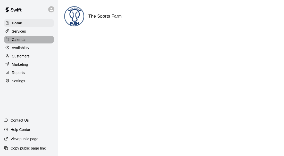
click at [18, 39] on p "Calendar" at bounding box center [19, 39] width 15 height 5
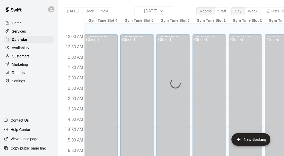
scroll to position [345, 0]
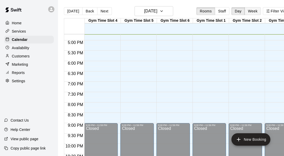
click at [252, 11] on button "Week" at bounding box center [253, 11] width 16 height 8
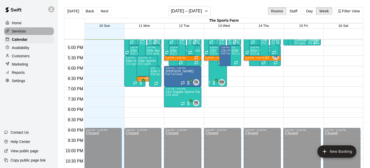
click at [20, 31] on p "Services" at bounding box center [19, 31] width 14 height 5
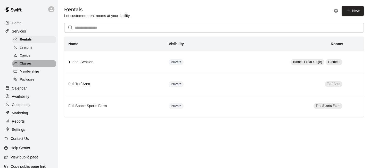
click at [25, 61] on span "Classes" at bounding box center [26, 63] width 12 height 5
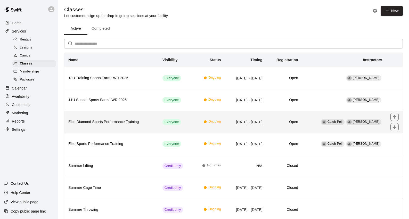
click at [127, 121] on h6 "Elite Diamond Sports Performance Training" at bounding box center [111, 122] width 86 height 6
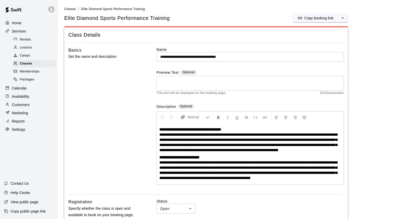
scroll to position [251, 0]
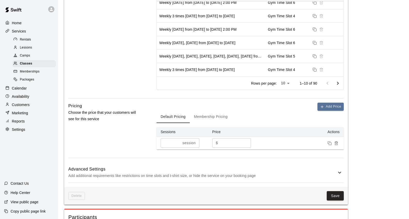
click at [222, 120] on button "Membership Pricing" at bounding box center [211, 117] width 42 height 12
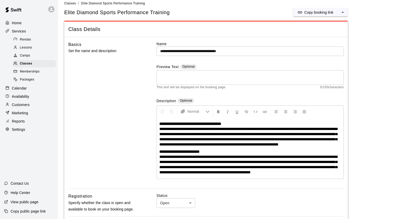
scroll to position [0, 0]
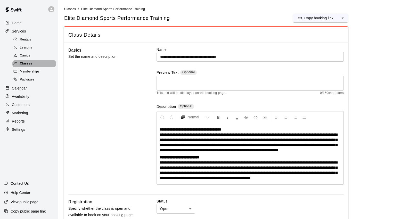
click at [25, 62] on span "Classes" at bounding box center [26, 63] width 12 height 5
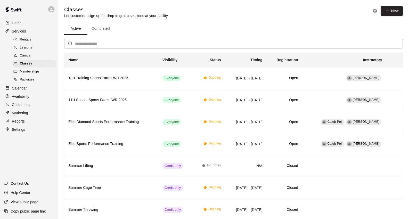
click at [100, 28] on button "Completed" at bounding box center [100, 28] width 27 height 12
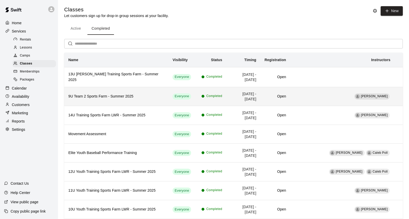
click at [137, 94] on h6 "9U Team 2 Sports Farm - Summer 2025" at bounding box center [116, 97] width 96 height 6
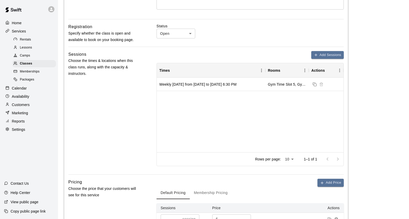
scroll to position [250, 0]
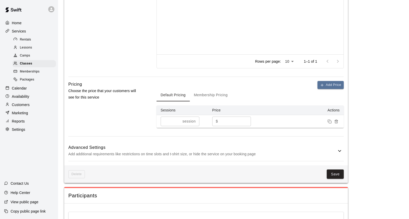
click at [222, 152] on p "Add additional requirements like restrictions on time slots and t-shirt size, o…" at bounding box center [202, 154] width 268 height 6
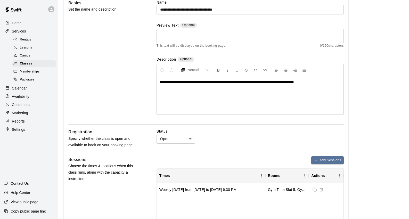
scroll to position [57, 0]
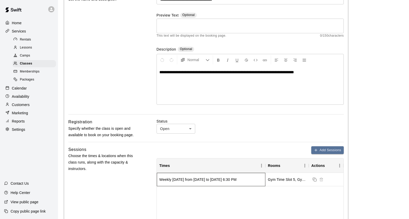
click at [225, 155] on div "Weekly on Thursday from 6/26/2025 to 8/8/2025 at 6:30 PM" at bounding box center [197, 179] width 77 height 5
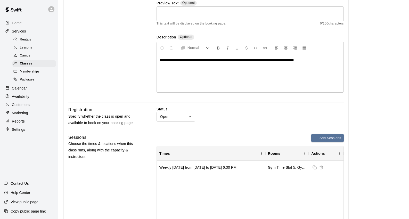
scroll to position [86, 0]
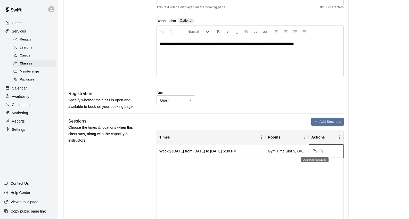
click at [284, 151] on icon "Duplicate sessions" at bounding box center [315, 151] width 4 height 4
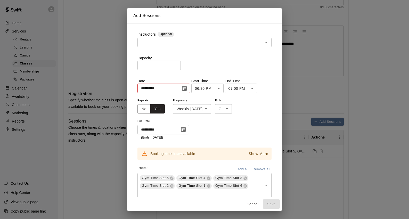
click at [186, 84] on button "Choose date, selected date is Jun 26, 2025" at bounding box center [184, 88] width 10 height 10
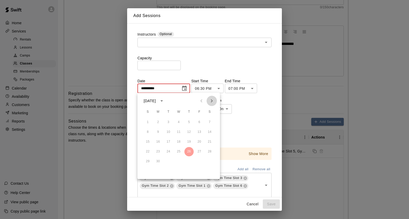
click at [213, 99] on icon "Next month" at bounding box center [212, 101] width 6 height 6
click at [188, 141] on button "14" at bounding box center [188, 141] width 9 height 9
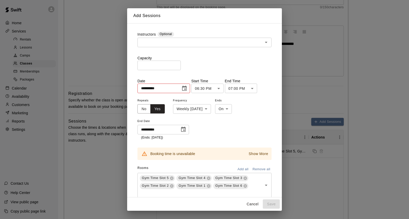
type input "**********"
click at [182, 129] on icon "Choose date, selected date is Aug 8, 2025" at bounding box center [183, 129] width 6 height 6
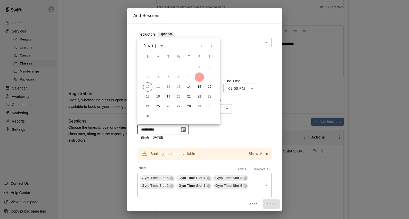
click at [211, 46] on icon "Next month" at bounding box center [212, 46] width 6 height 6
click at [189, 77] on button "11" at bounding box center [188, 76] width 9 height 9
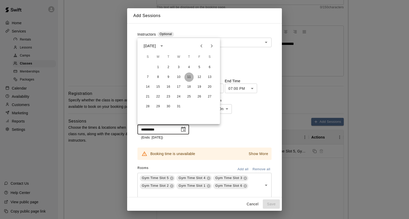
type input "**********"
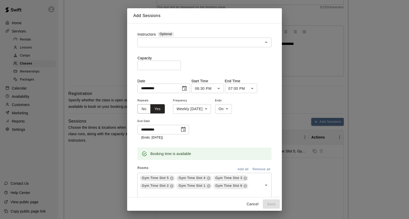
click at [203, 44] on input "text" at bounding box center [200, 42] width 123 height 6
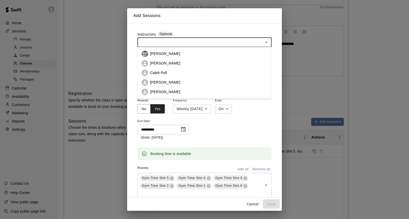
click at [191, 81] on li "[PERSON_NAME]" at bounding box center [204, 83] width 134 height 10
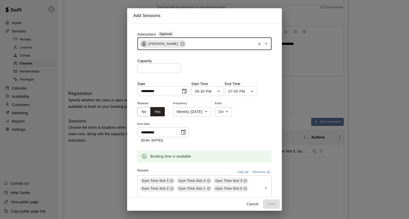
click at [150, 69] on input "number" at bounding box center [158, 68] width 43 height 10
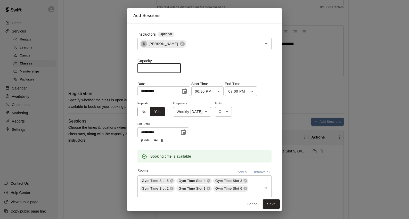
type input "**"
click at [230, 68] on div "Capacity ** ​" at bounding box center [204, 65] width 134 height 15
click at [271, 155] on button "Save" at bounding box center [271, 204] width 17 height 10
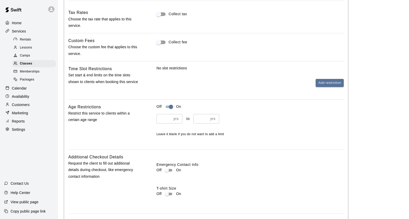
scroll to position [465, 0]
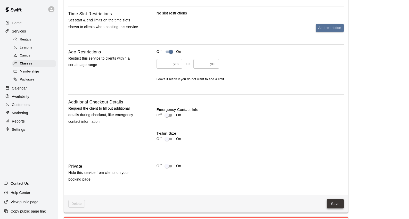
click at [284, 155] on button "Save" at bounding box center [335, 204] width 17 height 10
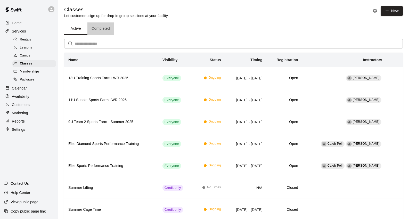
click at [104, 29] on button "Completed" at bounding box center [100, 28] width 27 height 12
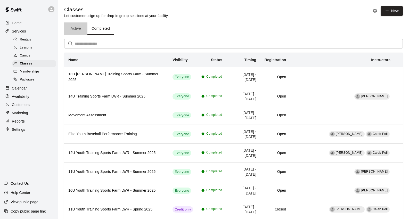
click at [77, 30] on button "Active" at bounding box center [75, 28] width 23 height 12
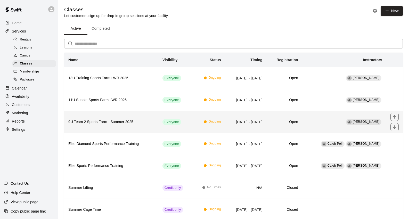
click at [109, 121] on h6 "9U Team 2 Sports Farm - Summer 2025" at bounding box center [111, 122] width 86 height 6
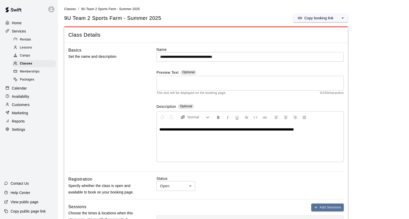
click at [216, 56] on input "**********" at bounding box center [250, 57] width 187 height 10
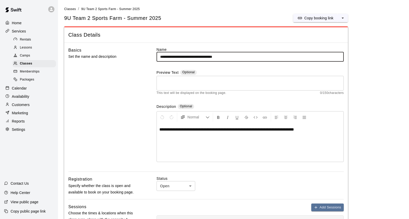
drag, startPoint x: 221, startPoint y: 57, endPoint x: 206, endPoint y: 57, distance: 14.7
click at [206, 57] on input "**********" at bounding box center [250, 57] width 187 height 10
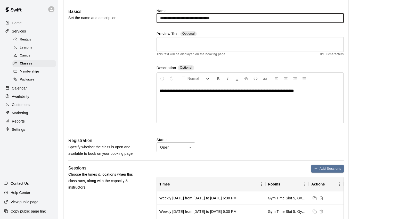
scroll to position [252, 0]
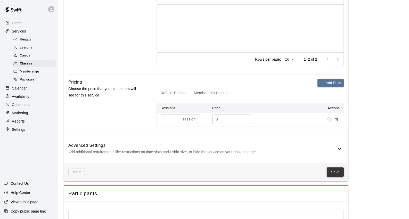
type input "**********"
click at [284, 155] on button "Save" at bounding box center [335, 172] width 17 height 10
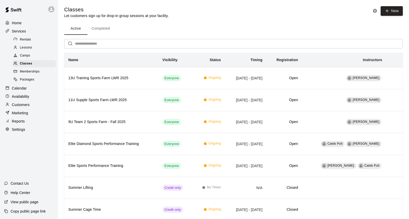
click at [106, 28] on button "Completed" at bounding box center [100, 28] width 27 height 12
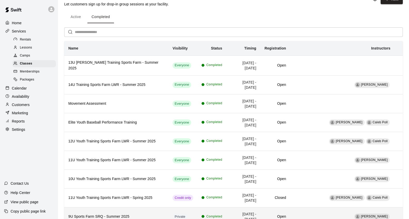
scroll to position [26, 0]
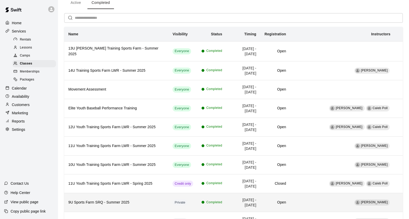
click at [115, 155] on h6 "9U Sports Farm SRQ - Summer 2025" at bounding box center [116, 203] width 96 height 6
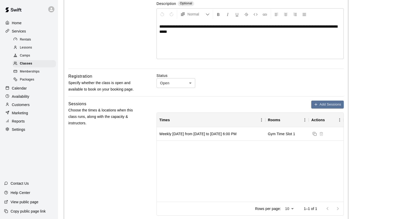
scroll to position [148, 0]
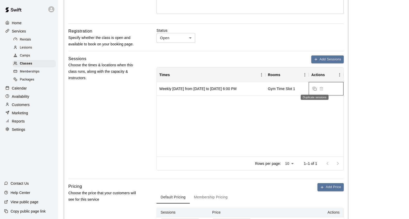
click at [284, 89] on rect "Duplicate sessions" at bounding box center [315, 89] width 2 height 2
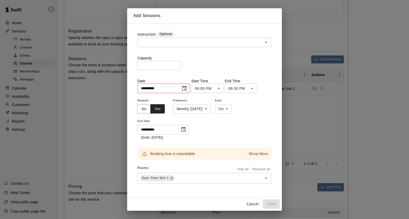
click at [186, 89] on icon "Choose date, selected date is Jun 19, 2025" at bounding box center [184, 88] width 6 height 6
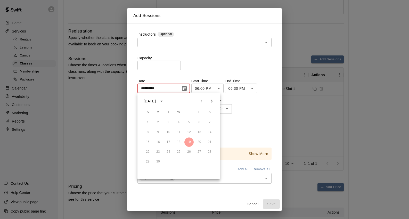
click at [210, 102] on icon "Next month" at bounding box center [212, 101] width 6 height 6
click at [188, 141] on button "14" at bounding box center [188, 141] width 9 height 9
type input "**********"
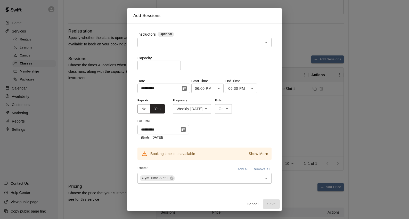
click at [185, 129] on icon "Choose date, selected date is Aug 8, 2025" at bounding box center [183, 129] width 6 height 6
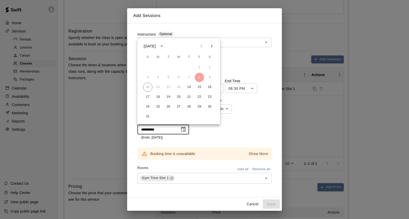
click at [212, 46] on icon "Next month" at bounding box center [212, 46] width 2 height 3
click at [189, 87] on button "18" at bounding box center [188, 87] width 9 height 9
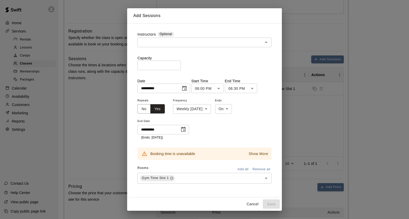
type input "**********"
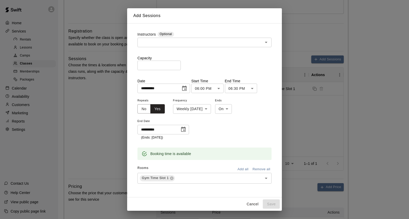
click at [268, 42] on icon "Open" at bounding box center [266, 42] width 6 height 6
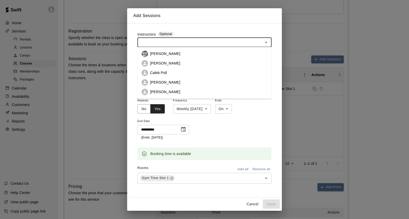
scroll to position [24, 0]
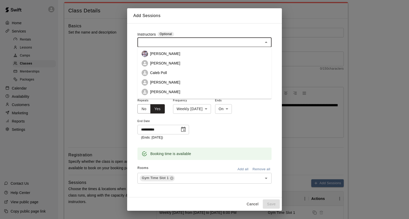
click at [241, 80] on li "[PERSON_NAME]" at bounding box center [204, 83] width 134 height 10
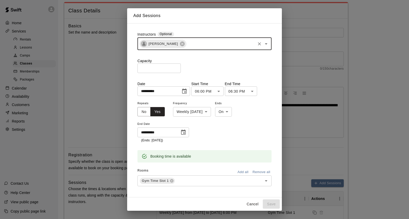
click at [166, 69] on input "number" at bounding box center [158, 68] width 43 height 10
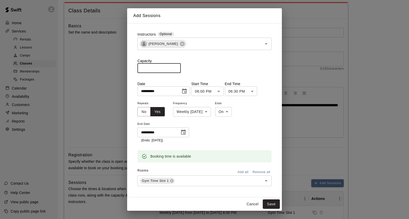
type input "**"
click at [269, 134] on div "**********" at bounding box center [204, 121] width 134 height 43
click at [272, 155] on button "Save" at bounding box center [271, 204] width 17 height 10
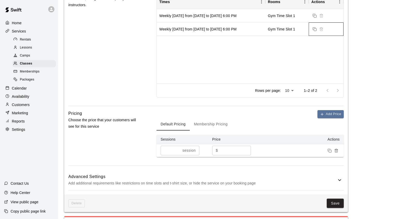
scroll to position [222, 0]
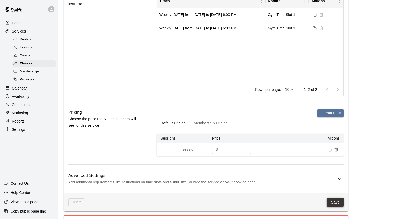
click at [284, 155] on button "Save" at bounding box center [335, 203] width 17 height 10
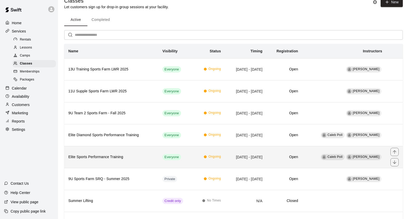
scroll to position [16, 0]
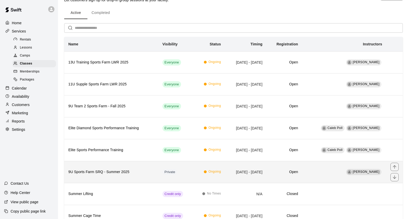
click at [113, 155] on h6 "9U Sports Farm SRQ - Summer 2025" at bounding box center [111, 172] width 86 height 6
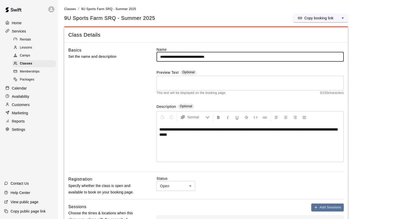
drag, startPoint x: 215, startPoint y: 57, endPoint x: 215, endPoint y: 65, distance: 8.5
click at [201, 56] on input "**********" at bounding box center [250, 57] width 187 height 10
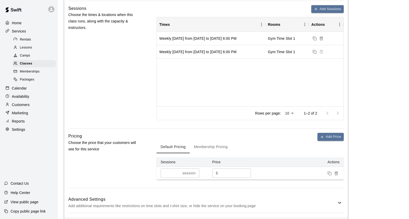
scroll to position [249, 0]
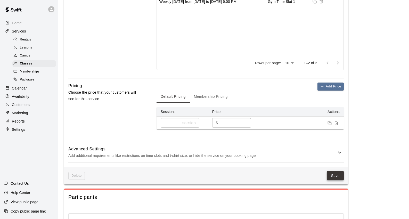
type input "**********"
click at [284, 155] on button "Save" at bounding box center [335, 176] width 17 height 10
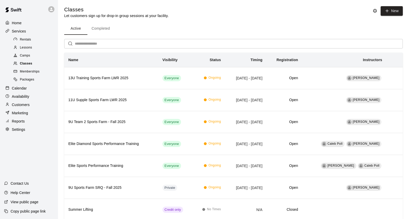
click at [27, 62] on span "Classes" at bounding box center [26, 63] width 12 height 5
click at [103, 28] on button "Completed" at bounding box center [100, 28] width 27 height 12
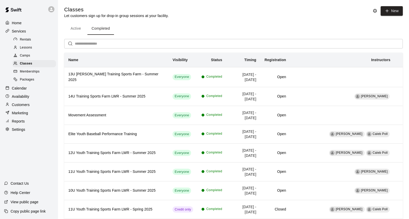
click at [74, 27] on button "Active" at bounding box center [75, 28] width 23 height 12
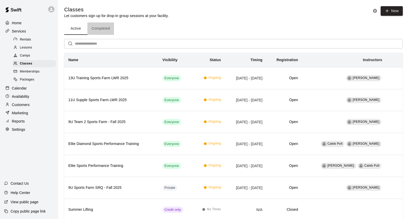
click at [101, 27] on button "Completed" at bounding box center [100, 28] width 27 height 12
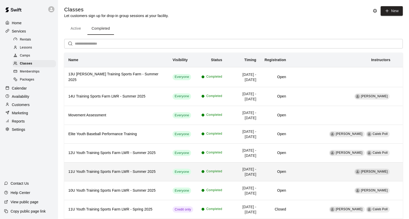
click at [107, 155] on h6 "11U Youth Training Sports Farm LWR - Summer 2025" at bounding box center [116, 172] width 96 height 6
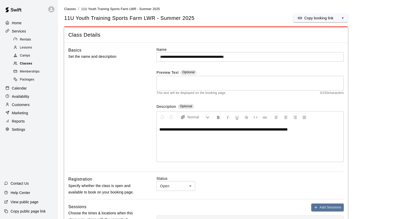
click at [27, 62] on span "Classes" at bounding box center [26, 63] width 12 height 5
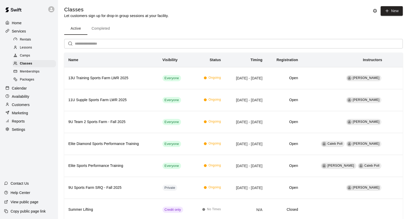
click at [20, 86] on p "Calendar" at bounding box center [19, 88] width 15 height 5
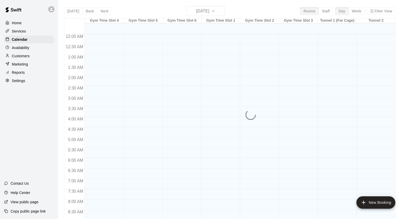
scroll to position [289, 0]
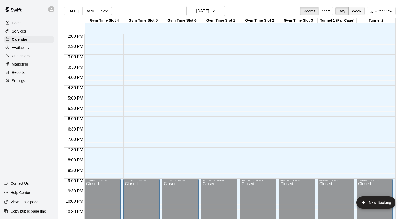
click at [284, 11] on button "Week" at bounding box center [356, 11] width 16 height 8
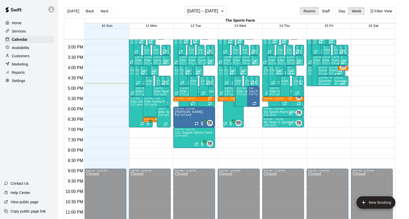
scroll to position [242, 0]
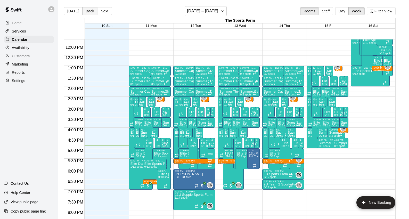
click at [87, 12] on button "Back" at bounding box center [89, 11] width 15 height 8
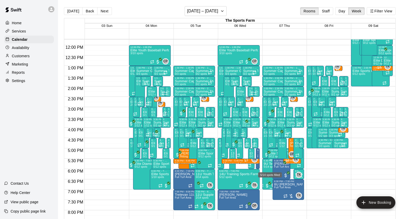
click at [266, 155] on span "5/14 spots" at bounding box center [270, 166] width 13 height 3
click at [269, 155] on icon "edit" at bounding box center [269, 170] width 5 height 5
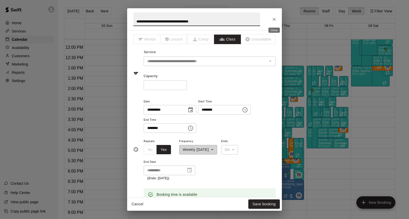
click at [273, 19] on icon "Close" at bounding box center [274, 19] width 5 height 5
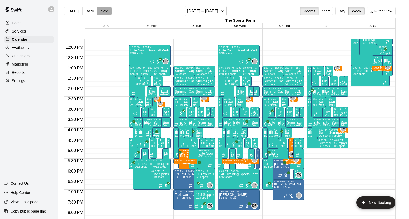
click at [102, 12] on button "Next" at bounding box center [104, 11] width 14 height 8
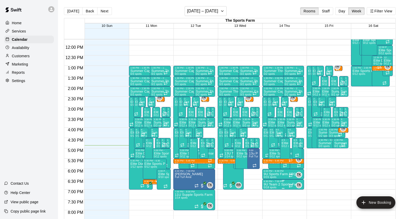
click at [270, 155] on p "9U Team 2 Sports Farm - Summer 2025" at bounding box center [283, 184] width 39 height 0
click at [268, 155] on icon "edit" at bounding box center [269, 185] width 5 height 5
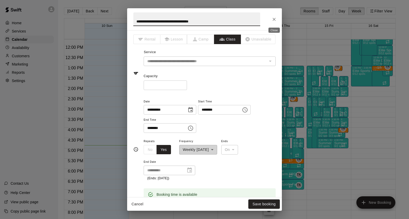
click at [273, 18] on icon "Close" at bounding box center [274, 19] width 5 height 5
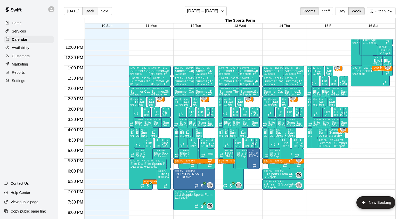
click at [90, 12] on button "Back" at bounding box center [89, 11] width 15 height 8
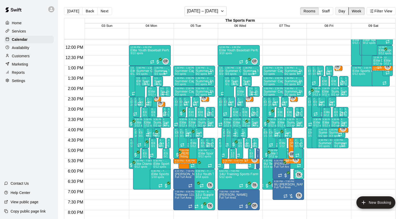
click at [284, 11] on button "Day" at bounding box center [341, 11] width 13 height 8
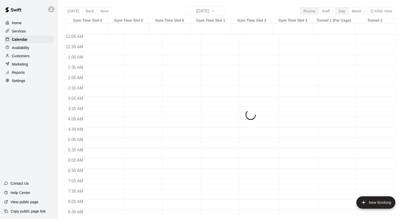
scroll to position [305, 0]
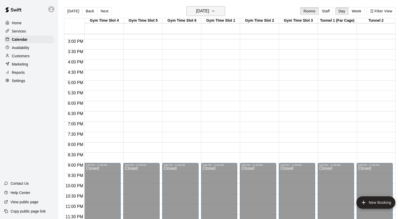
click at [214, 11] on icon "button" at bounding box center [213, 11] width 2 height 1
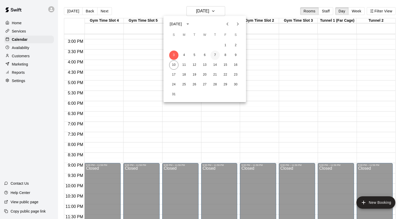
click at [213, 54] on button "7" at bounding box center [214, 55] width 9 height 9
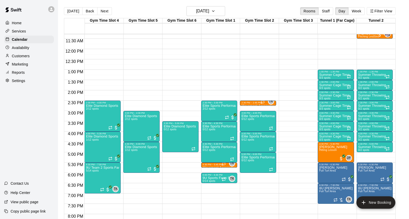
scroll to position [234, 0]
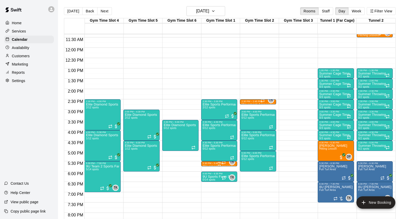
click at [209, 155] on div "5:30 PM – 5:45 PM" at bounding box center [219, 163] width 33 height 3
click at [274, 155] on div at bounding box center [204, 109] width 409 height 219
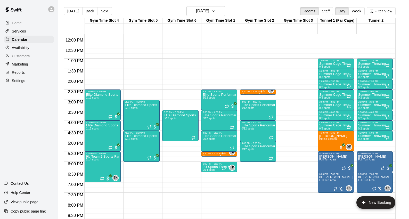
scroll to position [245, 0]
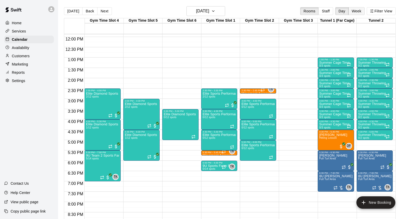
click at [284, 11] on button "Week" at bounding box center [356, 11] width 16 height 8
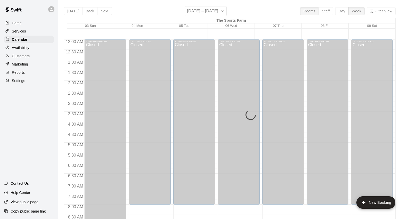
scroll to position [310, 0]
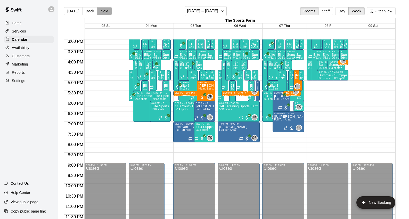
click at [104, 13] on button "Next" at bounding box center [104, 11] width 14 height 8
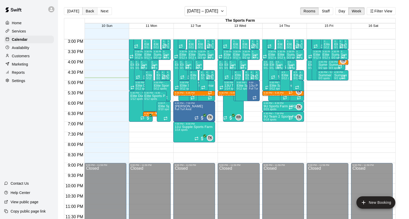
click at [87, 13] on button "Back" at bounding box center [89, 11] width 15 height 8
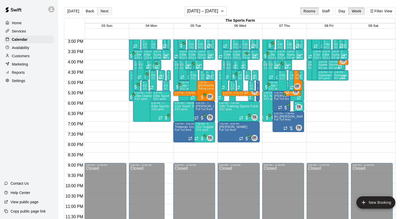
click at [103, 11] on button "Next" at bounding box center [104, 11] width 14 height 8
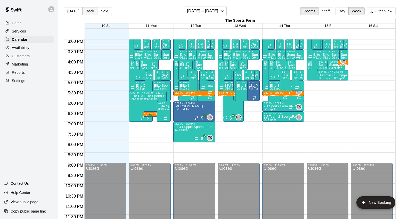
click at [89, 12] on button "Back" at bounding box center [89, 11] width 15 height 8
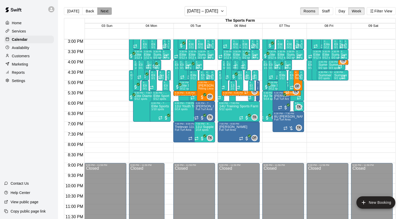
click at [102, 11] on button "Next" at bounding box center [104, 11] width 14 height 8
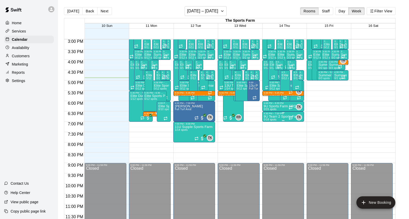
click at [277, 117] on p "9U Team 2 Sports Farm - Summer 2025" at bounding box center [283, 117] width 39 height 0
click at [268, 121] on icon "edit" at bounding box center [269, 122] width 6 height 6
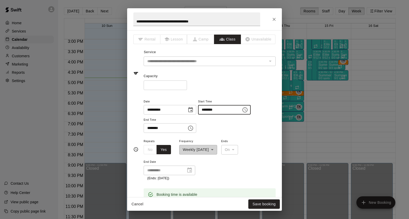
click at [208, 108] on input "********" at bounding box center [218, 110] width 40 height 10
type input "********"
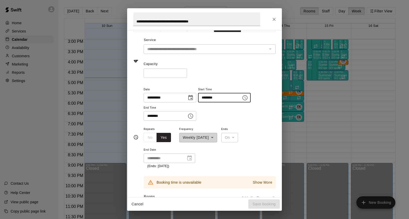
scroll to position [66, 0]
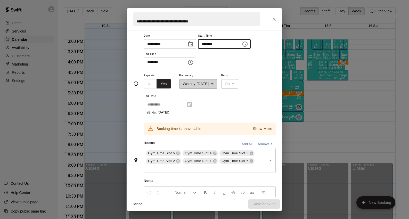
click at [261, 142] on button "Remove all" at bounding box center [265, 144] width 20 height 8
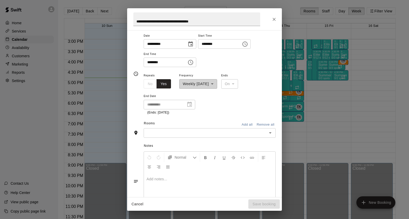
click at [270, 132] on icon "Open" at bounding box center [270, 132] width 3 height 1
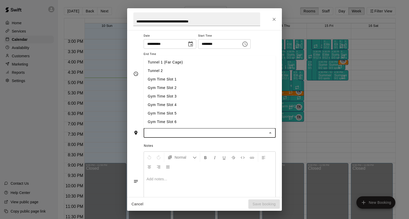
click at [163, 77] on li "Gym Time Slot 1" at bounding box center [210, 79] width 132 height 9
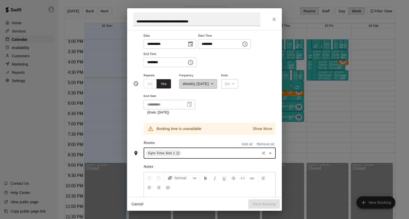
click at [265, 153] on icon "Clear" at bounding box center [263, 153] width 5 height 5
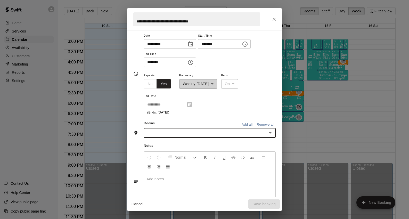
click at [270, 130] on icon "Open" at bounding box center [270, 133] width 6 height 6
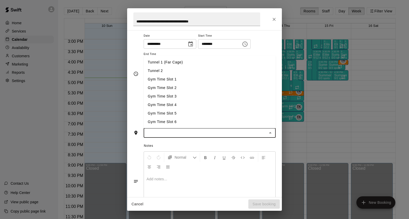
click at [174, 86] on li "Gym Time Slot 2" at bounding box center [210, 88] width 132 height 9
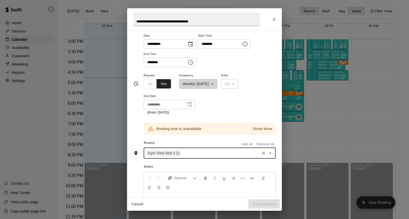
click at [266, 152] on icon "Clear" at bounding box center [263, 153] width 5 height 5
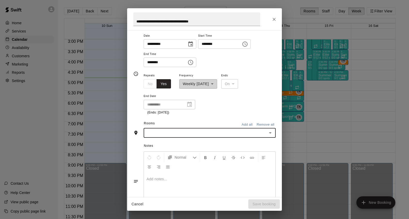
click at [269, 132] on icon "Open" at bounding box center [270, 133] width 6 height 6
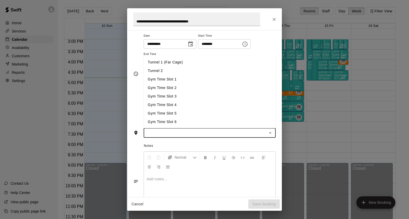
click at [177, 94] on li "Gym Time Slot 3" at bounding box center [210, 96] width 132 height 9
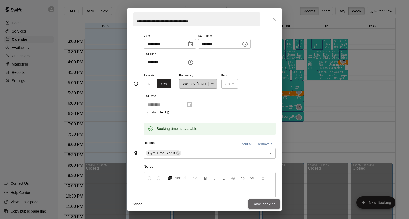
click at [262, 155] on button "Save booking" at bounding box center [263, 204] width 31 height 10
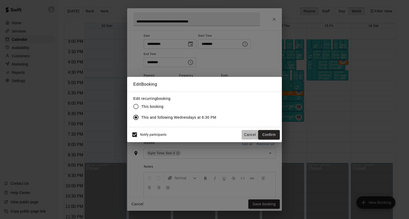
click at [248, 136] on button "Cancel" at bounding box center [250, 135] width 17 height 10
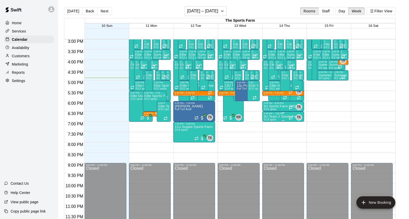
click at [273, 117] on p "9U Team 2 Sports Farm - Summer 2025" at bounding box center [283, 117] width 39 height 0
click at [269, 122] on icon "edit" at bounding box center [269, 122] width 5 height 5
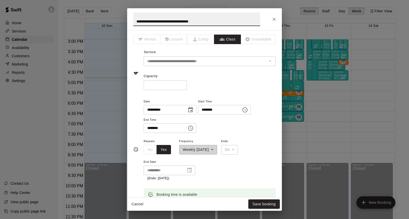
click at [206, 109] on input "********" at bounding box center [218, 110] width 40 height 10
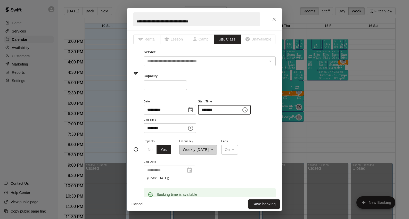
type input "********"
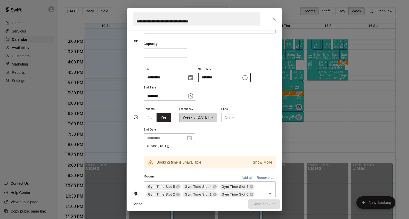
scroll to position [58, 0]
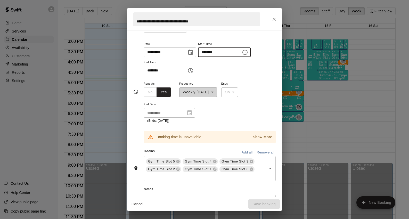
click at [251, 155] on icon at bounding box center [251, 168] width 3 height 3
click at [215, 155] on icon at bounding box center [214, 168] width 3 height 3
click at [178, 155] on icon at bounding box center [177, 161] width 3 height 3
click at [213, 155] on span "Gym Time Slot 3" at bounding box center [198, 161] width 31 height 5
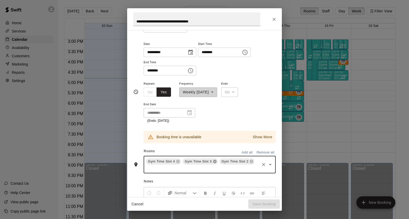
click at [213, 155] on icon at bounding box center [215, 161] width 4 height 4
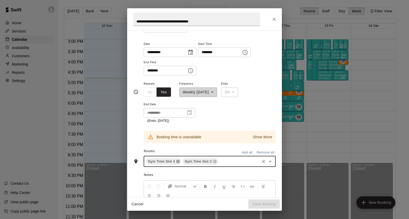
click at [176, 155] on icon at bounding box center [178, 161] width 4 height 4
click at [264, 152] on button "Remove all" at bounding box center [265, 153] width 20 height 8
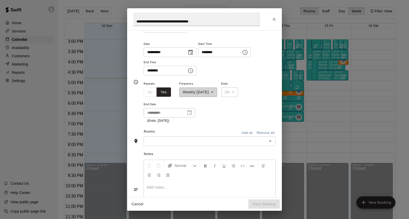
click at [271, 141] on icon "Open" at bounding box center [270, 141] width 6 height 6
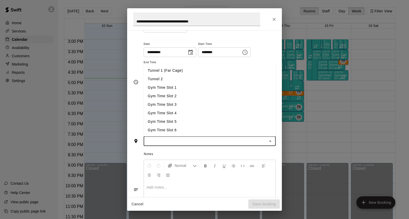
click at [188, 97] on li "Gym Time Slot 2" at bounding box center [210, 96] width 132 height 9
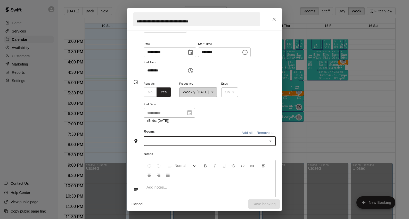
click at [284, 142] on div "**********" at bounding box center [204, 109] width 409 height 219
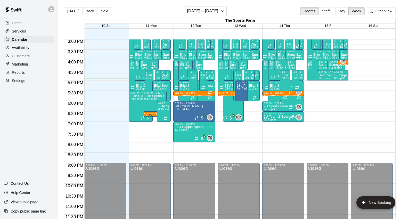
click at [272, 98] on div "Elite Sports Performance Training 0/12 spots" at bounding box center [286, 193] width 33 height 219
click at [272, 114] on icon "delete" at bounding box center [275, 114] width 6 height 6
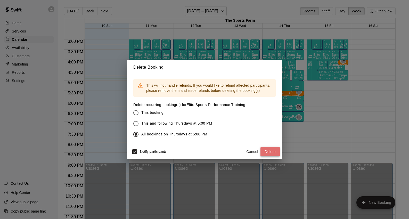
click at [272, 152] on button "Delete" at bounding box center [269, 152] width 19 height 10
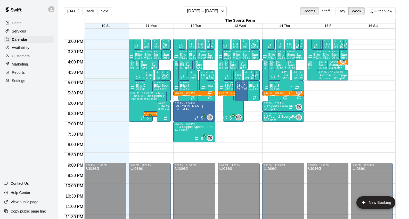
click at [282, 99] on div "Elite Diamond Sports Performance Training 0/12 spots" at bounding box center [285, 183] width 7 height 219
click at [284, 104] on icon "delete" at bounding box center [287, 103] width 4 height 5
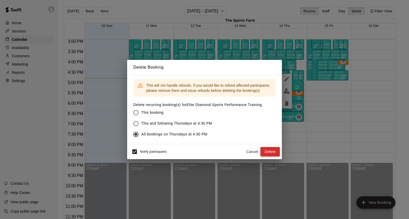
click at [270, 153] on button "Delete" at bounding box center [269, 152] width 19 height 10
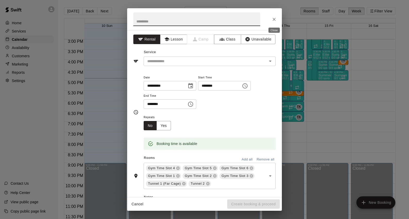
click at [275, 17] on icon "Close" at bounding box center [274, 19] width 5 height 5
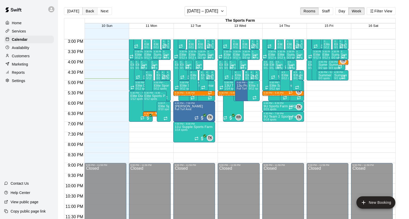
click at [91, 11] on button "Back" at bounding box center [89, 11] width 15 height 8
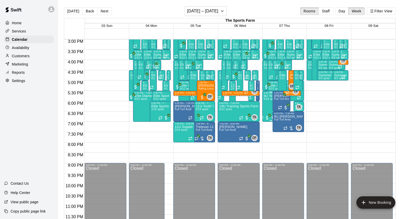
click at [266, 97] on div "9U Team 2 Sports Farm - Summer 2025 5/14 spots" at bounding box center [271, 203] width 15 height 219
click at [269, 102] on icon "edit" at bounding box center [269, 99] width 6 height 6
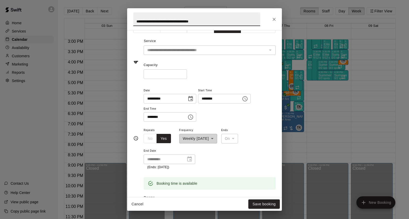
scroll to position [62, 0]
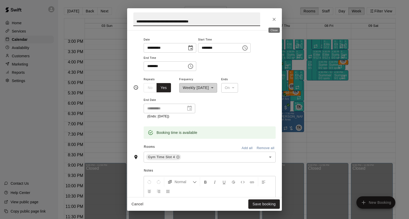
click at [274, 19] on icon "Close" at bounding box center [274, 19] width 3 height 3
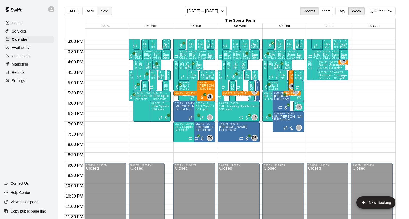
click at [105, 12] on button "Next" at bounding box center [104, 11] width 14 height 8
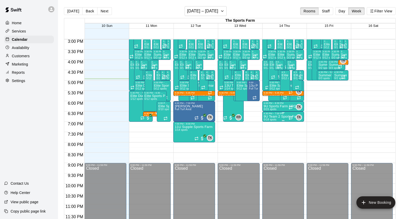
click at [274, 117] on p "9U Team 2 Sports Farm - Summer 2025" at bounding box center [283, 117] width 39 height 0
click at [268, 123] on icon "edit" at bounding box center [269, 122] width 5 height 5
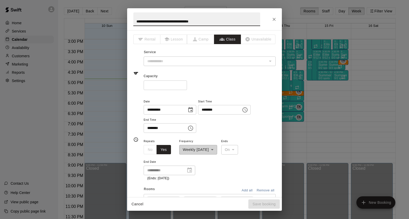
type input "**********"
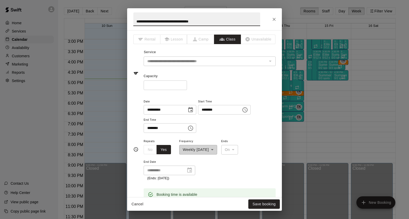
scroll to position [150, 0]
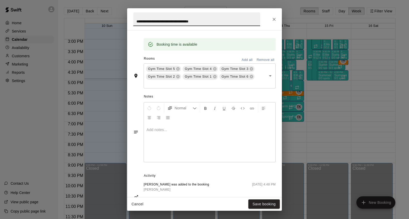
click at [263, 57] on button "Remove all" at bounding box center [265, 60] width 20 height 8
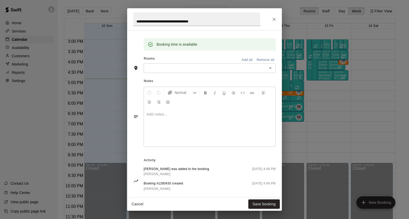
scroll to position [135, 0]
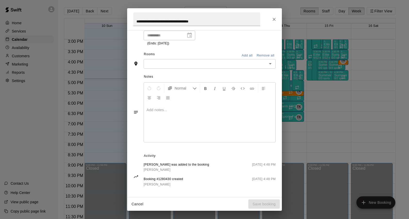
click at [273, 63] on button "Open" at bounding box center [270, 63] width 7 height 7
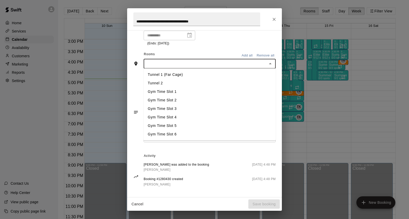
click at [230, 117] on li "Gym Time Slot 4" at bounding box center [210, 117] width 132 height 9
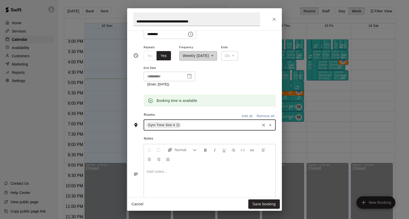
scroll to position [60, 0]
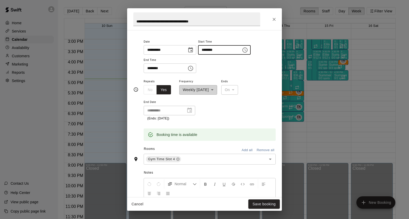
click at [208, 50] on input "********" at bounding box center [218, 50] width 40 height 10
type input "********"
click at [240, 70] on div "**********" at bounding box center [210, 55] width 132 height 35
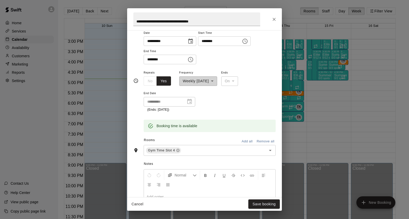
scroll to position [89, 0]
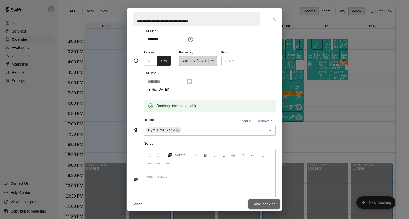
click at [264, 155] on button "Save booking" at bounding box center [263, 204] width 31 height 10
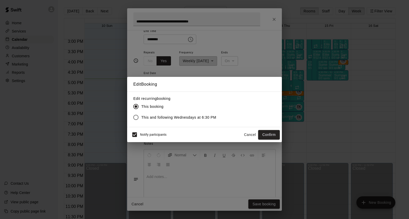
click at [250, 135] on button "Cancel" at bounding box center [250, 135] width 17 height 10
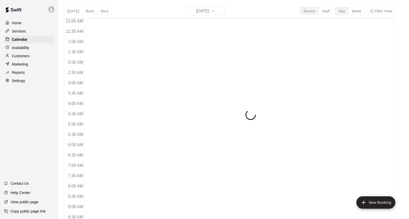
scroll to position [289, 0]
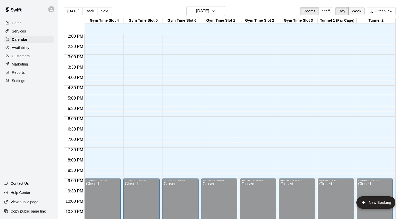
click at [358, 11] on button "Week" at bounding box center [356, 11] width 16 height 8
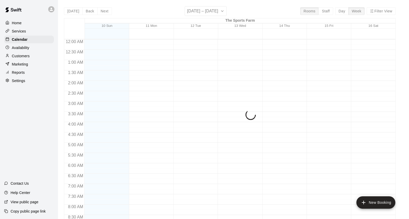
scroll to position [310, 0]
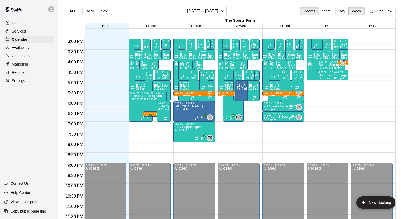
click at [272, 117] on p "9U Team 2 Sports Farm - Summer 2025" at bounding box center [283, 117] width 39 height 0
click at [269, 120] on icon "edit" at bounding box center [269, 122] width 6 height 6
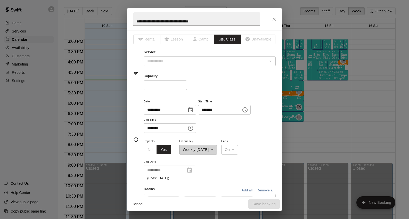
type input "**********"
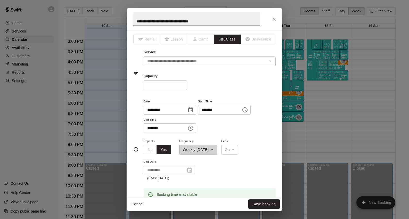
drag, startPoint x: 197, startPoint y: 22, endPoint x: 183, endPoint y: 23, distance: 13.7
click at [183, 23] on input "**********" at bounding box center [196, 19] width 127 height 14
click at [158, 21] on input "**********" at bounding box center [196, 19] width 127 height 14
click at [152, 21] on input "**********" at bounding box center [196, 19] width 127 height 14
drag, startPoint x: 155, startPoint y: 21, endPoint x: 143, endPoint y: 21, distance: 12.4
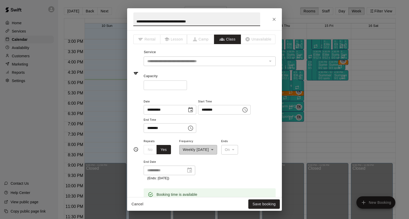
click at [143, 21] on input "**********" at bounding box center [196, 19] width 127 height 14
click at [238, 21] on input "**********" at bounding box center [196, 19] width 127 height 14
type input "**********"
click at [207, 110] on input "********" at bounding box center [218, 110] width 40 height 10
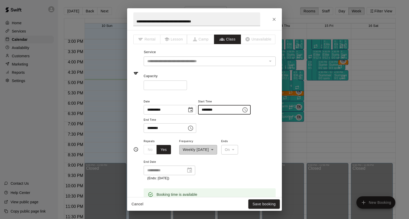
type input "********"
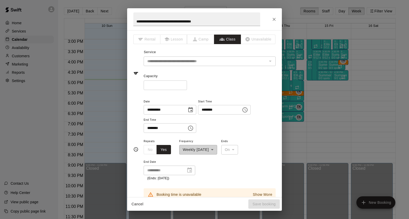
click at [298, 144] on div "**********" at bounding box center [204, 109] width 409 height 219
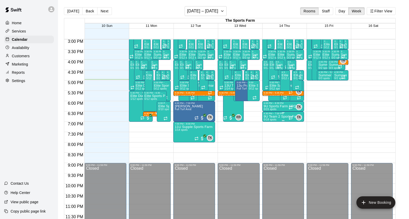
click at [273, 117] on p "9U Team 2 Sports Farm - Summer 2025" at bounding box center [283, 117] width 39 height 0
click at [269, 120] on icon "edit" at bounding box center [269, 122] width 6 height 6
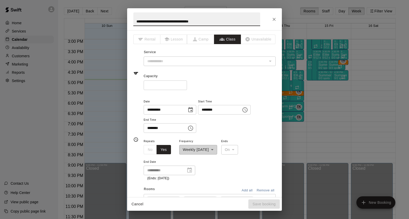
type input "**********"
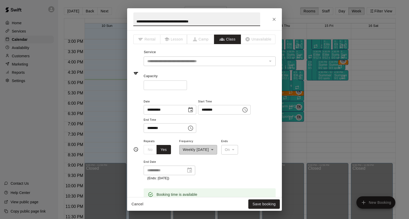
click at [207, 109] on input "********" at bounding box center [218, 110] width 40 height 10
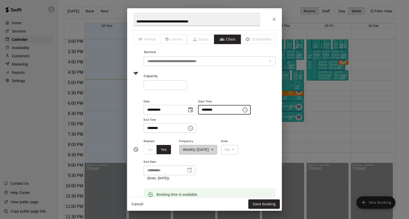
click at [243, 129] on div "**********" at bounding box center [210, 115] width 132 height 35
click at [138, 202] on button "Cancel" at bounding box center [137, 204] width 17 height 10
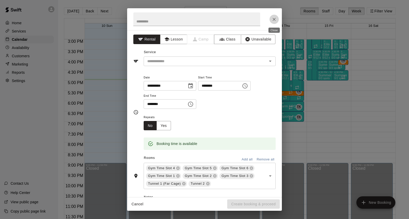
click at [274, 21] on icon "Close" at bounding box center [274, 19] width 5 height 5
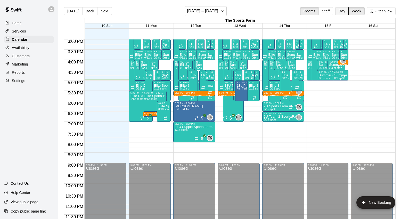
click at [340, 11] on button "Day" at bounding box center [341, 11] width 13 height 8
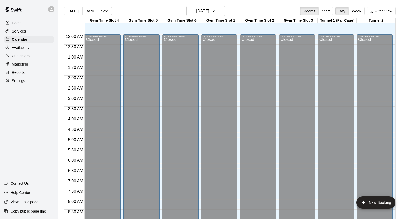
scroll to position [305, 0]
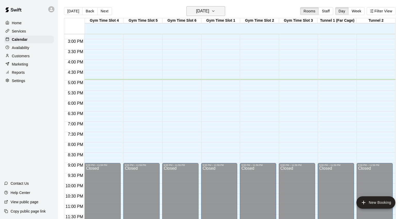
click at [214, 11] on icon "button" at bounding box center [213, 11] width 2 height 1
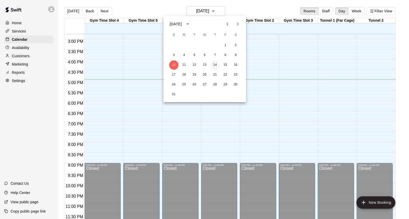
click at [214, 67] on button "14" at bounding box center [214, 64] width 9 height 9
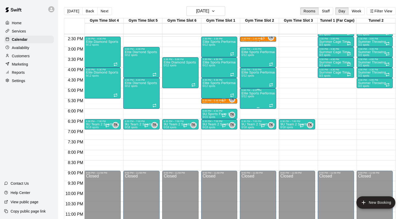
scroll to position [281, 0]
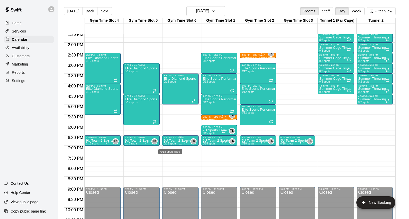
click at [174, 144] on span "0/18 spots" at bounding box center [170, 143] width 13 height 3
click at [167, 149] on icon "edit" at bounding box center [169, 147] width 5 height 5
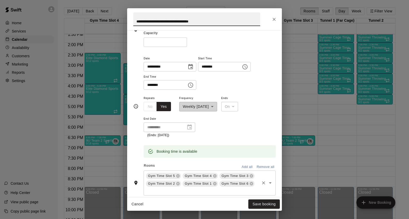
scroll to position [44, 0]
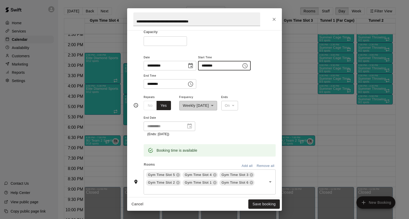
click at [207, 64] on input "********" at bounding box center [218, 66] width 40 height 10
type input "********"
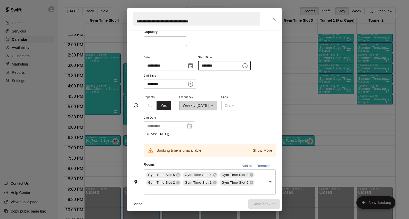
click at [263, 165] on button "Remove all" at bounding box center [265, 166] width 20 height 8
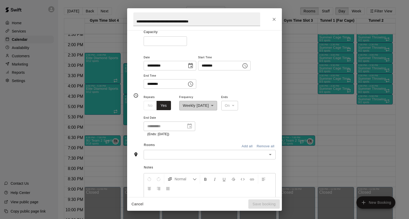
click at [205, 150] on div "​" at bounding box center [210, 155] width 132 height 10
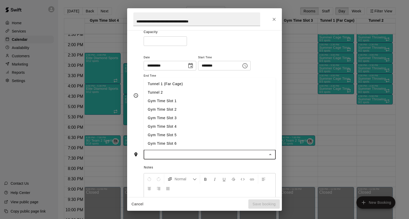
click at [190, 124] on li "Gym Time Slot 4" at bounding box center [210, 126] width 132 height 9
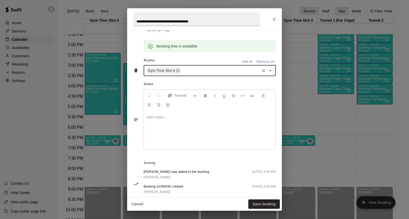
scroll to position [117, 0]
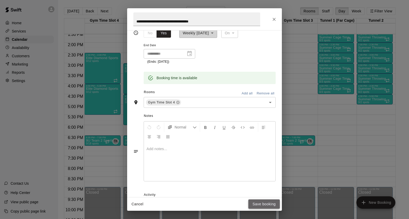
click at [265, 205] on button "Save booking" at bounding box center [263, 204] width 31 height 10
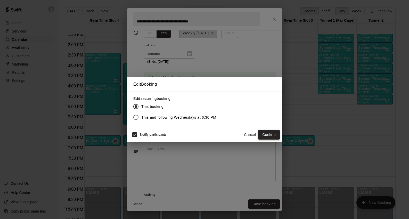
click at [271, 135] on button "Confirm" at bounding box center [269, 135] width 22 height 10
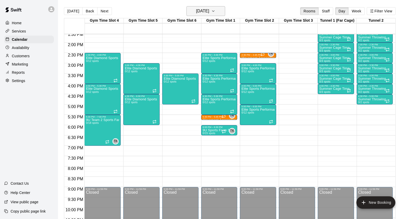
click at [215, 10] on icon "button" at bounding box center [213, 11] width 4 height 6
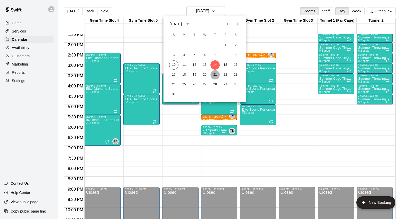
click at [215, 72] on button "21" at bounding box center [214, 74] width 9 height 9
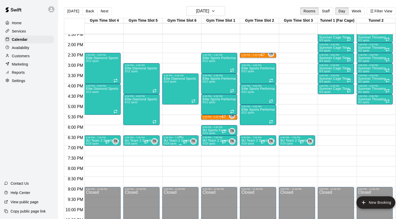
click at [169, 142] on icon "edit" at bounding box center [169, 144] width 6 height 6
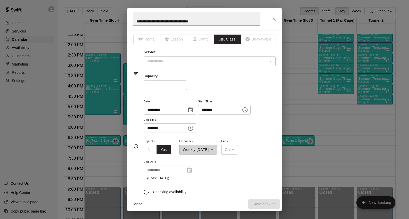
type input "**********"
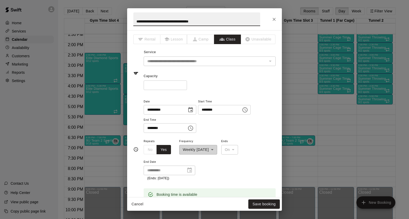
click at [206, 110] on input "********" at bounding box center [218, 110] width 40 height 10
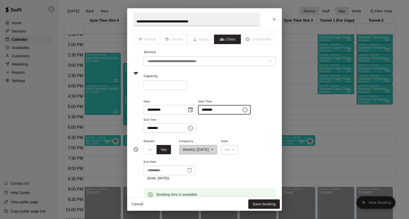
type input "********"
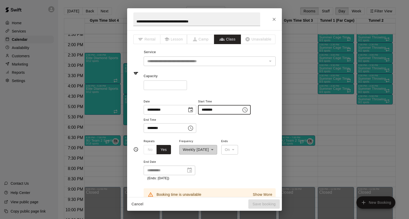
click at [208, 130] on div "**********" at bounding box center [210, 115] width 132 height 35
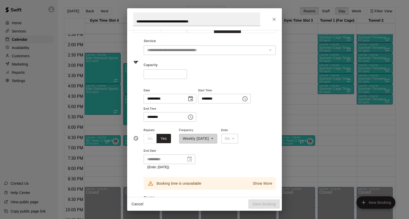
scroll to position [59, 0]
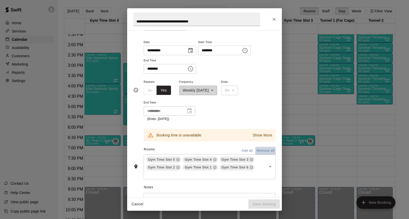
click at [264, 148] on button "Remove all" at bounding box center [265, 151] width 20 height 8
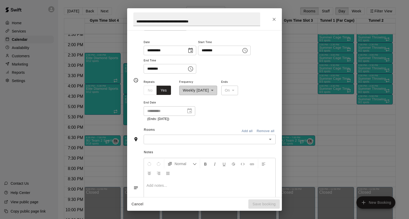
click at [269, 140] on icon "Open" at bounding box center [270, 139] width 6 height 6
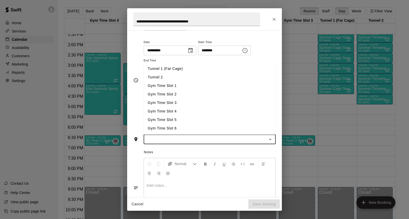
click at [185, 109] on li "Gym Time Slot 4" at bounding box center [210, 111] width 132 height 9
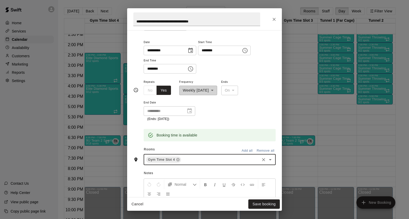
scroll to position [156, 0]
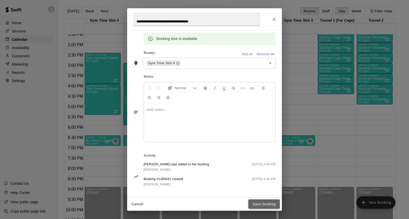
click at [261, 204] on button "Save booking" at bounding box center [263, 204] width 31 height 10
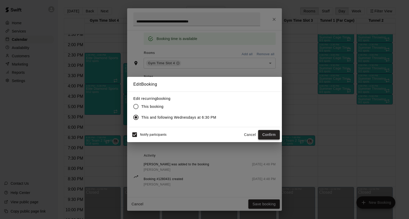
click at [273, 135] on button "Confirm" at bounding box center [269, 135] width 22 height 10
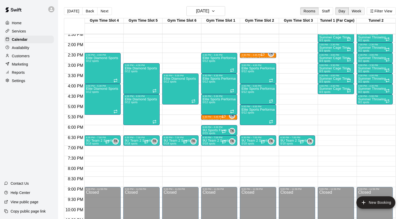
click at [356, 11] on button "Week" at bounding box center [356, 11] width 16 height 8
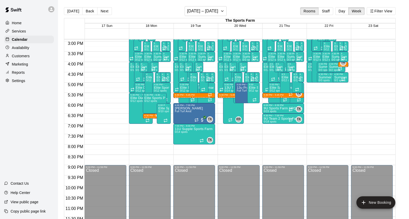
scroll to position [304, 0]
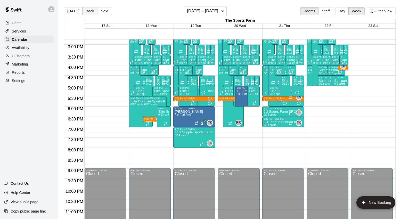
click at [89, 11] on button "Back" at bounding box center [89, 11] width 15 height 8
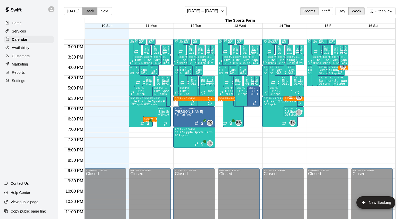
click at [88, 10] on button "Back" at bounding box center [89, 11] width 15 height 8
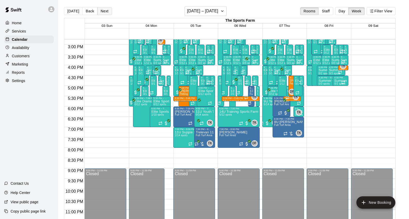
click at [103, 13] on button "Next" at bounding box center [104, 11] width 14 height 8
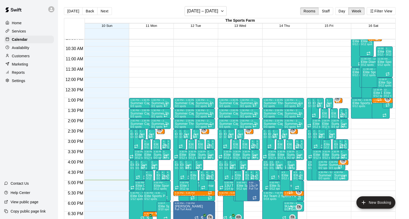
scroll to position [227, 0]
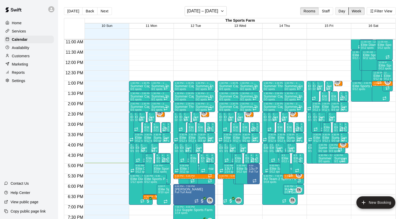
click at [343, 11] on button "Day" at bounding box center [341, 11] width 13 height 8
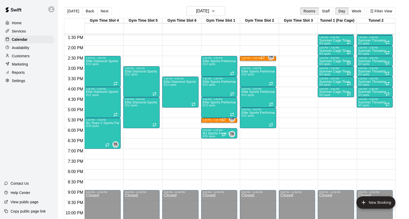
scroll to position [251, 0]
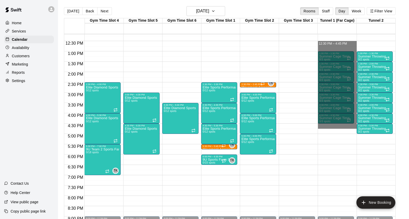
drag, startPoint x: 324, startPoint y: 44, endPoint x: 346, endPoint y: 126, distance: 85.0
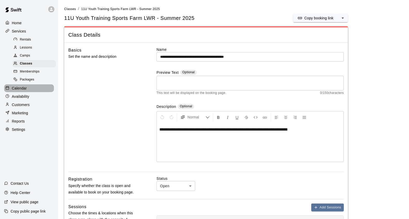
click at [17, 87] on p "Calendar" at bounding box center [19, 88] width 15 height 5
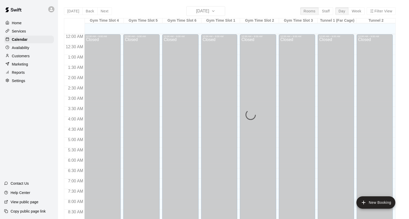
scroll to position [289, 0]
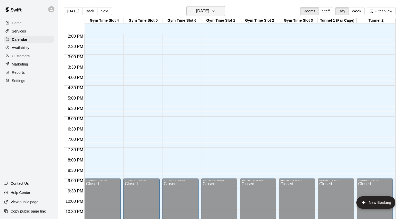
click at [215, 13] on icon "button" at bounding box center [213, 11] width 4 height 6
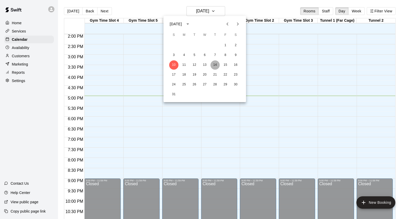
click at [216, 64] on button "14" at bounding box center [214, 64] width 9 height 9
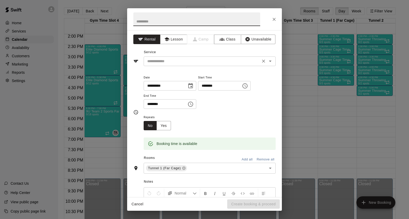
click at [272, 62] on icon "Open" at bounding box center [270, 61] width 6 height 6
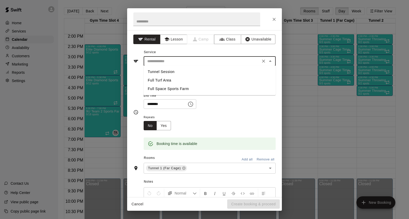
click at [203, 83] on li "Full Turf Area" at bounding box center [210, 80] width 132 height 9
type input "**********"
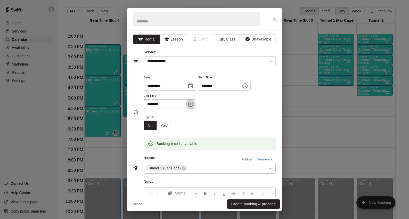
click at [192, 104] on icon "Choose time, selected time is 6:00 PM" at bounding box center [190, 104] width 6 height 6
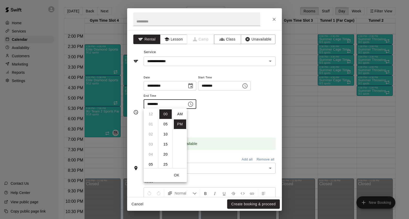
scroll to position [9, 0]
click at [151, 126] on li "07" at bounding box center [151, 124] width 12 height 10
click at [165, 157] on li "30" at bounding box center [165, 158] width 12 height 10
type input "********"
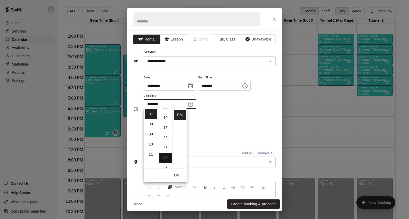
scroll to position [60, 0]
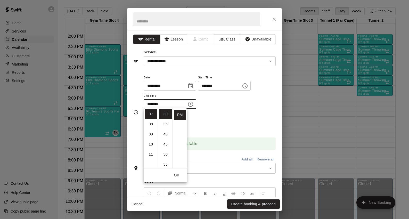
click at [215, 109] on div "**********" at bounding box center [210, 94] width 132 height 40
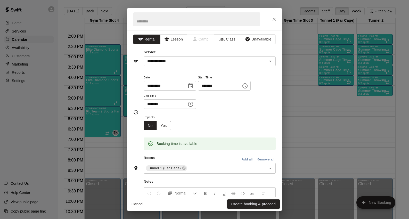
click at [155, 21] on input "text" at bounding box center [196, 19] width 127 height 14
type input "*"
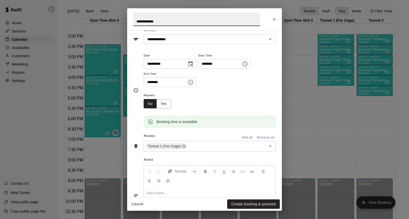
scroll to position [35, 0]
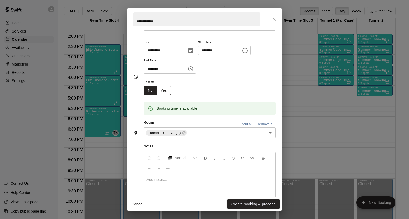
type input "**********"
click at [167, 89] on button "Yes" at bounding box center [164, 91] width 14 height 10
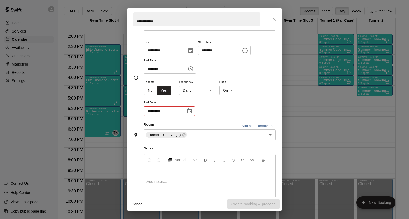
click at [211, 90] on body "Home Services Calendar Availability Customers Marketing Reports Settings Contac…" at bounding box center [204, 113] width 409 height 227
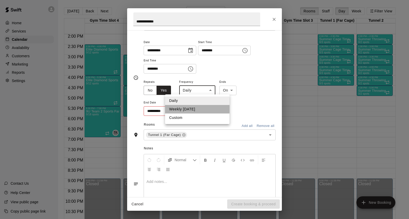
click at [209, 109] on li "Weekly [DATE]" at bounding box center [197, 109] width 64 height 9
type input "******"
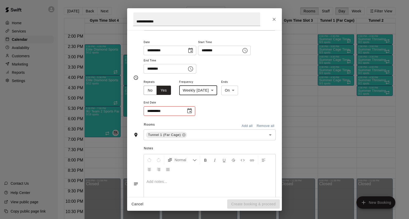
click at [190, 110] on icon "Choose date" at bounding box center [189, 111] width 6 height 6
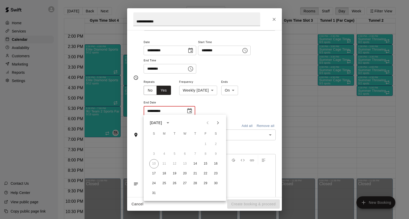
click at [218, 124] on icon "Next month" at bounding box center [218, 122] width 2 height 3
click at [204, 154] on button "12" at bounding box center [205, 153] width 9 height 9
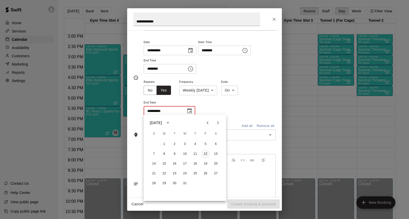
type input "**********"
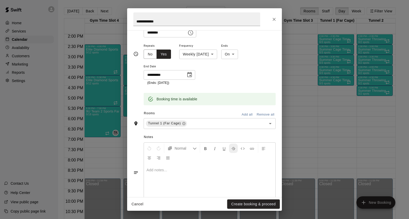
scroll to position [72, 0]
click at [272, 122] on icon "Open" at bounding box center [270, 122] width 6 height 6
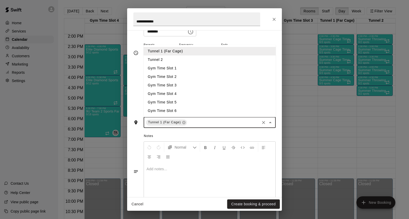
click at [201, 57] on li "Tunnel 2" at bounding box center [210, 59] width 132 height 9
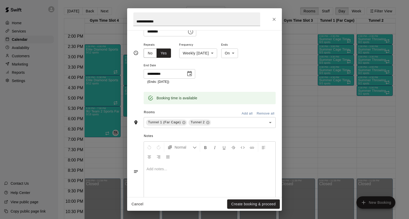
click at [231, 128] on div "Notes Normal Add notes..." at bounding box center [204, 167] width 142 height 79
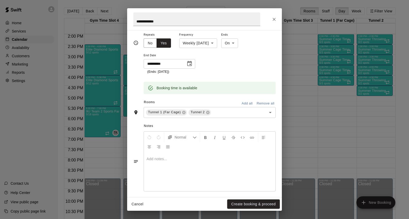
scroll to position [85, 0]
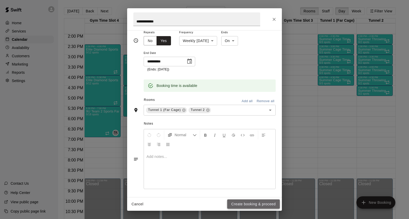
click at [254, 202] on button "Create booking & proceed" at bounding box center [253, 204] width 53 height 10
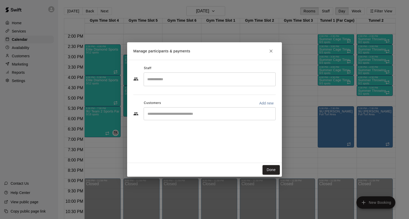
click at [154, 78] on input "Search staff" at bounding box center [209, 79] width 127 height 9
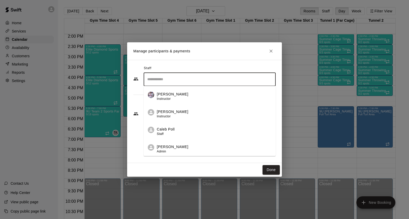
scroll to position [18, 0]
click at [172, 148] on p "[PERSON_NAME]" at bounding box center [172, 146] width 31 height 5
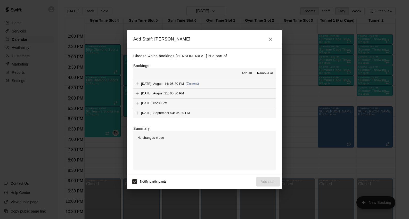
click at [246, 72] on span "Add all" at bounding box center [247, 73] width 10 height 5
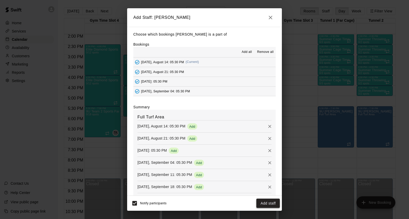
click at [270, 204] on button "Add staff" at bounding box center [267, 204] width 23 height 10
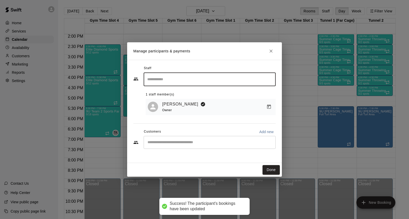
click at [242, 145] on div "​" at bounding box center [210, 142] width 132 height 13
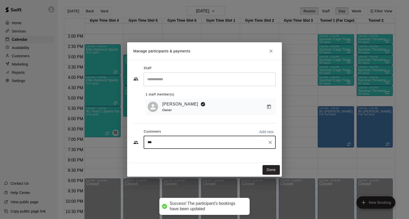
type input "****"
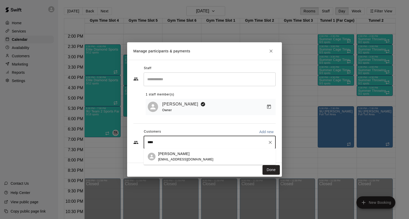
click at [200, 157] on div "[PERSON_NAME] [EMAIL_ADDRESS][DOMAIN_NAME]" at bounding box center [214, 156] width 113 height 11
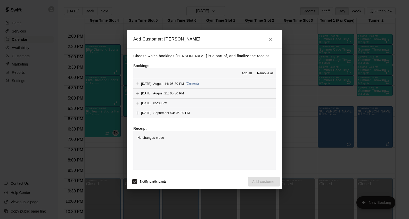
click at [246, 74] on span "Add all" at bounding box center [247, 73] width 10 height 5
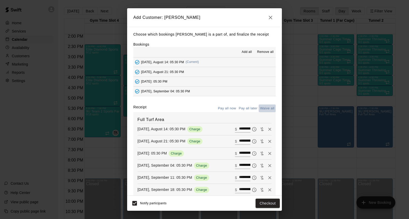
click at [270, 109] on button "Waive all" at bounding box center [267, 108] width 17 height 8
type input "*"
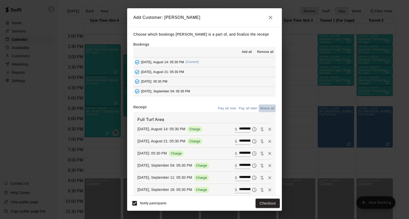
type input "*"
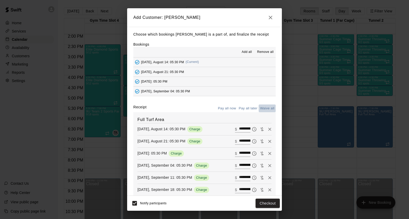
type input "*"
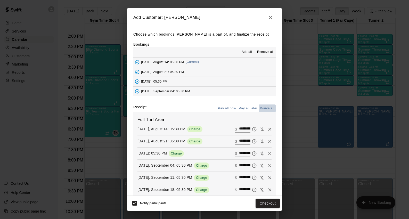
type input "*"
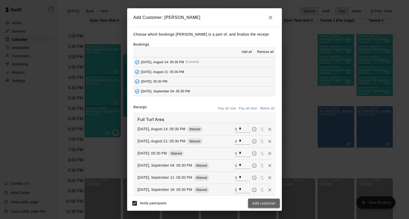
click at [262, 203] on button "Add customer" at bounding box center [264, 204] width 32 height 10
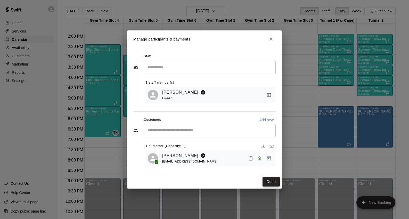
click at [271, 182] on button "Done" at bounding box center [271, 182] width 17 height 10
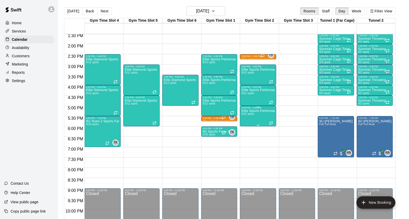
scroll to position [270, 0]
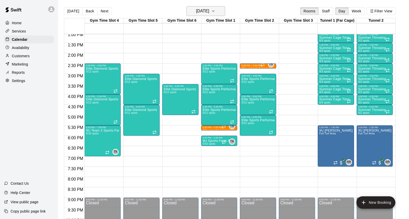
click at [215, 12] on icon "button" at bounding box center [213, 11] width 4 height 6
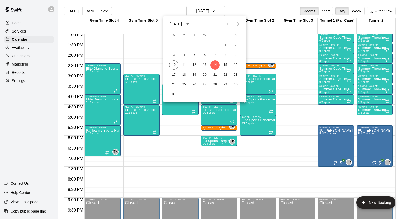
click at [237, 24] on icon "Next month" at bounding box center [238, 24] width 6 height 6
click at [217, 45] on button "4" at bounding box center [214, 45] width 9 height 9
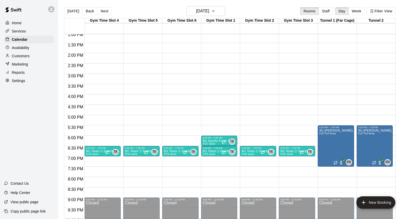
click at [327, 167] on div "12:00 AM – 8:00 AM Closed 5:30 PM – 7:30 PM 9U [PERSON_NAME] Full Turf Area RR …" at bounding box center [336, 11] width 36 height 495
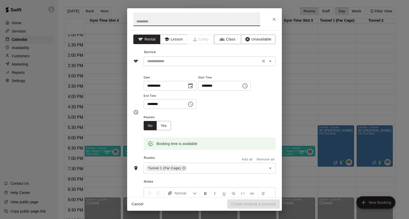
click at [269, 61] on icon "Open" at bounding box center [270, 61] width 6 height 6
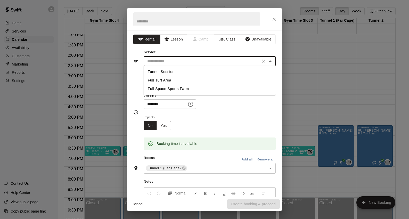
click at [170, 81] on li "Full Turf Area" at bounding box center [210, 80] width 132 height 9
type input "**********"
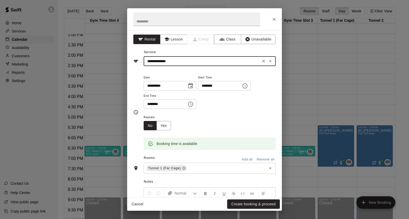
click at [192, 103] on icon "Choose time, selected time is 8:00 PM" at bounding box center [191, 104] width 2 height 2
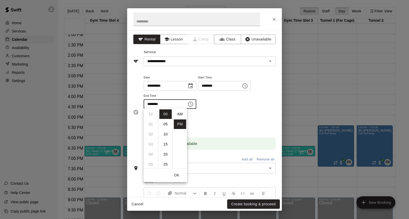
scroll to position [9, 0]
click at [150, 124] on li "09" at bounding box center [151, 124] width 12 height 10
type input "********"
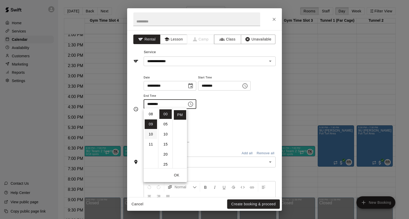
scroll to position [91, 0]
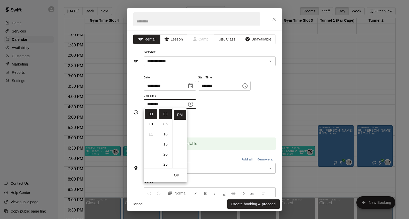
drag, startPoint x: 263, startPoint y: 121, endPoint x: 256, endPoint y: 119, distance: 6.6
click at [263, 121] on div "Repeats No Yes" at bounding box center [210, 122] width 132 height 16
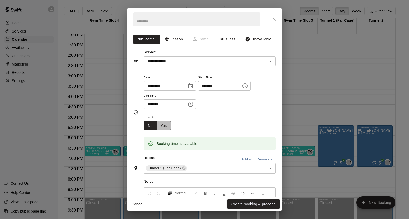
click at [163, 125] on button "Yes" at bounding box center [164, 126] width 14 height 10
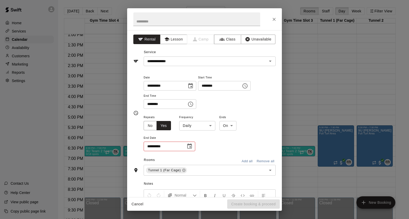
click at [210, 126] on body "Home Services Calendar Availability Customers Marketing Reports Settings Contac…" at bounding box center [204, 113] width 409 height 227
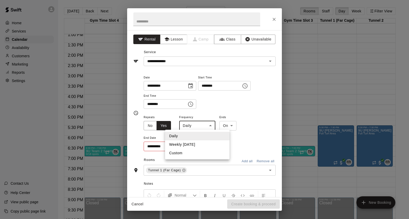
click at [206, 144] on li "Weekly [DATE]" at bounding box center [197, 144] width 64 height 9
type input "******"
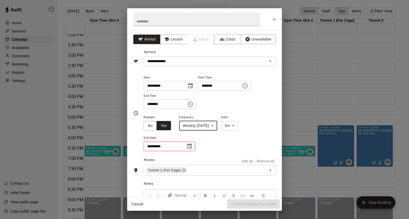
click at [192, 145] on icon "Choose date" at bounding box center [189, 146] width 6 height 6
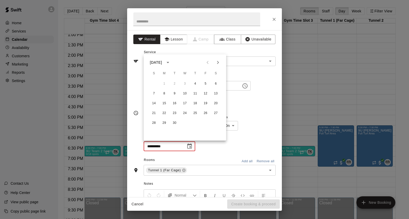
click at [218, 62] on icon "Next month" at bounding box center [218, 62] width 2 height 3
click at [205, 93] on button "12" at bounding box center [205, 93] width 9 height 9
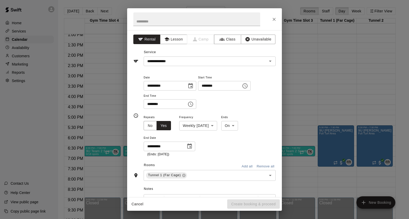
type input "**********"
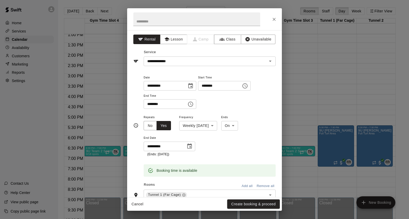
click at [233, 147] on div "**********" at bounding box center [210, 135] width 132 height 43
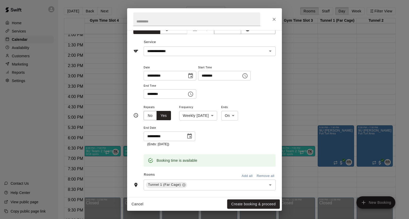
scroll to position [54, 0]
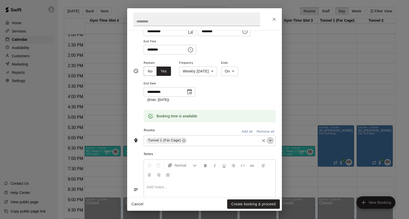
click at [272, 140] on icon "Open" at bounding box center [270, 140] width 6 height 6
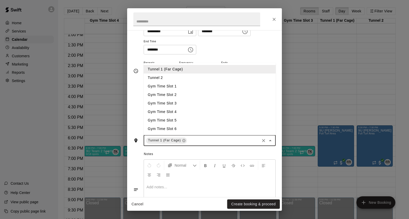
click at [196, 76] on li "Tunnel 2" at bounding box center [210, 78] width 132 height 9
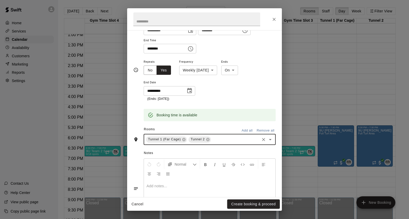
scroll to position [0, 0]
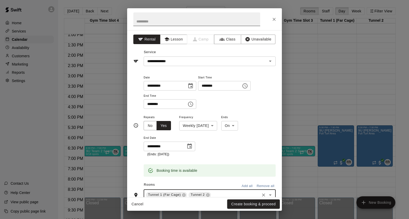
click at [166, 20] on input "text" at bounding box center [196, 19] width 127 height 14
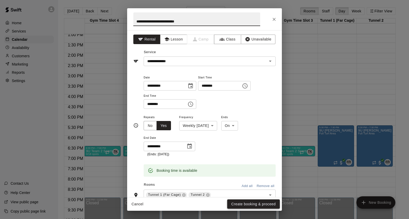
type input "**********"
click at [257, 203] on button "Create booking & proceed" at bounding box center [253, 204] width 53 height 10
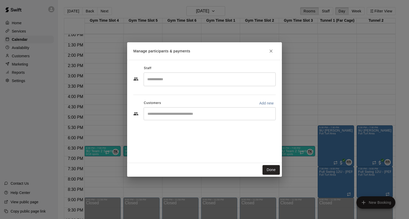
click at [187, 80] on input "Search staff" at bounding box center [209, 79] width 127 height 9
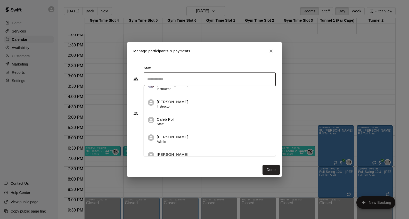
scroll to position [18, 0]
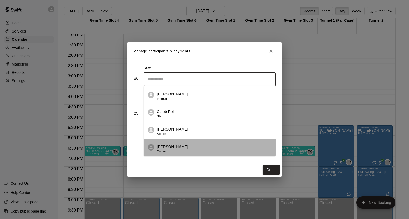
click at [171, 146] on p "[PERSON_NAME]" at bounding box center [172, 146] width 31 height 5
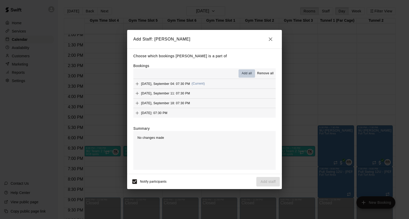
click at [250, 73] on span "Add all" at bounding box center [247, 73] width 10 height 5
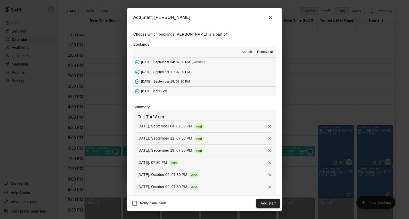
click at [268, 204] on button "Add staff" at bounding box center [267, 204] width 23 height 10
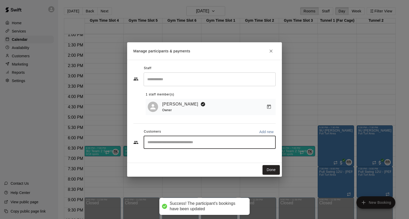
click at [254, 143] on input "Start typing to search customers..." at bounding box center [209, 142] width 127 height 5
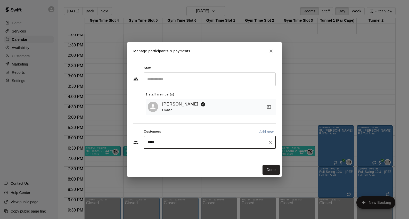
type input "******"
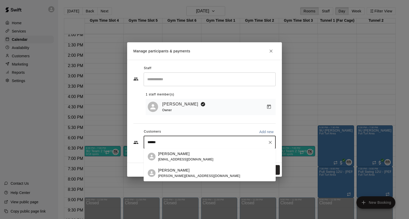
click at [187, 174] on div "[PERSON_NAME] [PERSON_NAME][EMAIL_ADDRESS][DOMAIN_NAME]" at bounding box center [199, 173] width 82 height 11
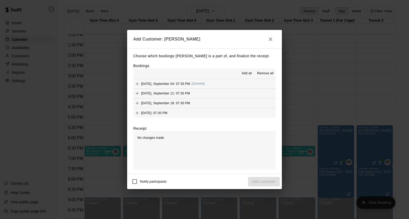
click at [248, 72] on span "Add all" at bounding box center [247, 73] width 10 height 5
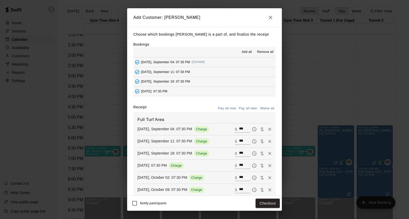
click at [241, 128] on input "***" at bounding box center [244, 129] width 11 height 7
type input "***"
click at [241, 140] on input "***" at bounding box center [244, 141] width 11 height 7
type input "***"
click at [240, 152] on input "***" at bounding box center [244, 153] width 11 height 7
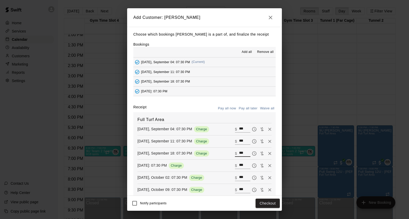
type input "***"
drag, startPoint x: 240, startPoint y: 165, endPoint x: 244, endPoint y: 165, distance: 4.4
click at [240, 165] on input "***" at bounding box center [244, 165] width 11 height 7
type input "***"
click at [241, 177] on input "***" at bounding box center [244, 177] width 11 height 7
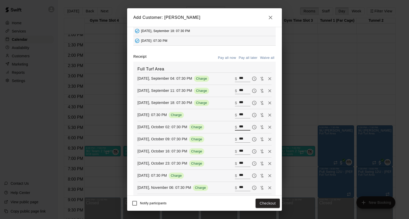
scroll to position [132, 0]
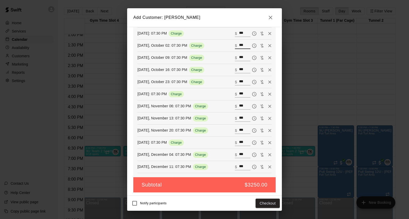
type input "***"
click at [241, 57] on input "***" at bounding box center [244, 57] width 11 height 7
type input "***"
click at [241, 68] on input "***" at bounding box center [244, 70] width 11 height 7
type input "***"
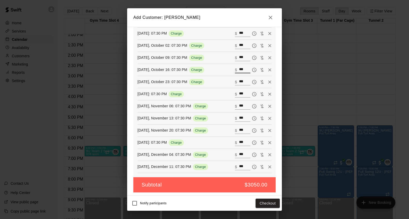
click at [241, 81] on input "***" at bounding box center [244, 82] width 11 height 7
type input "***"
click at [241, 93] on input "***" at bounding box center [244, 94] width 11 height 7
type input "***"
click at [241, 105] on input "***" at bounding box center [244, 106] width 11 height 7
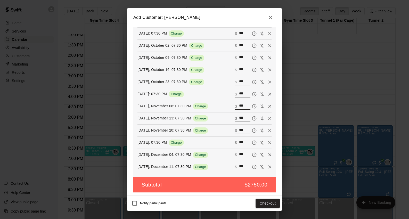
type input "***"
click at [240, 117] on input "***" at bounding box center [244, 118] width 11 height 7
type input "***"
click at [242, 129] on input "***" at bounding box center [244, 130] width 11 height 7
type input "***"
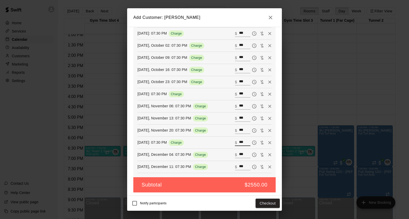
click at [241, 142] on input "***" at bounding box center [244, 142] width 11 height 7
type input "***"
click at [242, 153] on input "***" at bounding box center [244, 154] width 11 height 7
type input "***"
click at [240, 165] on input "***" at bounding box center [244, 167] width 11 height 7
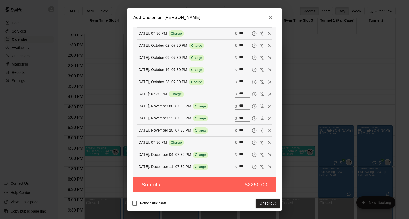
type input "***"
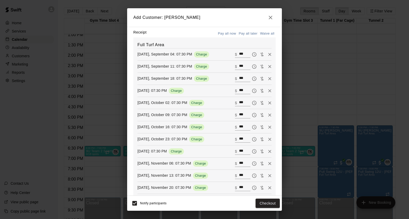
scroll to position [30, 0]
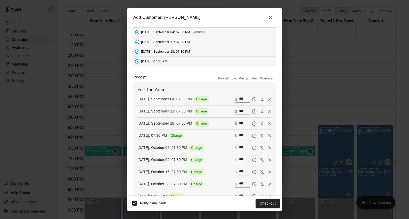
click at [246, 78] on button "Pay all later" at bounding box center [248, 79] width 21 height 8
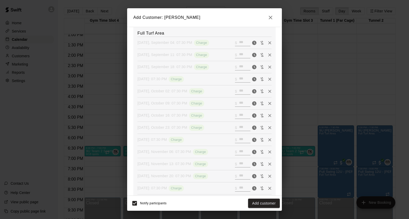
scroll to position [132, 0]
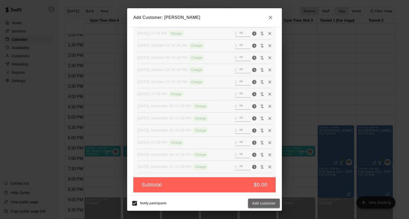
click at [262, 204] on button "Add customer" at bounding box center [264, 204] width 32 height 10
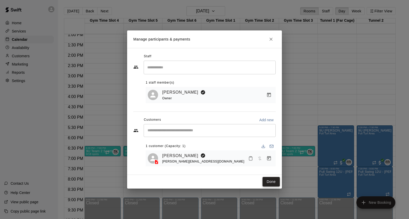
click at [271, 182] on button "Done" at bounding box center [271, 182] width 17 height 10
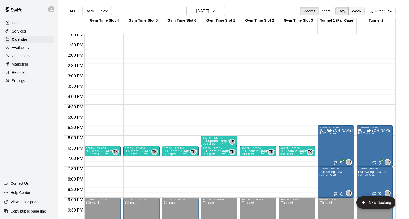
click at [358, 12] on button "Week" at bounding box center [356, 11] width 16 height 8
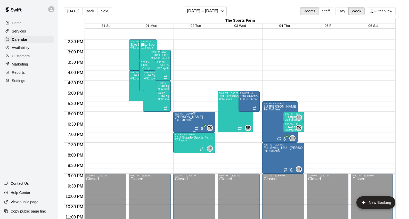
scroll to position [286, 0]
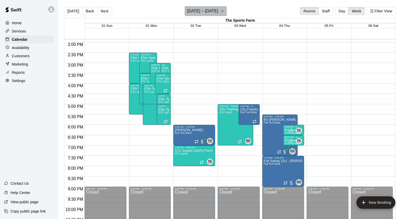
click at [227, 11] on button "[DATE] – [DATE]" at bounding box center [206, 11] width 42 height 10
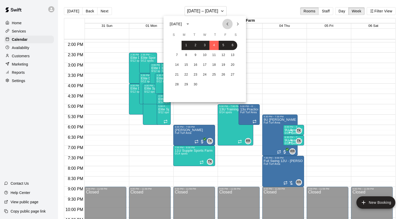
click at [227, 23] on icon "Previous month" at bounding box center [227, 23] width 2 height 3
click at [187, 75] on button "18" at bounding box center [186, 74] width 9 height 9
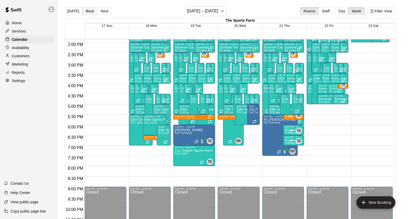
click at [88, 13] on button "Back" at bounding box center [89, 11] width 15 height 8
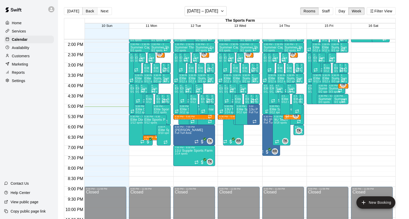
click at [88, 13] on button "Back" at bounding box center [89, 11] width 15 height 8
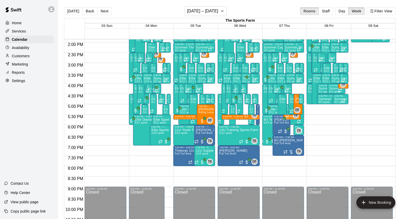
click at [20, 31] on p "Services" at bounding box center [19, 31] width 14 height 5
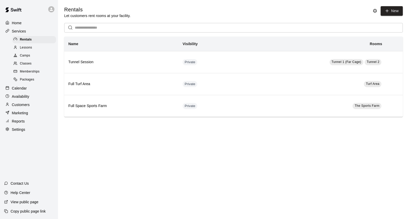
click at [29, 63] on span "Classes" at bounding box center [26, 63] width 12 height 5
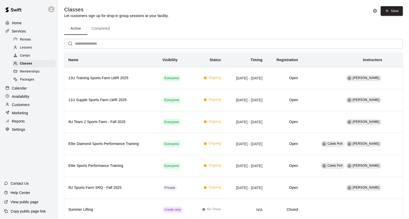
click at [106, 29] on button "Completed" at bounding box center [100, 28] width 27 height 12
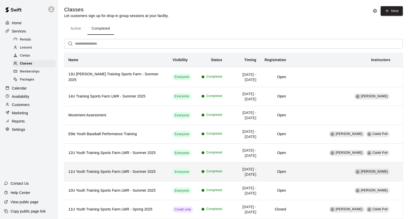
click at [115, 169] on h6 "11U Youth Training Sports Farm LWR - Summer 2025" at bounding box center [116, 172] width 96 height 6
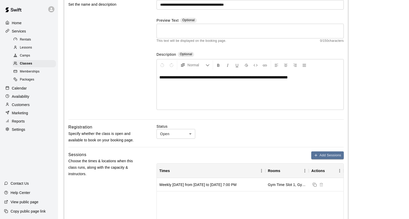
scroll to position [15, 0]
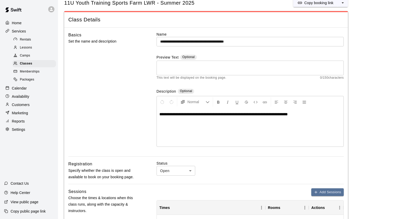
click at [163, 41] on input "**********" at bounding box center [250, 42] width 187 height 10
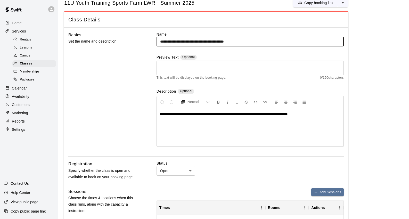
drag, startPoint x: 253, startPoint y: 40, endPoint x: 243, endPoint y: 40, distance: 9.6
click at [243, 40] on input "**********" at bounding box center [250, 42] width 187 height 10
click at [245, 40] on input "**********" at bounding box center [250, 42] width 187 height 10
drag, startPoint x: 242, startPoint y: 41, endPoint x: 230, endPoint y: 42, distance: 12.6
click at [230, 42] on input "**********" at bounding box center [250, 42] width 187 height 10
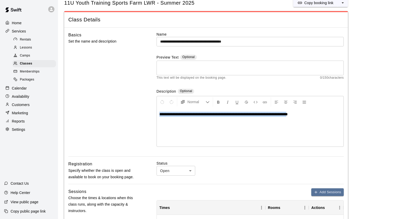
drag, startPoint x: 310, startPoint y: 113, endPoint x: 162, endPoint y: 103, distance: 148.4
click at [133, 112] on div "**********" at bounding box center [205, 94] width 275 height 125
drag, startPoint x: 167, startPoint y: 42, endPoint x: 191, endPoint y: 45, distance: 23.7
click at [167, 42] on input "**********" at bounding box center [250, 42] width 187 height 10
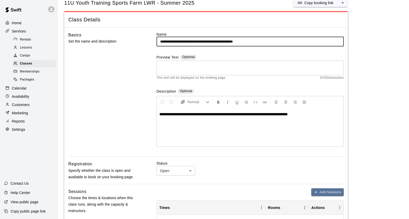
type input "**********"
click at [210, 127] on div "**********" at bounding box center [250, 127] width 187 height 39
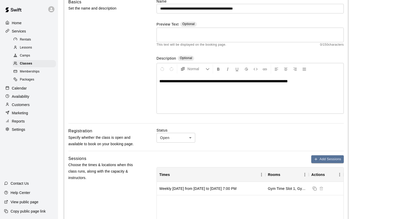
scroll to position [61, 0]
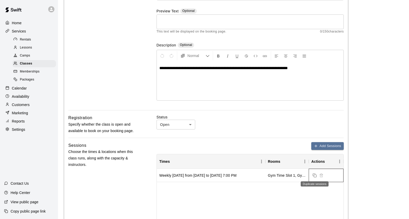
click at [315, 174] on icon "Duplicate sessions" at bounding box center [315, 175] width 4 height 4
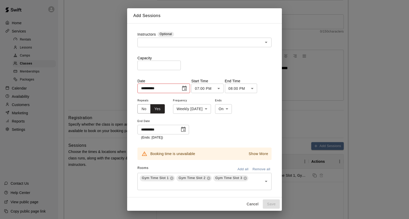
click at [186, 88] on icon "Choose date, selected date is May 6, 2025" at bounding box center [184, 88] width 6 height 6
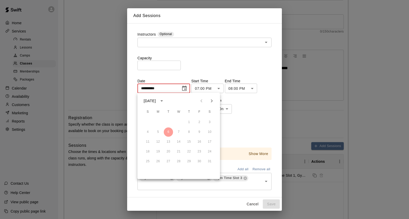
click at [213, 100] on icon "Next month" at bounding box center [212, 101] width 6 height 6
click at [169, 142] on button "12" at bounding box center [168, 141] width 9 height 9
type input "**********"
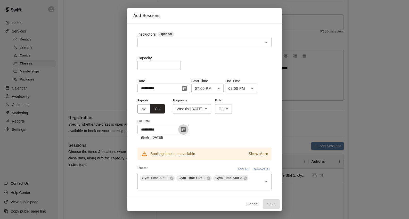
click at [183, 129] on icon "Choose date, selected date is Aug 5, 2025" at bounding box center [183, 129] width 6 height 6
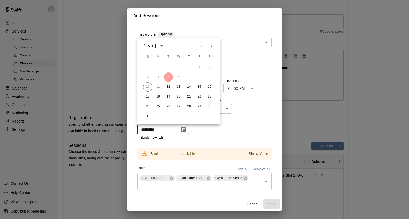
click at [213, 46] on icon "Next month" at bounding box center [212, 45] width 2 height 3
click at [179, 77] on button "10" at bounding box center [178, 76] width 9 height 9
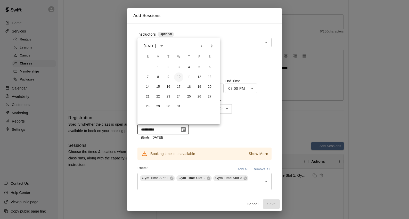
type input "**********"
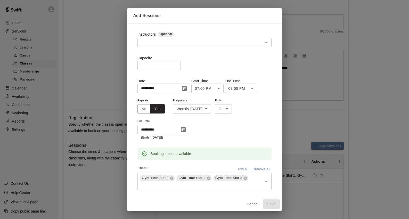
click at [172, 67] on input "number" at bounding box center [158, 66] width 43 height 10
type input "**"
click at [216, 43] on input "text" at bounding box center [200, 42] width 123 height 6
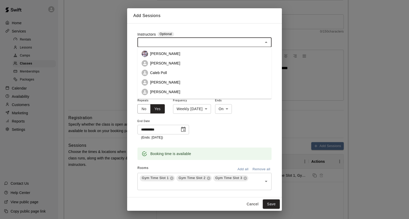
click at [191, 82] on li "[PERSON_NAME]" at bounding box center [204, 83] width 134 height 10
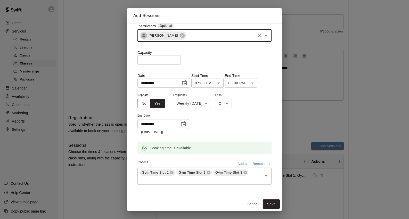
scroll to position [9, 0]
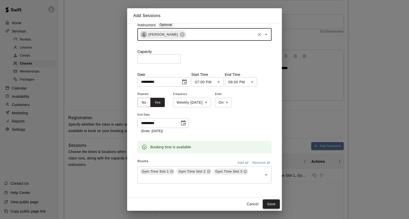
click at [271, 205] on button "Save" at bounding box center [271, 204] width 17 height 10
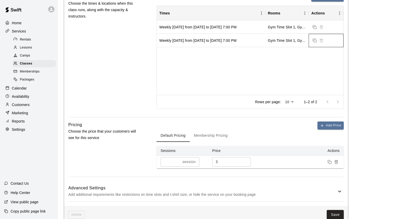
scroll to position [219, 0]
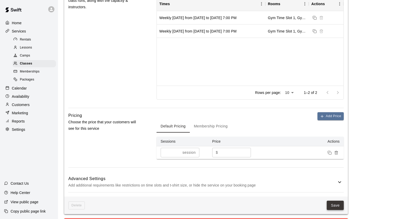
click at [338, 205] on button "Save" at bounding box center [335, 206] width 17 height 10
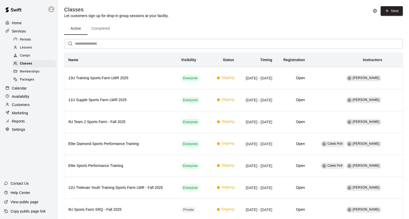
click at [101, 27] on button "Completed" at bounding box center [100, 28] width 27 height 12
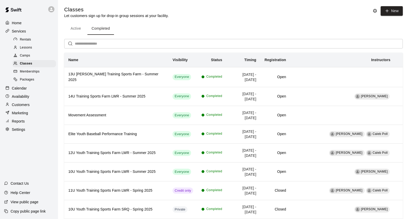
click at [77, 28] on button "Active" at bounding box center [75, 28] width 23 height 12
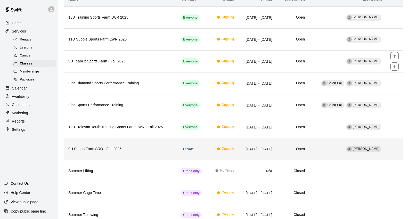
scroll to position [81, 0]
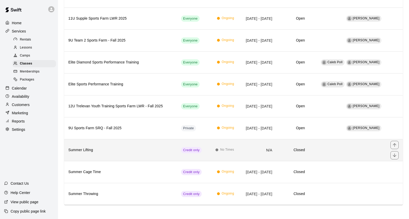
click at [355, 149] on td "simple table" at bounding box center [347, 150] width 77 height 22
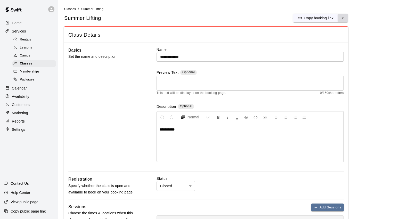
click at [344, 19] on icon "select merge strategy" at bounding box center [342, 17] width 5 height 5
click at [217, 15] on div "Summer Lifting Copy booking link Copy booking link Duplicate class" at bounding box center [206, 18] width 284 height 8
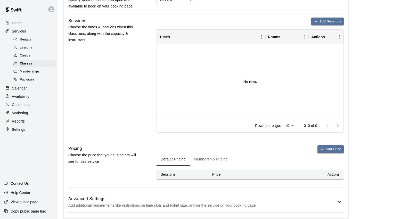
scroll to position [173, 0]
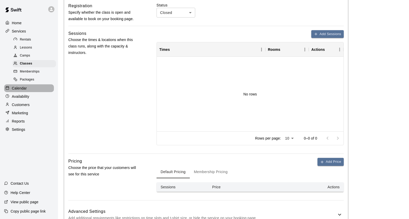
click at [22, 86] on p "Calendar" at bounding box center [19, 88] width 15 height 5
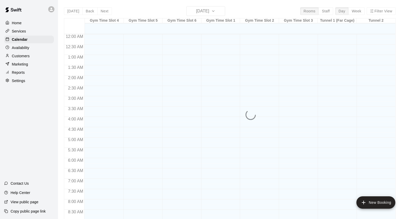
scroll to position [289, 0]
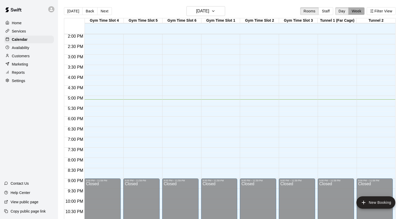
click at [355, 9] on button "Week" at bounding box center [356, 11] width 16 height 8
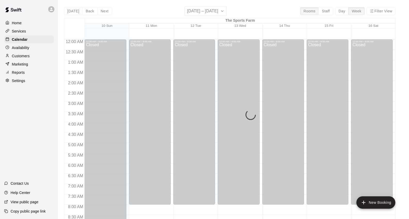
scroll to position [310, 0]
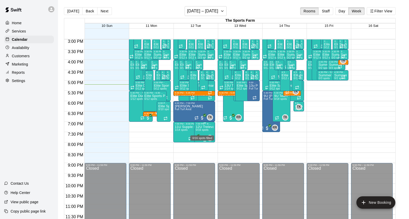
click at [203, 129] on span "0/16 spots" at bounding box center [202, 129] width 13 height 3
click at [201, 135] on icon "edit" at bounding box center [201, 134] width 6 height 6
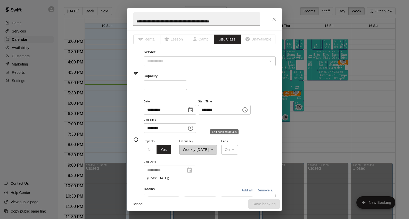
type input "**********"
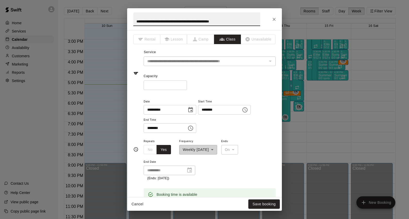
click at [214, 107] on input "********" at bounding box center [218, 110] width 40 height 10
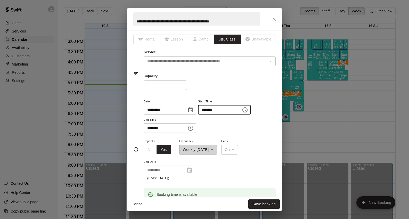
click at [207, 108] on input "********" at bounding box center [218, 110] width 40 height 10
type input "********"
click at [149, 128] on input "********" at bounding box center [164, 128] width 40 height 10
type input "********"
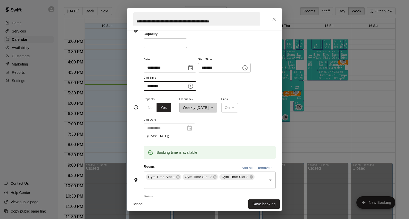
scroll to position [54, 0]
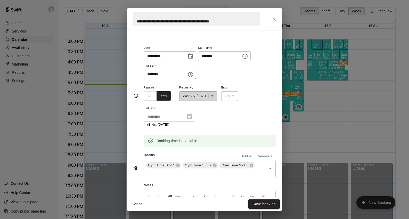
click at [266, 205] on button "Save booking" at bounding box center [263, 204] width 31 height 10
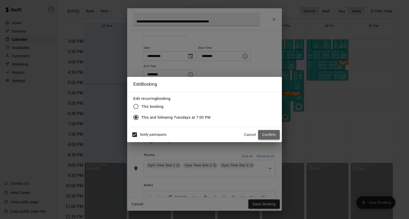
click at [271, 134] on button "Confirm" at bounding box center [269, 135] width 22 height 10
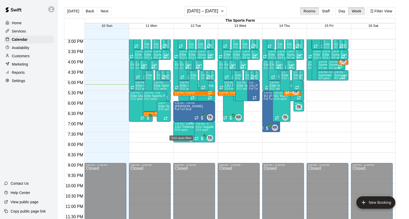
click at [183, 129] on span "0/16 spots" at bounding box center [181, 129] width 13 height 3
click at [178, 134] on icon "edit" at bounding box center [180, 134] width 6 height 6
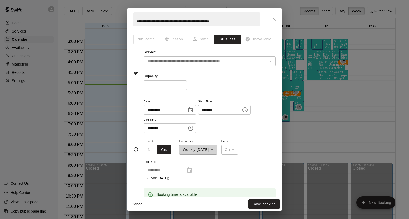
click at [208, 108] on input "********" at bounding box center [218, 110] width 40 height 10
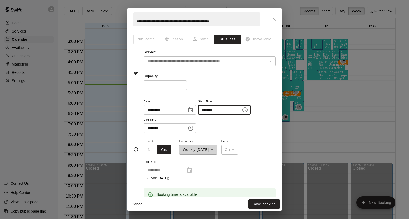
type input "********"
click at [150, 127] on input "********" at bounding box center [164, 128] width 40 height 10
type input "********"
click at [218, 127] on div "**********" at bounding box center [210, 115] width 132 height 35
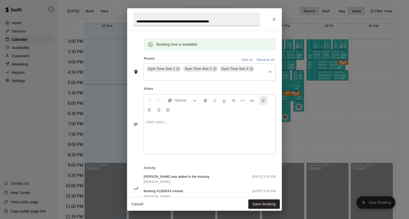
scroll to position [162, 0]
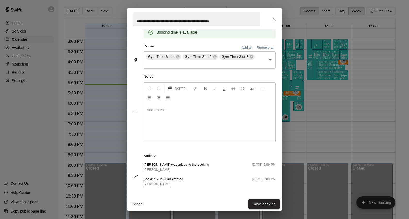
click at [265, 206] on button "Save booking" at bounding box center [263, 204] width 31 height 10
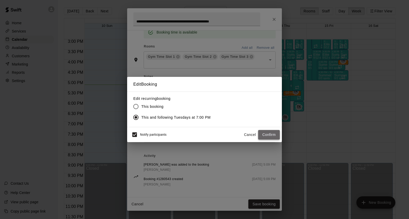
click at [267, 137] on button "Confirm" at bounding box center [269, 135] width 22 height 10
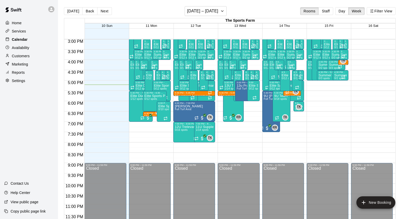
click at [22, 40] on p "Calendar" at bounding box center [20, 39] width 16 height 5
click at [341, 12] on button "Day" at bounding box center [341, 11] width 13 height 8
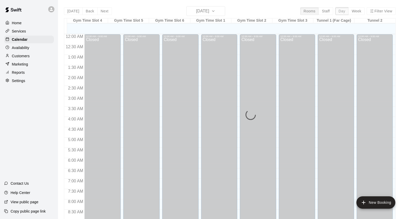
scroll to position [305, 0]
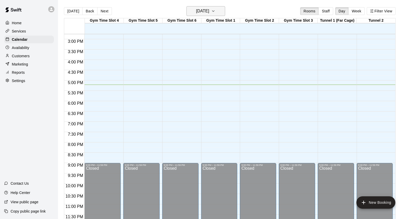
click at [214, 11] on icon "button" at bounding box center [213, 11] width 2 height 1
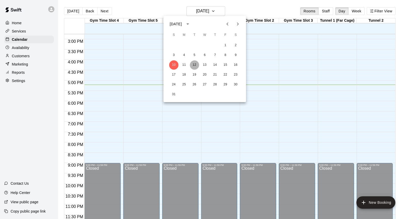
click at [194, 65] on button "12" at bounding box center [194, 64] width 9 height 9
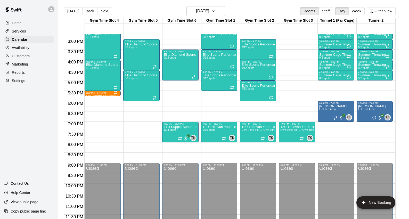
drag, startPoint x: 215, startPoint y: 132, endPoint x: 216, endPoint y: 112, distance: 19.7
click at [207, 129] on icon "edit" at bounding box center [208, 130] width 6 height 6
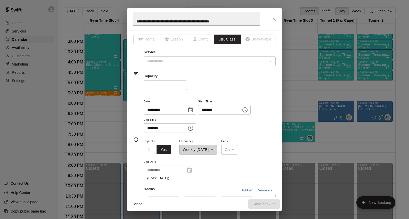
type input "**********"
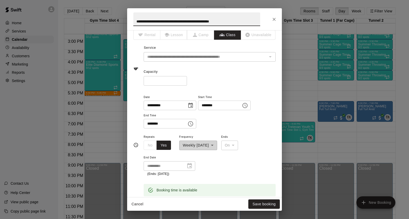
scroll to position [9, 0]
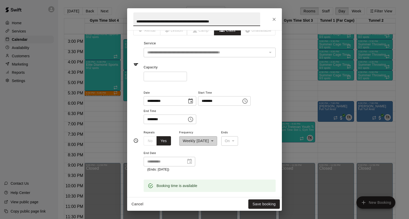
click at [207, 100] on input "********" at bounding box center [218, 101] width 40 height 10
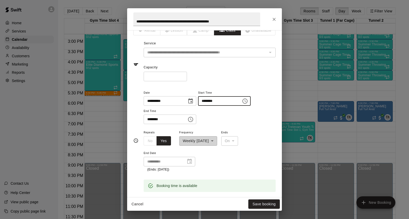
type input "********"
click at [166, 120] on input "********" at bounding box center [164, 120] width 40 height 10
type input "********"
click at [240, 165] on div "**********" at bounding box center [210, 150] width 132 height 43
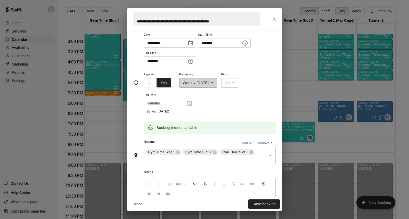
scroll to position [114, 0]
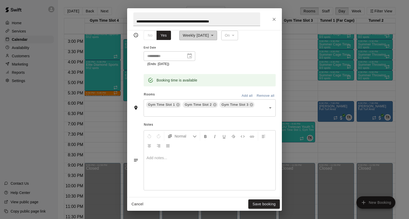
click at [260, 202] on button "Save booking" at bounding box center [263, 204] width 31 height 10
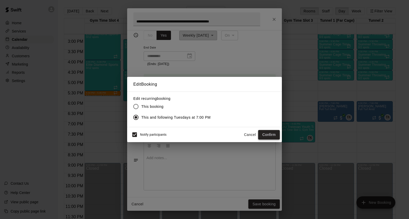
click at [264, 134] on button "Confirm" at bounding box center [269, 135] width 22 height 10
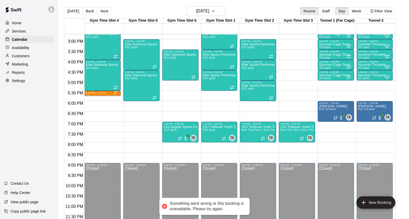
click at [212, 209] on div "Something went wrong or this booking is unavailable. Please try again." at bounding box center [207, 206] width 75 height 11
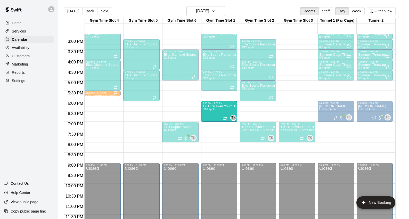
drag, startPoint x: 220, startPoint y: 124, endPoint x: 219, endPoint y: 106, distance: 18.1
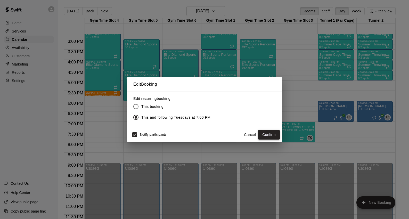
click at [265, 134] on button "Confirm" at bounding box center [269, 135] width 22 height 10
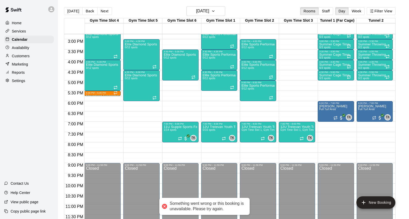
click at [16, 21] on p "Home" at bounding box center [17, 22] width 10 height 5
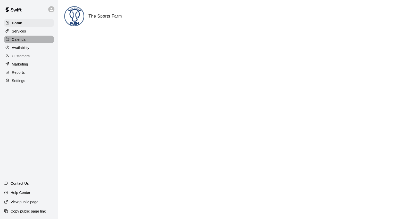
click at [26, 41] on p "Calendar" at bounding box center [19, 39] width 15 height 5
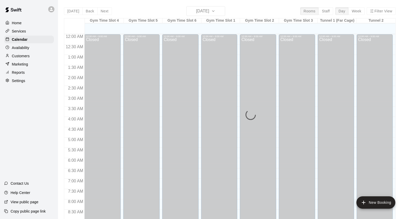
scroll to position [289, 0]
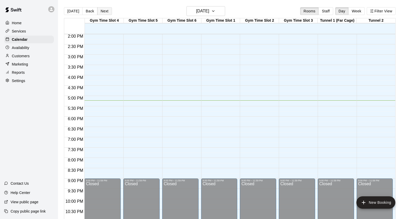
click at [103, 12] on button "Next" at bounding box center [104, 11] width 14 height 8
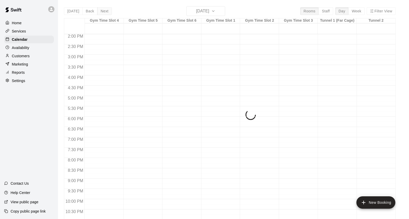
click at [103, 12] on div "[DATE] Back [DATE][DATE] Rooms Staff Day Week Filter View Gym Time Slot 4 11 Mo…" at bounding box center [230, 115] width 332 height 219
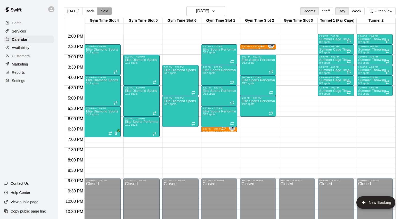
click at [103, 12] on button "Next" at bounding box center [104, 11] width 14 height 8
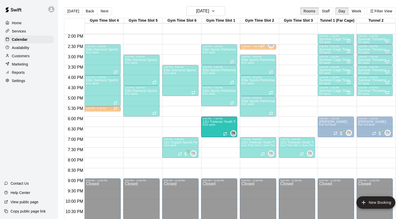
drag, startPoint x: 216, startPoint y: 145, endPoint x: 217, endPoint y: 126, distance: 19.3
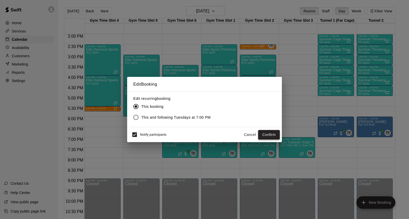
click at [270, 134] on button "Confirm" at bounding box center [269, 135] width 22 height 10
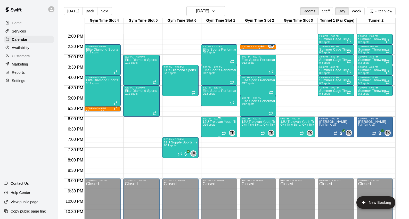
click at [104, 12] on div at bounding box center [204, 109] width 409 height 219
click at [102, 13] on button "Next" at bounding box center [104, 11] width 14 height 8
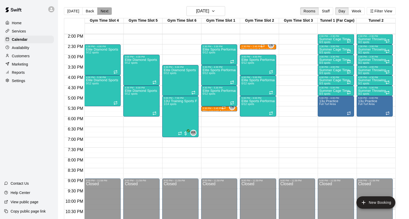
click at [103, 12] on button "Next" at bounding box center [104, 11] width 14 height 8
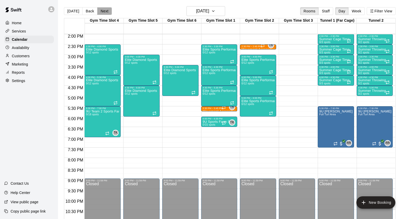
click at [104, 10] on button "Next" at bounding box center [104, 11] width 14 height 8
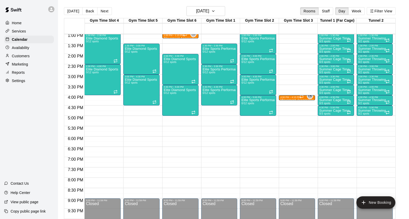
scroll to position [207, 0]
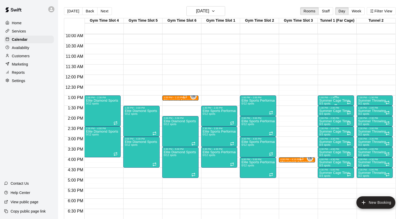
click at [340, 101] on p "Summer Cage Time" at bounding box center [334, 101] width 30 height 0
click at [325, 131] on icon "delete" at bounding box center [325, 130] width 4 height 5
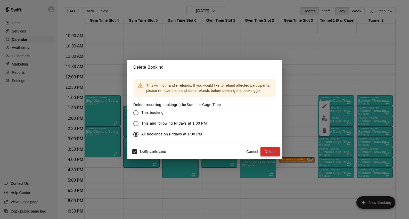
click at [271, 153] on button "Delete" at bounding box center [269, 152] width 19 height 10
click at [271, 153] on div "Cancel Delete" at bounding box center [262, 152] width 36 height 10
click at [264, 125] on div "This will not handle refunds. If you would like to refund affected participants…" at bounding box center [204, 109] width 155 height 69
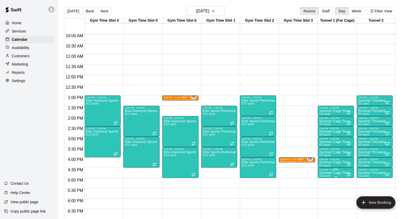
click at [344, 173] on p "Summer Cage Time" at bounding box center [334, 173] width 30 height 0
click at [375, 97] on div at bounding box center [204, 109] width 409 height 219
click at [373, 101] on p "Summer Throwing" at bounding box center [372, 101] width 28 height 0
click at [364, 133] on icon "delete" at bounding box center [363, 130] width 6 height 6
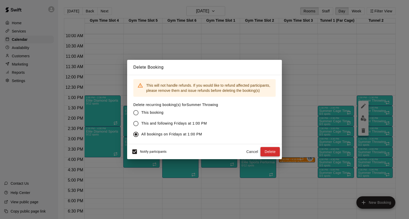
click at [269, 151] on button "Delete" at bounding box center [269, 152] width 19 height 10
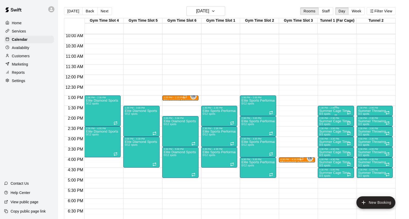
click at [334, 114] on div "Summer Cage Time 0/3 spots" at bounding box center [334, 218] width 30 height 219
click at [325, 140] on icon "delete" at bounding box center [325, 139] width 4 height 5
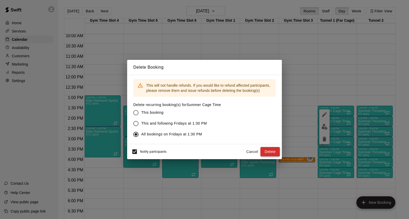
click at [270, 154] on button "Delete" at bounding box center [269, 152] width 19 height 10
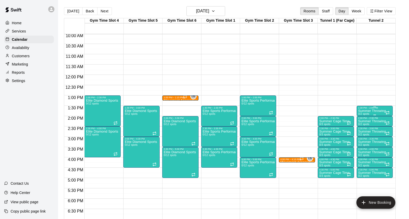
click at [375, 111] on p "Summer Throwing" at bounding box center [372, 111] width 28 height 0
click at [364, 142] on icon "delete" at bounding box center [364, 140] width 4 height 5
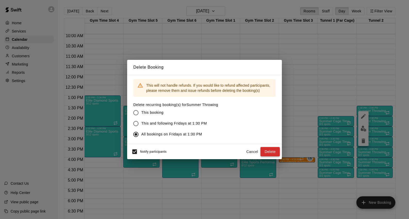
click at [273, 153] on button "Delete" at bounding box center [269, 152] width 19 height 10
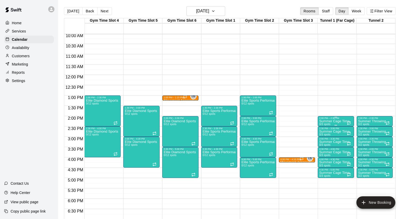
click at [334, 121] on p "Summer Cage Time" at bounding box center [334, 121] width 30 height 0
click at [324, 152] on icon "delete" at bounding box center [325, 151] width 4 height 5
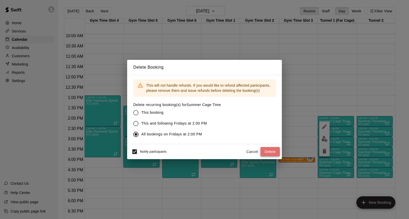
click at [269, 152] on button "Delete" at bounding box center [269, 152] width 19 height 10
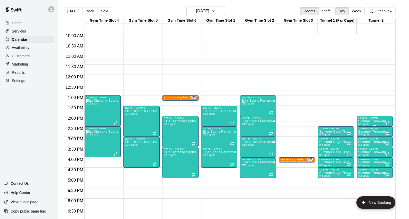
click at [368, 121] on p "Summer Throwing" at bounding box center [372, 121] width 28 height 0
click at [362, 150] on icon "delete" at bounding box center [364, 151] width 4 height 5
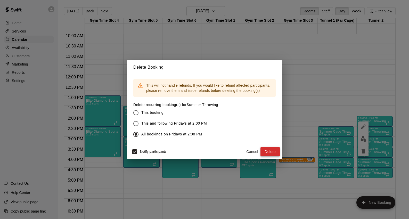
click at [267, 152] on button "Delete" at bounding box center [269, 152] width 19 height 10
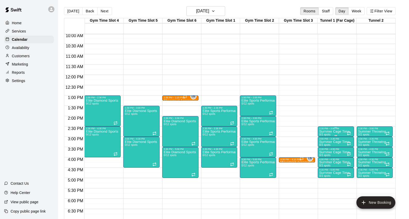
click at [332, 132] on p "Summer Cage Time" at bounding box center [334, 132] width 30 height 0
click at [300, 114] on div at bounding box center [204, 109] width 409 height 219
click at [361, 12] on button "Week" at bounding box center [356, 11] width 16 height 8
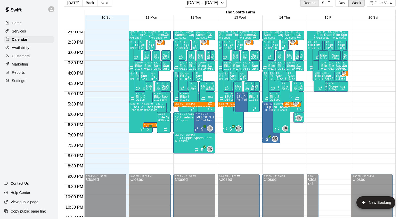
scroll to position [310, 0]
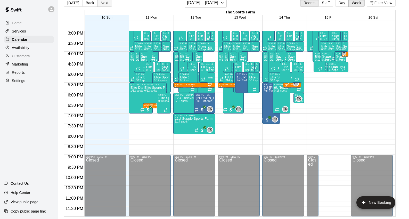
click at [104, 5] on button "Next" at bounding box center [104, 3] width 14 height 8
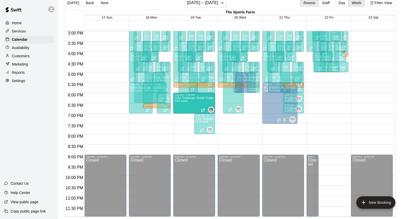
drag, startPoint x: 181, startPoint y: 125, endPoint x: 183, endPoint y: 104, distance: 20.2
drag, startPoint x: 186, startPoint y: 123, endPoint x: 186, endPoint y: 104, distance: 19.3
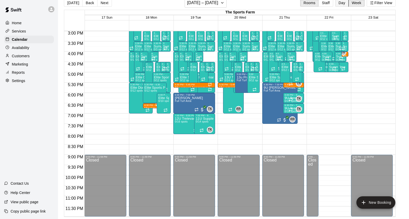
click at [341, 4] on button "Day" at bounding box center [341, 3] width 13 height 8
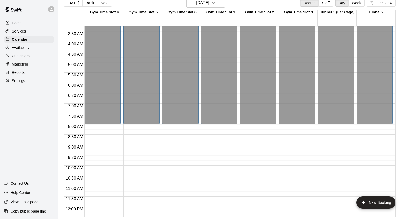
scroll to position [206, 0]
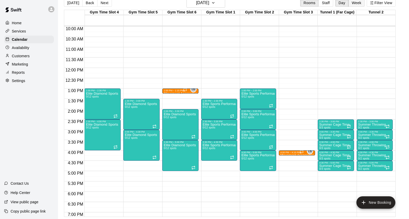
click at [357, 4] on button "Week" at bounding box center [356, 3] width 16 height 8
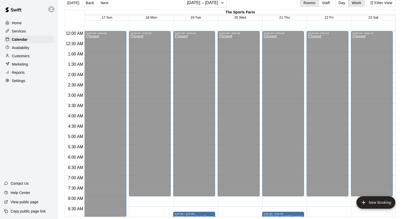
scroll to position [310, 0]
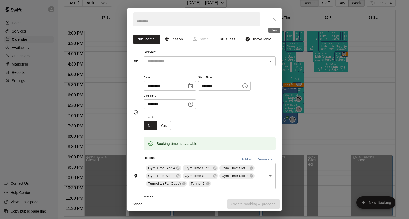
click at [274, 17] on icon "Close" at bounding box center [274, 19] width 5 height 5
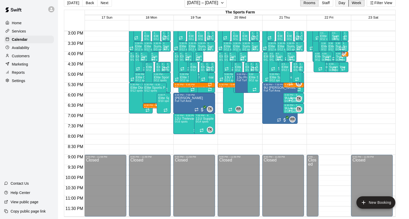
click at [343, 5] on button "Day" at bounding box center [341, 3] width 13 height 8
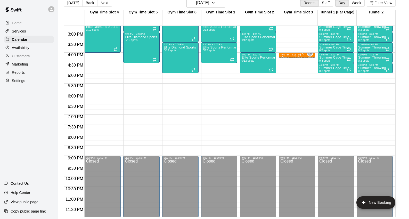
scroll to position [0, 0]
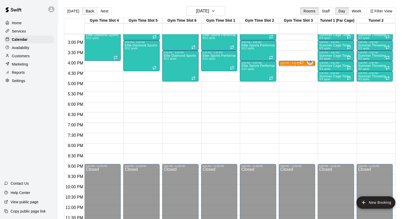
click at [85, 9] on button "Back" at bounding box center [89, 11] width 15 height 8
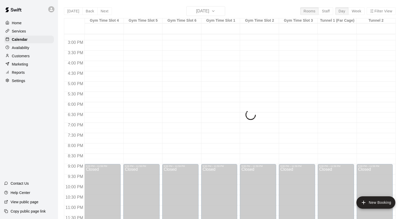
click at [86, 9] on div "[DATE] Back [DATE][DATE] Rooms Staff Day Week Filter View Gym Time Slot 4 21 Th…" at bounding box center [230, 115] width 332 height 219
click at [86, 9] on button "Back" at bounding box center [89, 11] width 15 height 8
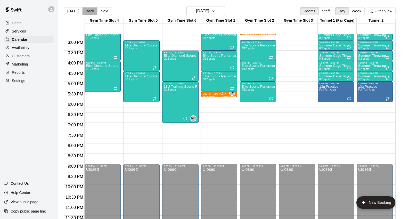
click at [86, 9] on button "Back" at bounding box center [89, 11] width 15 height 8
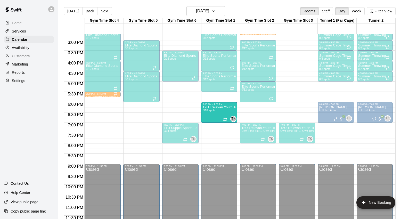
drag, startPoint x: 216, startPoint y: 134, endPoint x: 218, endPoint y: 115, distance: 18.4
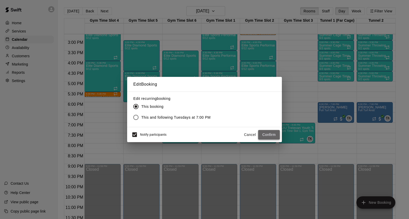
click at [269, 134] on button "Confirm" at bounding box center [269, 135] width 22 height 10
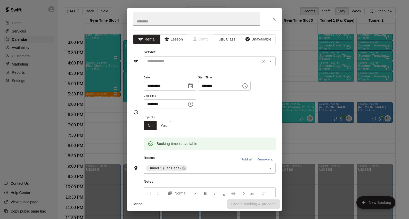
click at [270, 62] on icon "Open" at bounding box center [270, 61] width 6 height 6
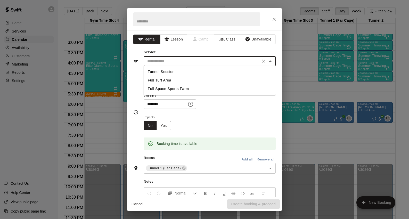
click at [169, 81] on li "Full Turf Area" at bounding box center [210, 80] width 132 height 9
type input "**********"
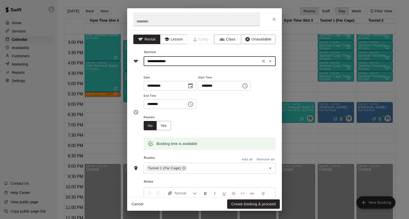
click at [139, 204] on button "Cancel" at bounding box center [137, 204] width 17 height 10
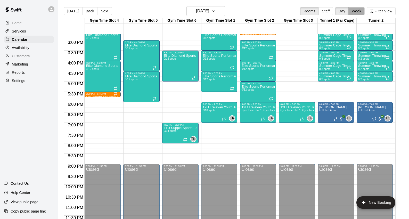
click at [361, 13] on button "Week" at bounding box center [356, 11] width 16 height 8
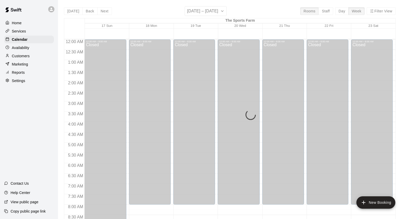
scroll to position [310, 0]
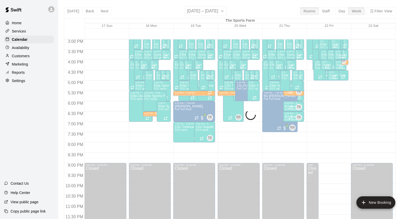
click at [85, 12] on div "[DATE] Back Next [DATE] – [DATE] Rooms Staff Day Week Filter View The Sports Fa…" at bounding box center [230, 115] width 332 height 219
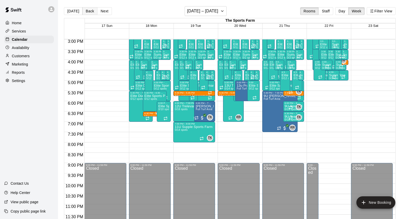
click at [84, 13] on button "Back" at bounding box center [89, 11] width 15 height 8
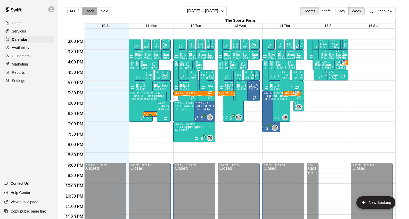
click at [89, 11] on button "Back" at bounding box center [89, 11] width 15 height 8
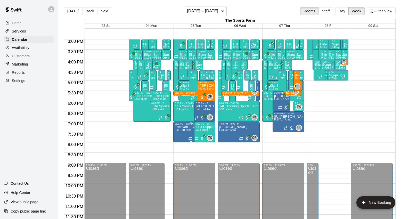
click at [181, 130] on icon "edit" at bounding box center [180, 130] width 5 height 5
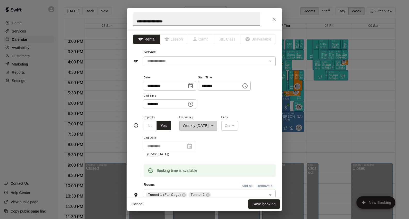
click at [191, 85] on icon "Choose date, selected date is Aug 5, 2025" at bounding box center [190, 86] width 6 height 6
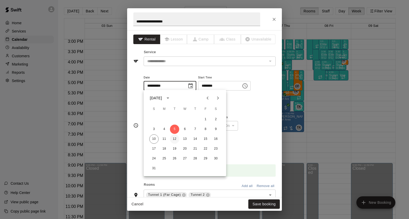
click at [174, 140] on button "12" at bounding box center [174, 138] width 9 height 9
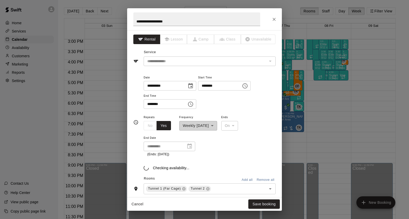
type input "**********"
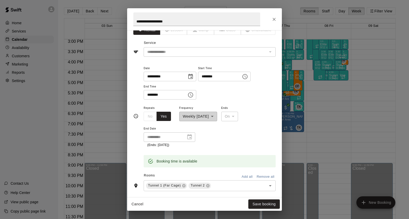
scroll to position [19, 0]
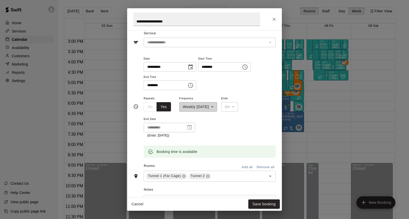
click at [191, 127] on div at bounding box center [187, 127] width 7 height 0
click at [187, 127] on div "**********" at bounding box center [170, 128] width 52 height 10
click at [135, 205] on button "Cancel" at bounding box center [137, 204] width 17 height 10
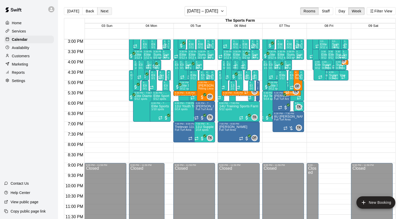
click at [102, 11] on button "Next" at bounding box center [104, 11] width 14 height 8
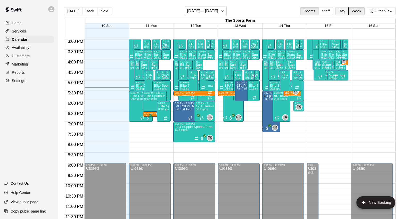
click at [342, 12] on button "Day" at bounding box center [341, 11] width 13 height 8
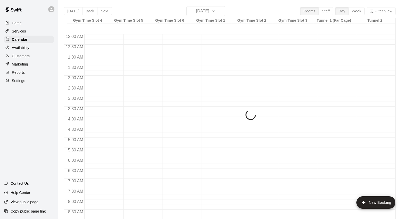
scroll to position [305, 0]
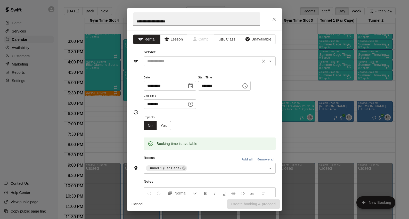
type input "**********"
click at [191, 63] on input "text" at bounding box center [202, 61] width 114 height 6
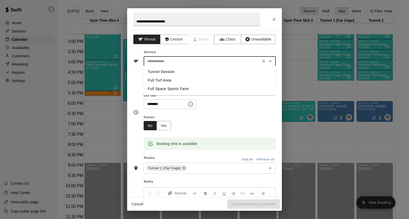
click at [171, 81] on li "Full Turf Area" at bounding box center [210, 80] width 132 height 9
type input "**********"
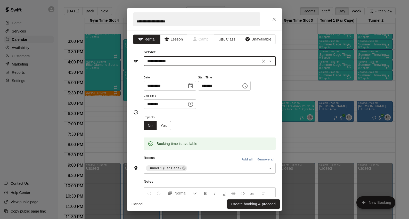
click at [192, 85] on icon "Choose date, selected date is Aug 12, 2025" at bounding box center [190, 86] width 6 height 6
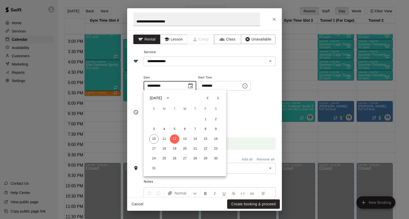
click at [192, 85] on icon "Choose date, selected date is Aug 12, 2025" at bounding box center [190, 86] width 6 height 6
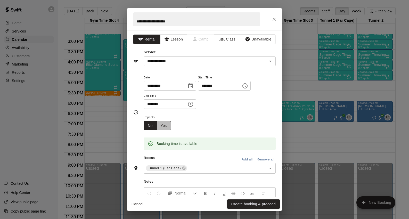
click at [163, 124] on button "Yes" at bounding box center [164, 126] width 14 height 10
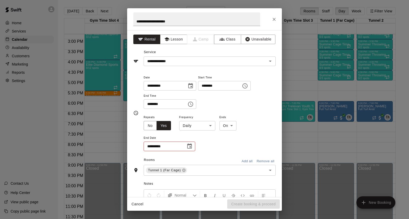
click at [191, 145] on icon "Choose date" at bounding box center [189, 146] width 6 height 6
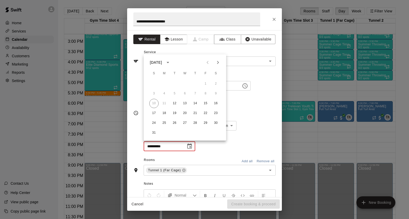
click at [219, 62] on icon "Next month" at bounding box center [218, 62] width 2 height 3
click at [219, 61] on icon "Next month" at bounding box center [218, 62] width 6 height 6
click at [184, 92] on button "10" at bounding box center [184, 93] width 9 height 9
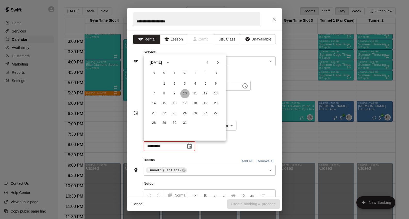
type input "**********"
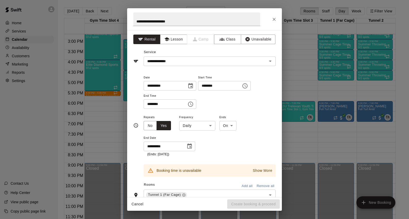
click at [193, 102] on icon "Choose time, selected time is 7:30 PM" at bounding box center [190, 104] width 6 height 6
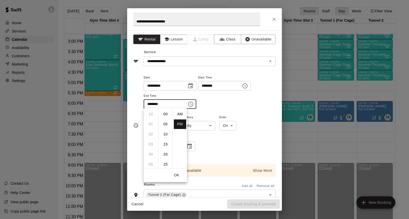
scroll to position [9, 0]
click at [151, 125] on li "08" at bounding box center [151, 124] width 12 height 10
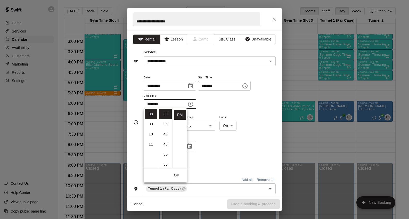
scroll to position [0, 0]
click at [165, 113] on li "00" at bounding box center [165, 114] width 12 height 10
type input "********"
click at [255, 107] on div "**********" at bounding box center [210, 91] width 132 height 35
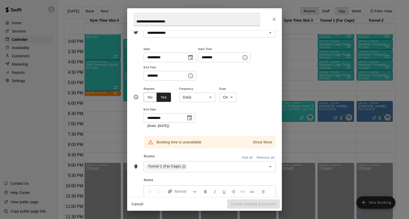
scroll to position [27, 0]
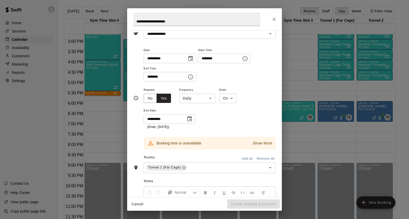
click at [211, 96] on body "Home Services Calendar Availability Customers Marketing Reports Settings Contac…" at bounding box center [204, 113] width 409 height 227
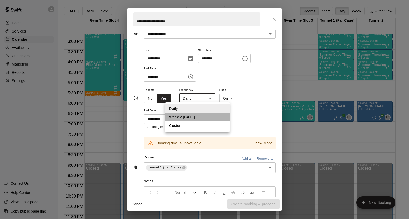
click at [201, 118] on li "Weekly [DATE]" at bounding box center [197, 117] width 64 height 9
type input "******"
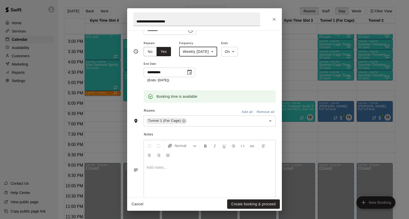
scroll to position [85, 0]
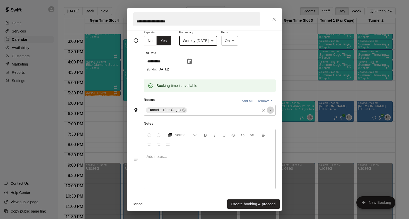
click at [269, 110] on icon "Open" at bounding box center [270, 110] width 6 height 6
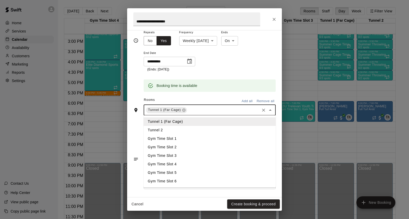
click at [241, 127] on li "Tunnel 2" at bounding box center [210, 130] width 132 height 9
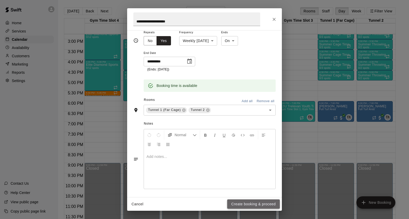
click at [255, 204] on button "Create booking & proceed" at bounding box center [253, 204] width 53 height 10
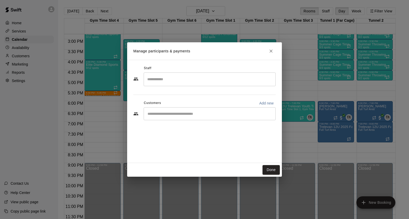
click at [165, 77] on input "Search staff" at bounding box center [209, 79] width 127 height 9
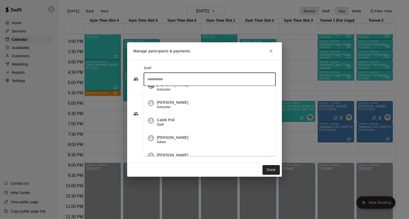
scroll to position [18, 0]
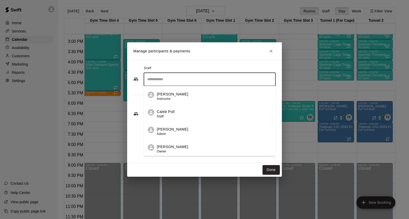
click at [168, 131] on p "[PERSON_NAME]" at bounding box center [172, 129] width 31 height 5
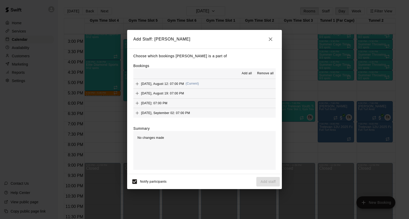
click at [249, 74] on span "Add all" at bounding box center [247, 73] width 10 height 5
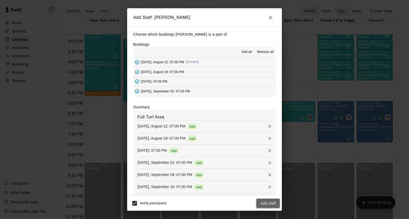
click at [268, 203] on button "Add staff" at bounding box center [267, 204] width 23 height 10
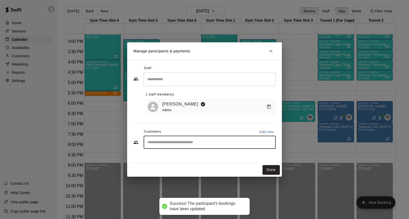
click at [212, 143] on input "Start typing to search customers..." at bounding box center [209, 142] width 127 height 5
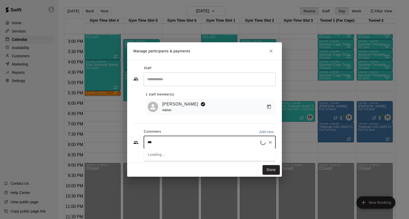
type input "****"
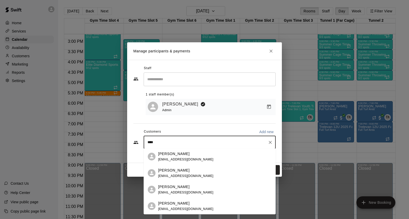
click at [179, 173] on p "[PERSON_NAME]" at bounding box center [173, 170] width 31 height 5
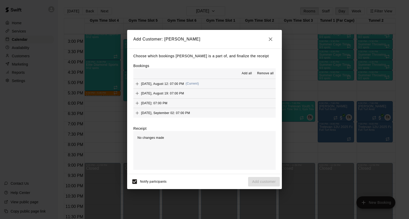
click at [245, 71] on span "Add all" at bounding box center [247, 73] width 10 height 5
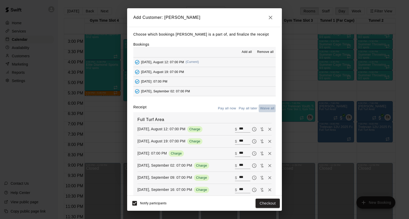
click at [266, 108] on button "Waive all" at bounding box center [267, 108] width 17 height 8
type input "*"
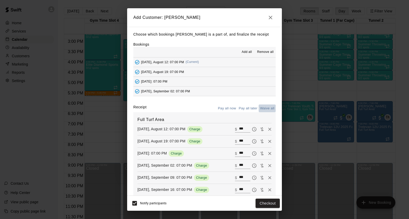
type input "*"
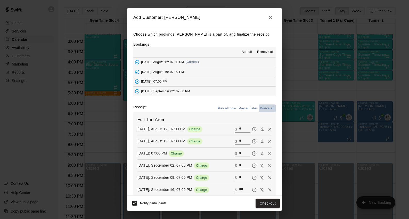
type input "*"
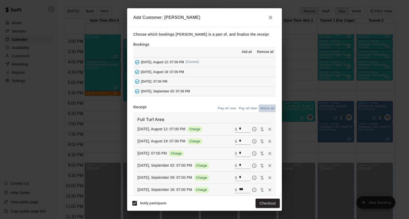
type input "*"
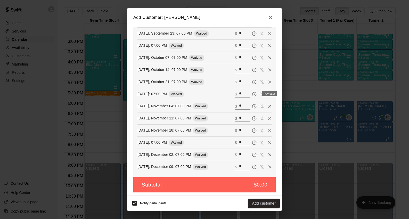
scroll to position [35, 0]
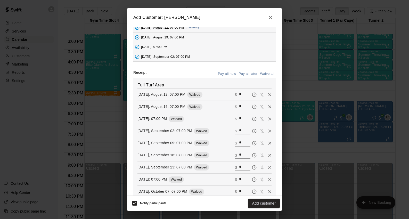
click at [248, 73] on button "Pay all later" at bounding box center [248, 74] width 21 height 8
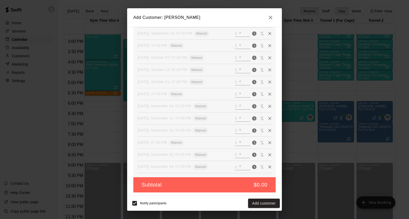
scroll to position [0, 0]
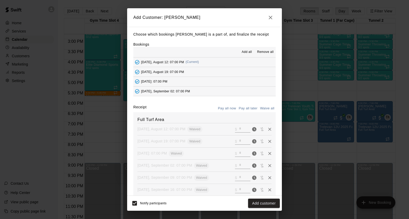
click at [229, 107] on button "Pay all now" at bounding box center [227, 108] width 21 height 8
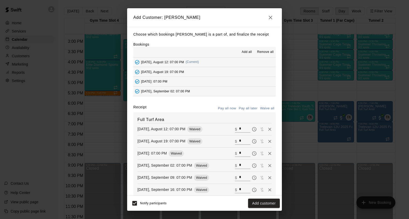
click at [268, 107] on button "Waive all" at bounding box center [267, 108] width 17 height 8
click at [247, 51] on span "Add all" at bounding box center [247, 52] width 10 height 5
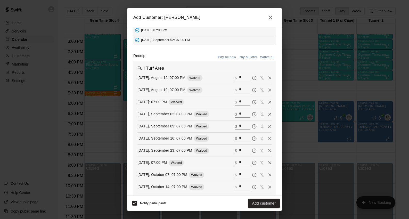
scroll to position [168, 0]
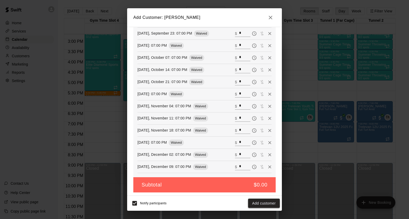
click at [265, 203] on button "Add customer" at bounding box center [264, 204] width 32 height 10
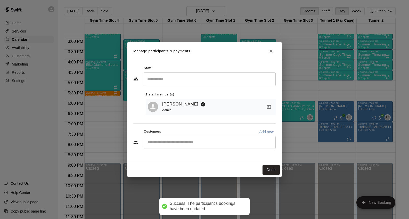
scroll to position [151, 0]
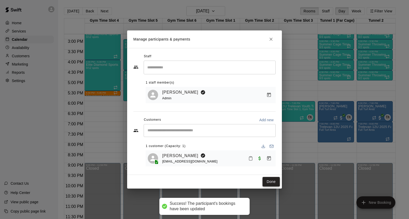
click at [273, 181] on button "Done" at bounding box center [271, 182] width 17 height 10
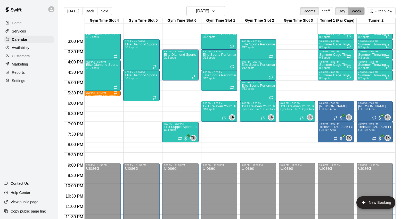
click at [357, 11] on button "Week" at bounding box center [356, 11] width 16 height 8
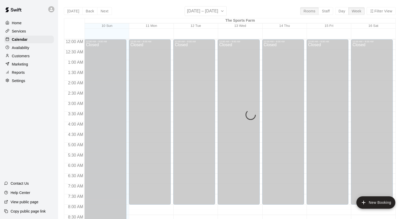
scroll to position [310, 0]
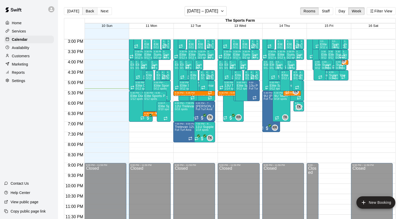
click at [87, 11] on button "Back" at bounding box center [89, 11] width 15 height 8
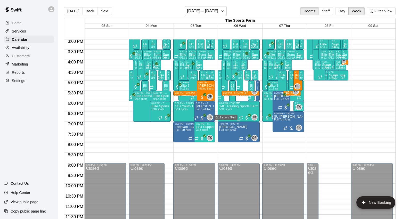
click at [230, 109] on span "5/12 spots" at bounding box center [225, 109] width 13 height 3
click at [224, 113] on icon "edit" at bounding box center [224, 113] width 5 height 5
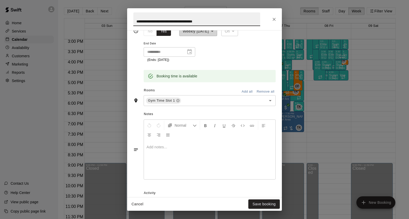
scroll to position [0, 0]
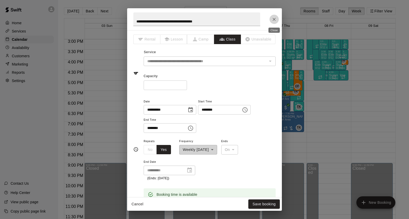
click at [273, 18] on icon "Close" at bounding box center [274, 19] width 3 height 3
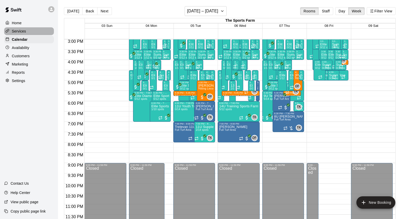
click at [19, 32] on p "Services" at bounding box center [19, 31] width 14 height 5
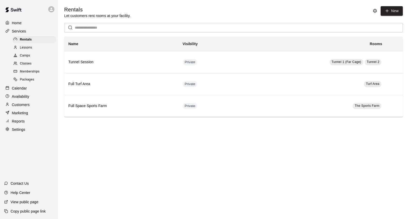
click at [28, 62] on span "Classes" at bounding box center [26, 63] width 12 height 5
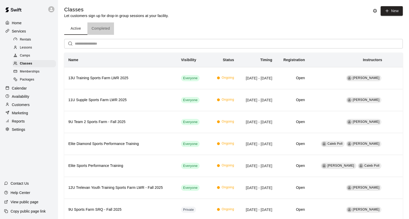
click at [101, 27] on button "Completed" at bounding box center [100, 28] width 27 height 12
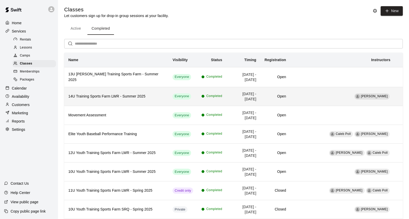
click at [104, 94] on h6 "14U Training Sports Farm LWR - Summer 2025" at bounding box center [116, 97] width 96 height 6
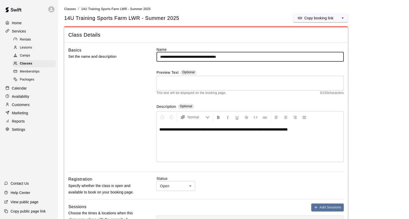
drag, startPoint x: 232, startPoint y: 56, endPoint x: 228, endPoint y: 62, distance: 7.0
click at [218, 57] on input "**********" at bounding box center [250, 57] width 187 height 10
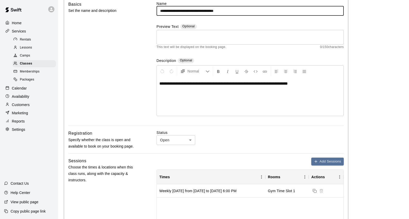
scroll to position [67, 0]
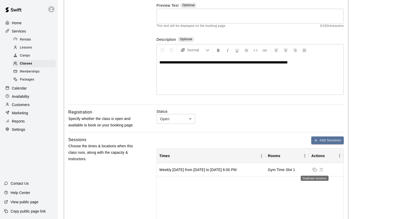
type input "**********"
click at [315, 170] on icon "Duplicate sessions" at bounding box center [315, 170] width 4 height 4
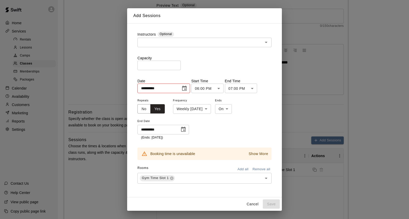
click at [187, 86] on icon "Choose date, selected date is Jun 18, 2025" at bounding box center [184, 88] width 5 height 5
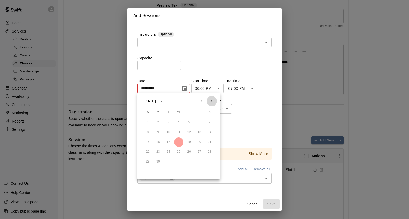
click at [211, 100] on icon "Next month" at bounding box center [212, 101] width 2 height 3
click at [178, 143] on button "13" at bounding box center [178, 141] width 9 height 9
type input "**********"
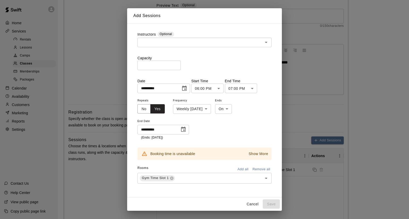
click at [180, 130] on button "Choose date, selected date is Aug 7, 2025" at bounding box center [183, 129] width 10 height 10
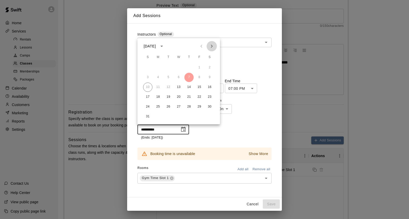
click at [211, 45] on icon "Next month" at bounding box center [212, 46] width 2 height 3
click at [189, 88] on button "18" at bounding box center [188, 87] width 9 height 9
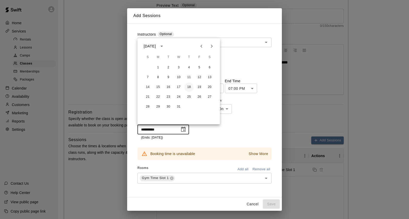
type input "**********"
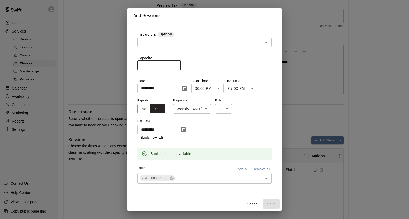
click at [170, 65] on input "number" at bounding box center [158, 66] width 43 height 10
type input "**"
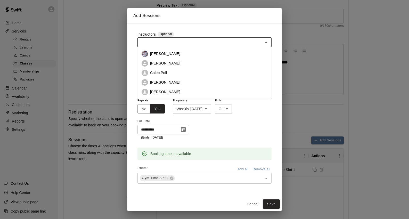
click at [185, 43] on input "text" at bounding box center [200, 42] width 123 height 6
click at [173, 81] on li "[PERSON_NAME]" at bounding box center [204, 83] width 134 height 10
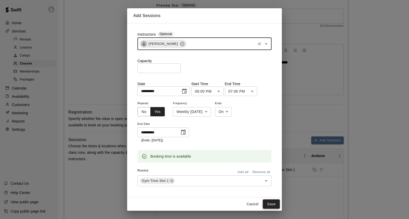
click at [272, 205] on button "Save" at bounding box center [271, 204] width 17 height 10
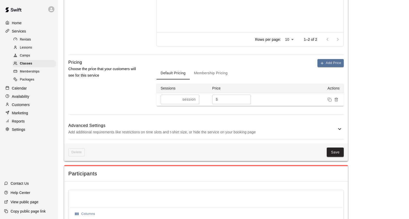
scroll to position [273, 0]
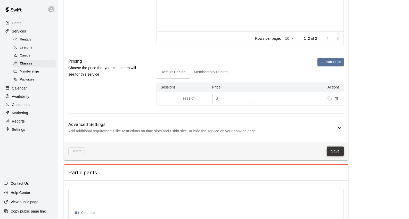
click at [336, 150] on button "Save" at bounding box center [335, 151] width 17 height 10
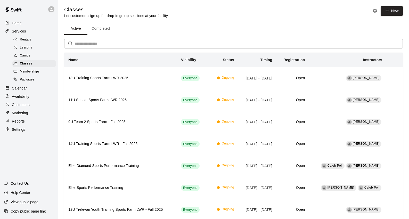
click at [19, 87] on p "Calendar" at bounding box center [19, 88] width 15 height 5
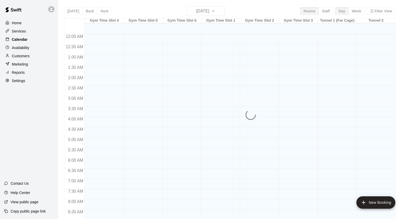
scroll to position [289, 0]
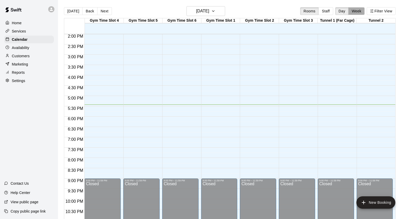
click at [356, 13] on button "Week" at bounding box center [356, 11] width 16 height 8
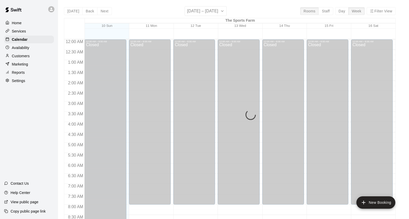
scroll to position [310, 0]
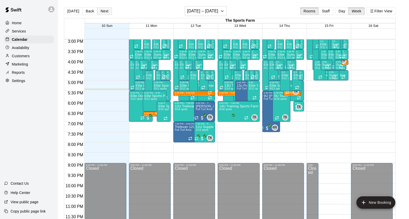
click at [106, 11] on button "Next" at bounding box center [104, 11] width 14 height 8
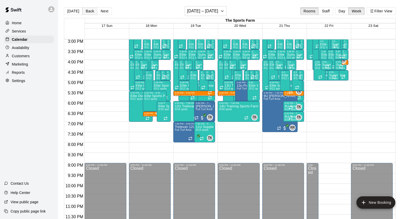
click at [85, 11] on button "Back" at bounding box center [89, 11] width 15 height 8
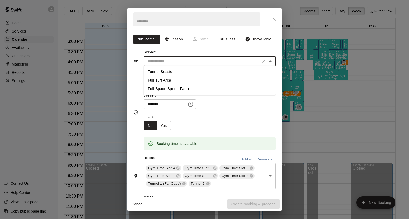
click at [220, 60] on input "text" at bounding box center [202, 61] width 114 height 6
click at [187, 83] on li "Full Turf Area" at bounding box center [210, 80] width 132 height 9
type input "**********"
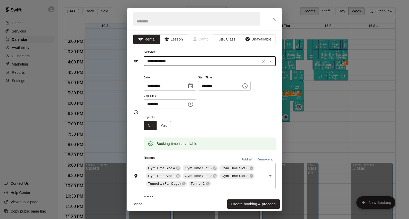
click at [193, 105] on icon "Choose time, selected time is 7:30 PM" at bounding box center [190, 104] width 5 height 5
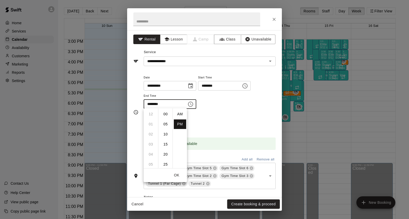
scroll to position [9, 0]
click at [152, 126] on li "08" at bounding box center [151, 124] width 12 height 10
click at [165, 112] on li "00" at bounding box center [165, 114] width 12 height 10
type input "********"
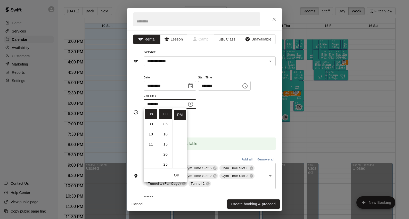
click at [260, 120] on div "Repeats No Yes" at bounding box center [210, 122] width 132 height 16
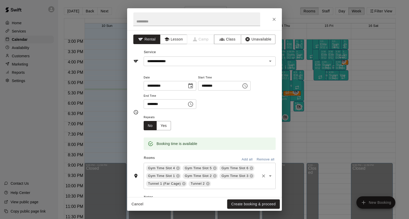
scroll to position [6, 0]
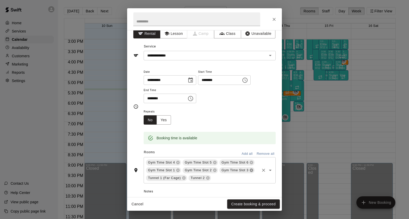
click at [251, 169] on icon at bounding box center [251, 170] width 4 height 4
click at [252, 161] on icon at bounding box center [251, 162] width 3 height 3
click at [252, 162] on icon at bounding box center [251, 162] width 3 height 3
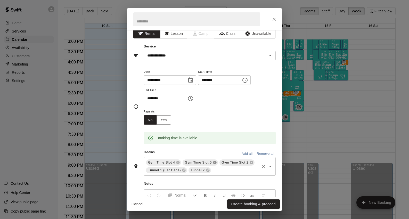
click at [216, 162] on icon at bounding box center [214, 162] width 3 height 3
click at [178, 161] on icon at bounding box center [177, 162] width 3 height 3
click at [178, 161] on icon at bounding box center [178, 162] width 4 height 4
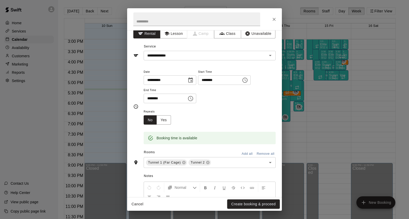
scroll to position [7, 0]
click at [164, 118] on button "Yes" at bounding box center [164, 119] width 14 height 10
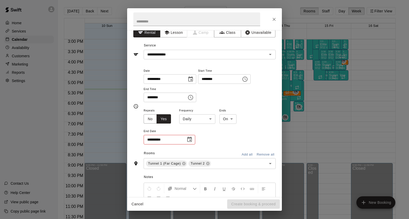
click at [210, 117] on body "Home Services Calendar Availability Customers Marketing Reports Settings Contac…" at bounding box center [204, 113] width 409 height 227
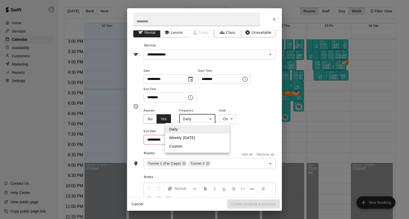
click at [206, 136] on li "Weekly [DATE]" at bounding box center [197, 138] width 64 height 9
type input "******"
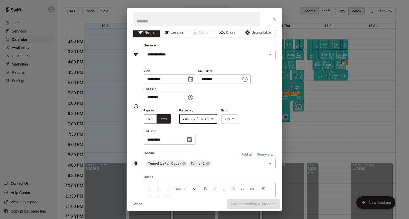
click at [189, 139] on icon "Choose date" at bounding box center [189, 139] width 6 height 6
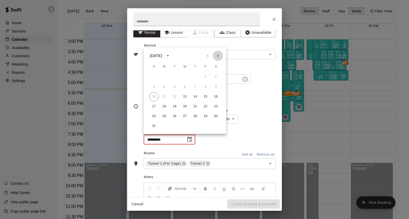
click at [219, 57] on icon "Next month" at bounding box center [218, 56] width 6 height 6
click at [184, 97] on button "17" at bounding box center [184, 96] width 9 height 9
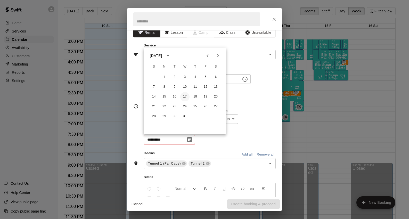
type input "**********"
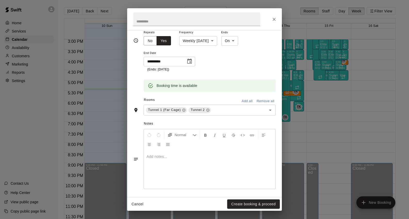
scroll to position [0, 0]
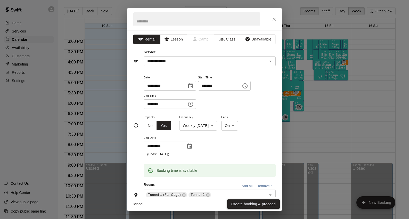
click at [256, 203] on button "Create booking & proceed" at bounding box center [253, 204] width 53 height 10
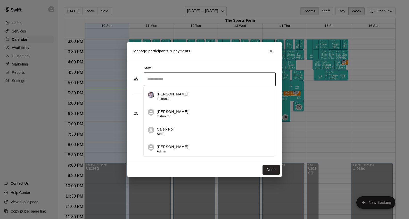
click at [199, 80] on input "Search staff" at bounding box center [209, 79] width 127 height 9
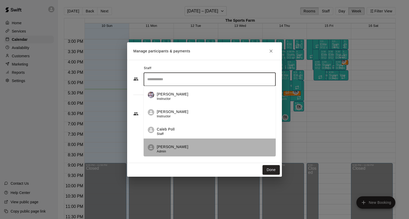
click at [186, 142] on li "[PERSON_NAME] Admin" at bounding box center [210, 147] width 132 height 18
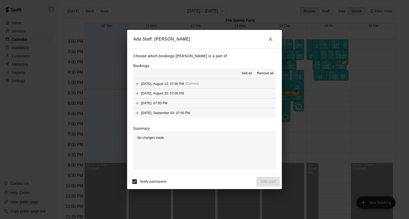
click at [247, 74] on span "Add all" at bounding box center [247, 73] width 10 height 5
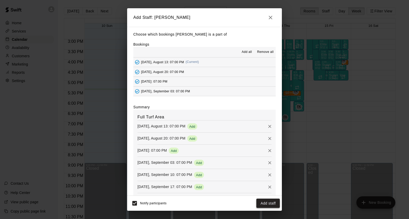
click at [268, 205] on button "Add staff" at bounding box center [267, 204] width 23 height 10
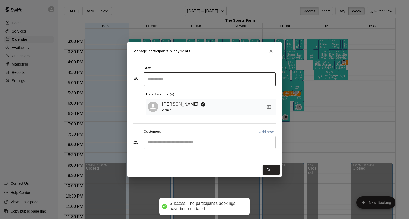
click at [205, 139] on div "​" at bounding box center [210, 142] width 132 height 13
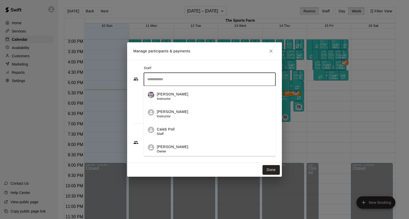
click at [179, 77] on input "Search staff" at bounding box center [209, 79] width 127 height 9
click at [138, 96] on div "​ [PERSON_NAME] Instructor [PERSON_NAME] Instructor [PERSON_NAME] Staff [PERSON…" at bounding box center [204, 93] width 142 height 42
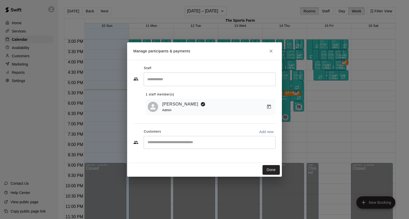
click at [159, 143] on input "Start typing to search customers..." at bounding box center [209, 142] width 127 height 5
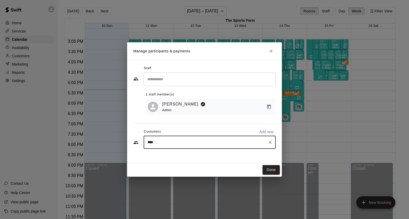
type input "*****"
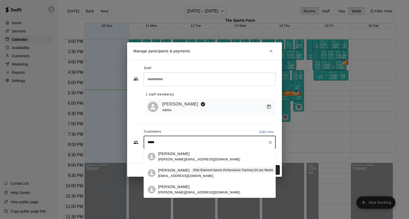
click at [178, 172] on p "[PERSON_NAME]" at bounding box center [173, 170] width 31 height 5
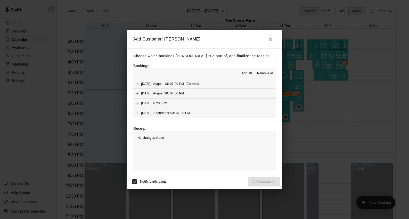
click at [248, 74] on span "Add all" at bounding box center [247, 73] width 10 height 5
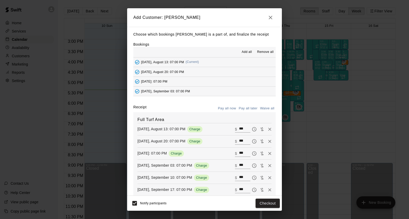
click at [265, 109] on button "Waive all" at bounding box center [267, 108] width 17 height 8
type input "*"
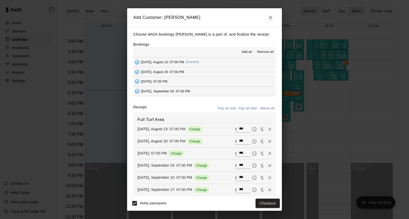
type input "*"
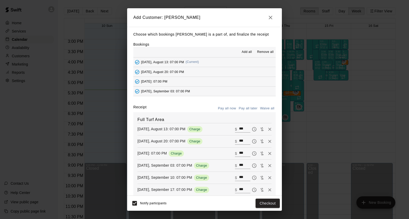
type input "*"
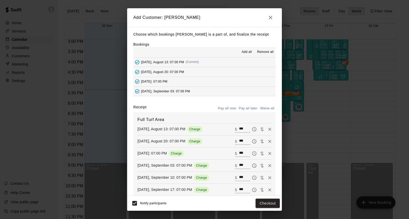
type input "*"
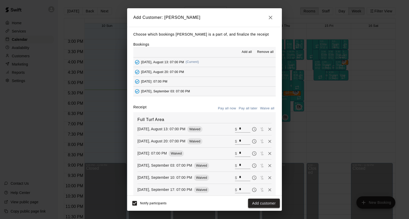
click at [263, 204] on button "Add customer" at bounding box center [264, 204] width 32 height 10
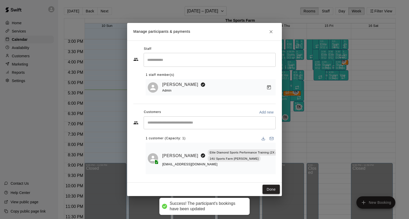
click at [271, 189] on button "Done" at bounding box center [271, 190] width 17 height 10
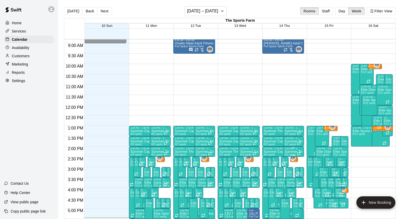
scroll to position [215, 0]
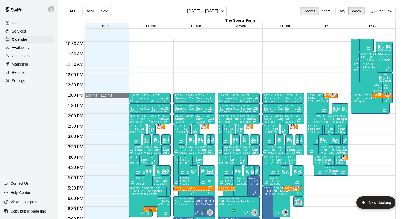
drag, startPoint x: 124, startPoint y: 94, endPoint x: 96, endPoint y: 97, distance: 27.6
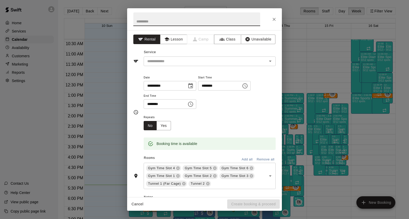
click at [136, 205] on button "Cancel" at bounding box center [137, 204] width 17 height 10
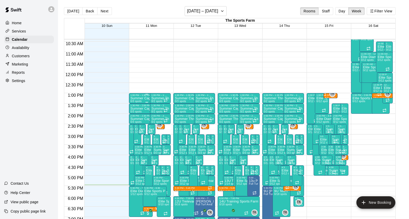
click at [142, 98] on p "Summer Cage Time" at bounding box center [145, 98] width 30 height 0
click at [137, 127] on icon "delete" at bounding box center [136, 128] width 4 height 5
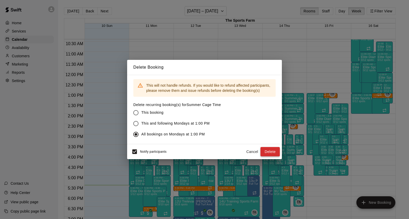
click at [269, 152] on button "Delete" at bounding box center [269, 152] width 19 height 10
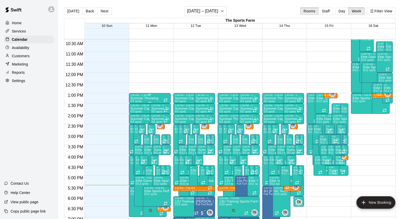
click at [143, 96] on div "1:00 PM – 1:30 PM" at bounding box center [149, 95] width 39 height 3
click at [134, 125] on icon "delete" at bounding box center [136, 123] width 6 height 6
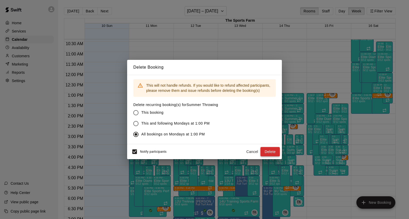
click at [271, 151] on button "Delete" at bounding box center [269, 152] width 19 height 10
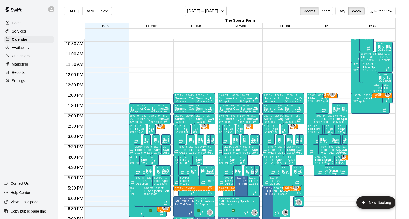
click at [140, 109] on p "Summer Cage Time" at bounding box center [145, 109] width 30 height 0
click at [134, 140] on icon "delete" at bounding box center [136, 138] width 4 height 5
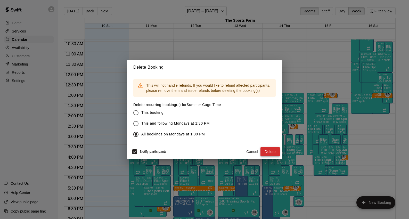
click at [270, 153] on button "Delete" at bounding box center [269, 152] width 19 height 10
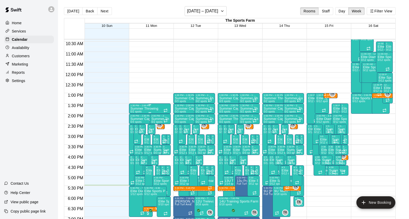
click at [142, 106] on div "1:30 PM – 2:00 PM" at bounding box center [149, 105] width 39 height 3
click at [134, 134] on icon "delete" at bounding box center [136, 134] width 4 height 5
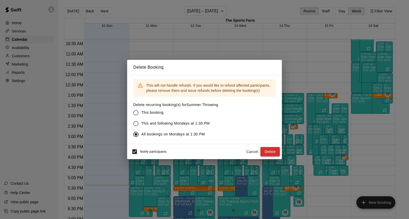
click at [268, 152] on button "Delete" at bounding box center [269, 152] width 19 height 10
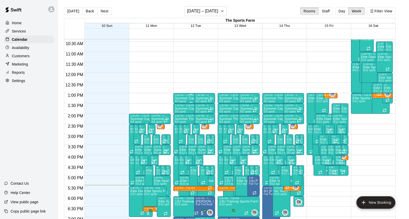
click at [181, 96] on div "1:00 PM – 1:30 PM" at bounding box center [191, 95] width 32 height 3
click at [139, 119] on div at bounding box center [204, 109] width 409 height 219
click at [137, 119] on p "Summer Cage Time" at bounding box center [145, 119] width 30 height 0
click at [135, 148] on icon "delete" at bounding box center [136, 148] width 4 height 5
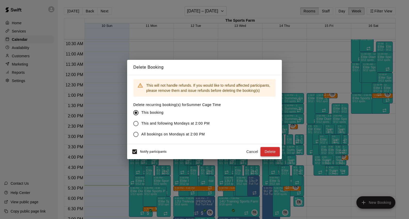
click at [271, 151] on button "Delete" at bounding box center [269, 152] width 19 height 10
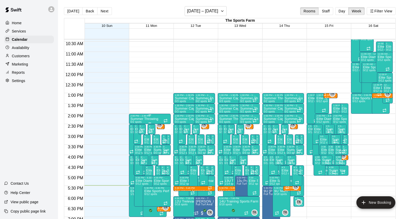
click at [141, 119] on p "Summer Throwing" at bounding box center [144, 119] width 28 height 0
click at [135, 150] on icon "delete" at bounding box center [136, 148] width 4 height 5
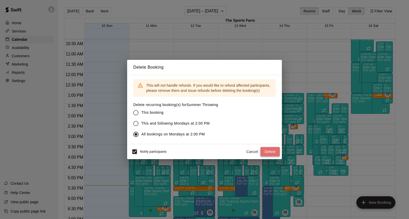
click at [271, 154] on button "Delete" at bounding box center [269, 152] width 19 height 10
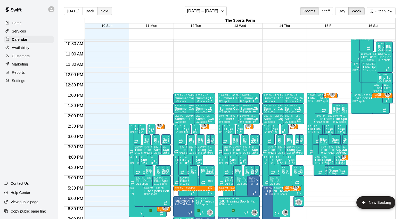
click at [101, 13] on button "Next" at bounding box center [104, 11] width 14 height 8
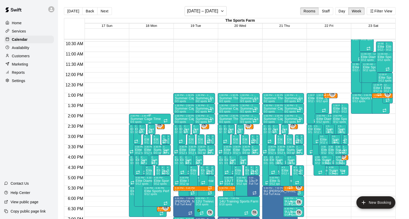
click at [152, 116] on div "2:00 PM – 2:30 PM" at bounding box center [149, 116] width 39 height 3
click at [136, 144] on icon "delete" at bounding box center [136, 144] width 4 height 5
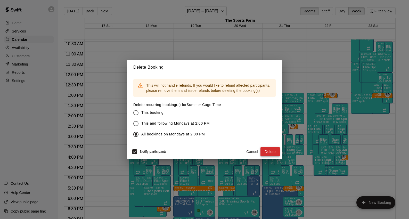
click at [269, 153] on button "Delete" at bounding box center [269, 152] width 19 height 10
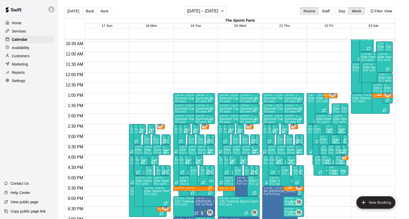
click at [24, 31] on p "Services" at bounding box center [19, 31] width 14 height 5
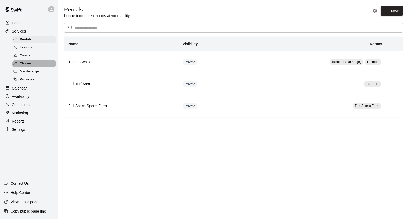
click at [29, 63] on span "Classes" at bounding box center [26, 63] width 12 height 5
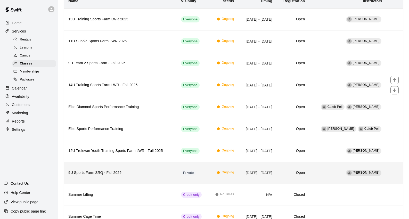
scroll to position [103, 0]
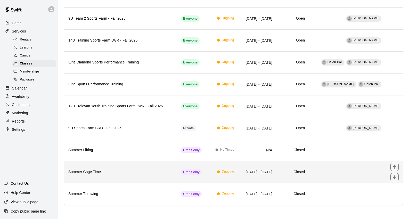
click at [108, 172] on h6 "Summer Cage Time" at bounding box center [120, 172] width 104 height 6
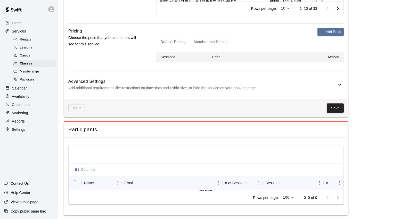
scroll to position [302, 0]
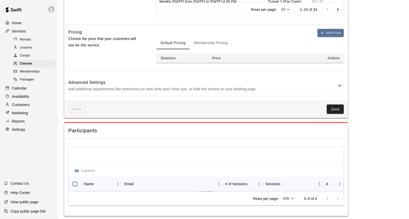
click at [291, 86] on p "Add additional requirements like restrictions on time slots and t-shirt size, o…" at bounding box center [202, 89] width 268 height 6
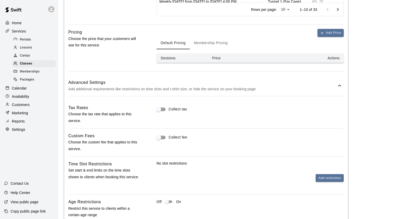
scroll to position [454, 0]
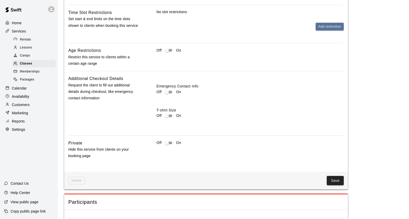
click at [92, 150] on p "Hide this service from clients on your booking page" at bounding box center [104, 152] width 72 height 13
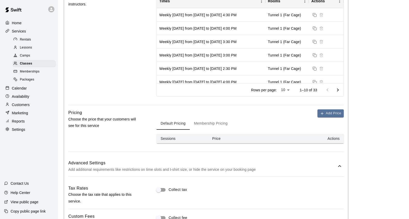
scroll to position [159, 0]
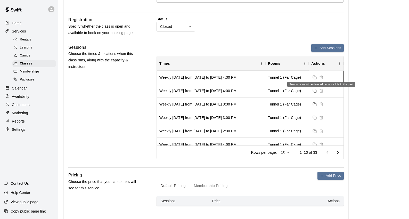
click at [321, 78] on span "Session cannot be deleted because it is in the past" at bounding box center [321, 77] width 7 height 4
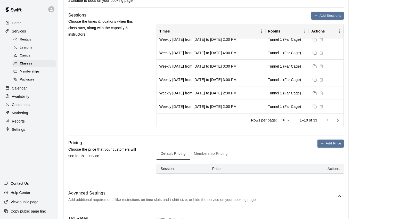
scroll to position [191, 0]
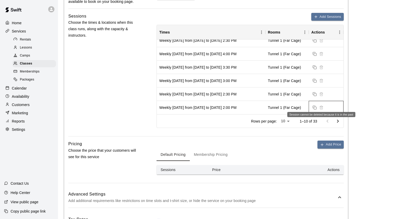
click at [322, 107] on span "Session cannot be deleted because it is in the past" at bounding box center [321, 107] width 7 height 4
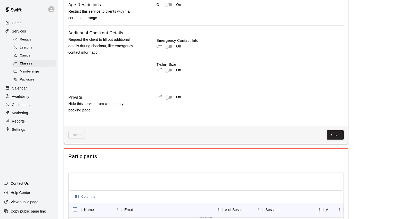
scroll to position [525, 0]
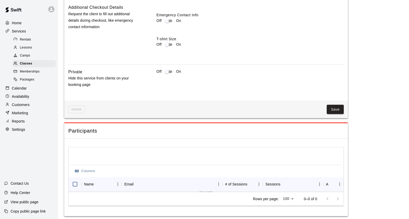
click at [116, 77] on p "Hide this service from clients on your booking page" at bounding box center [104, 81] width 72 height 13
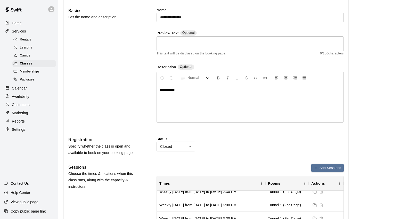
scroll to position [0, 0]
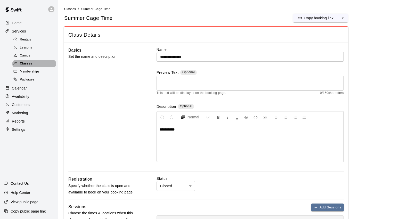
click at [29, 63] on span "Classes" at bounding box center [26, 63] width 12 height 5
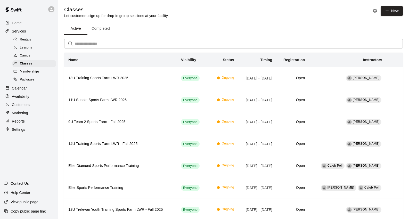
click at [20, 86] on p "Calendar" at bounding box center [19, 88] width 15 height 5
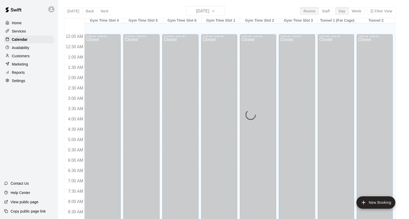
scroll to position [289, 0]
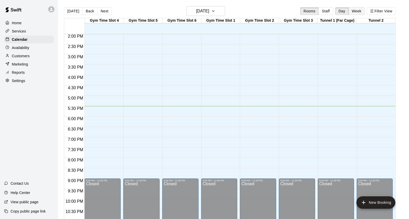
click at [357, 13] on button "Week" at bounding box center [356, 11] width 16 height 8
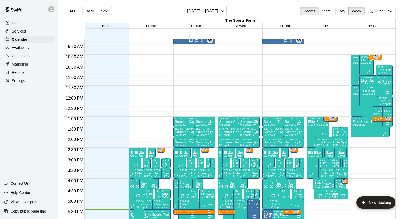
scroll to position [208, 0]
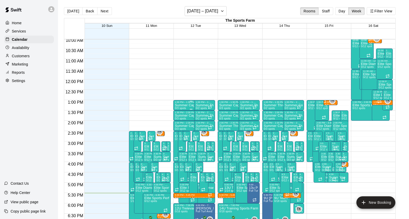
click at [180, 105] on p "Summer Cage Time" at bounding box center [190, 105] width 30 height 0
click at [180, 135] on icon "delete" at bounding box center [180, 135] width 4 height 5
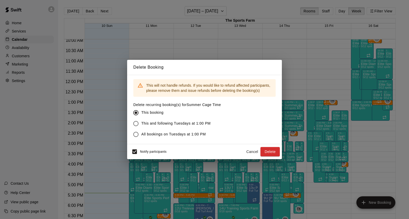
click at [158, 134] on span "All bookings on Tuesdays at 1:00 PM" at bounding box center [173, 134] width 64 height 5
click at [273, 150] on button "Delete" at bounding box center [269, 152] width 19 height 10
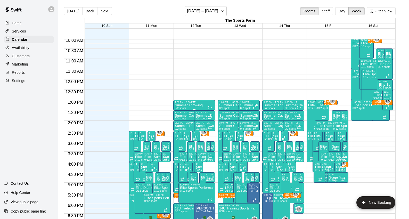
click at [199, 103] on div "1:00 PM – 1:30 PM" at bounding box center [194, 102] width 39 height 3
click at [181, 131] on icon "delete" at bounding box center [180, 130] width 4 height 5
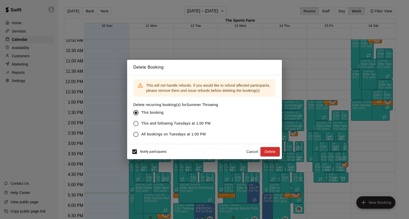
click at [211, 134] on label "All bookings on Tuesdays at 1:00 PM" at bounding box center [172, 134] width 84 height 11
click at [273, 153] on button "Delete" at bounding box center [269, 152] width 19 height 10
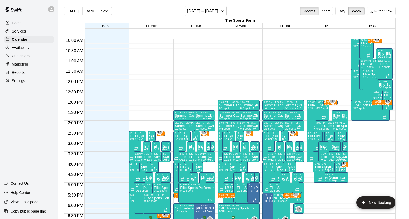
click at [181, 116] on p "Summer Cage Time" at bounding box center [190, 116] width 30 height 0
click at [181, 143] on icon "delete" at bounding box center [180, 145] width 4 height 5
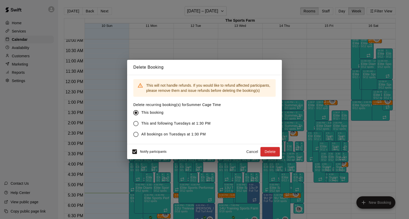
click at [187, 132] on span "All bookings on Tuesdays at 1:30 PM" at bounding box center [173, 134] width 64 height 5
click at [276, 149] on button "Delete" at bounding box center [269, 152] width 19 height 10
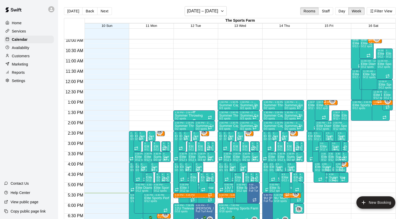
click at [186, 116] on p "Summer Throwing" at bounding box center [189, 116] width 28 height 0
click at [180, 144] on icon "delete" at bounding box center [180, 145] width 4 height 5
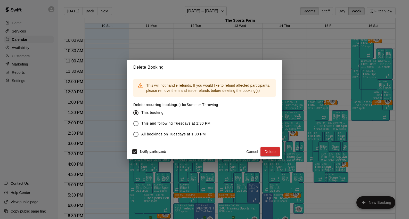
click at [197, 133] on span "All bookings on Tuesdays at 1:30 PM" at bounding box center [173, 134] width 64 height 5
click at [270, 152] on button "Delete" at bounding box center [269, 152] width 19 height 10
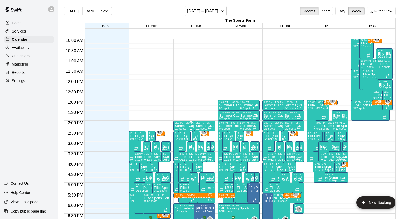
click at [182, 124] on div "2:00 PM – 2:30 PM" at bounding box center [191, 122] width 32 height 3
click at [180, 152] on icon "delete" at bounding box center [180, 151] width 4 height 5
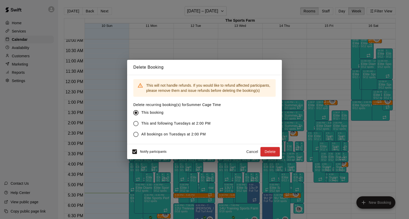
click at [203, 131] on label "All bookings on Tuesdays at 2:00 PM" at bounding box center [173, 134] width 86 height 11
click at [273, 150] on button "Delete" at bounding box center [269, 152] width 19 height 10
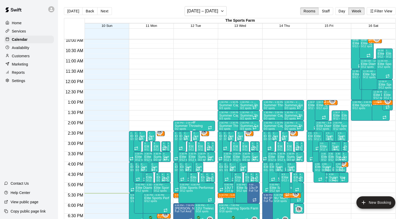
click at [185, 126] on p "Summer Throwing" at bounding box center [189, 126] width 28 height 0
click at [179, 157] on icon "delete" at bounding box center [180, 155] width 4 height 5
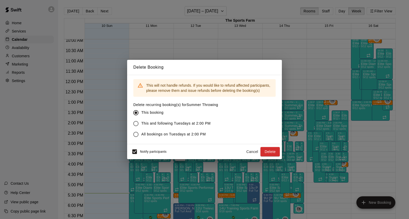
click at [192, 135] on span "All bookings on Tuesdays at 2:00 PM" at bounding box center [173, 134] width 64 height 5
click at [275, 151] on button "Delete" at bounding box center [269, 152] width 19 height 10
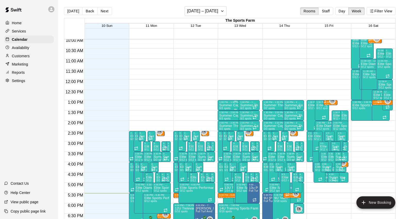
click at [226, 105] on p "Summer Cage Time" at bounding box center [234, 105] width 30 height 0
click at [224, 135] on icon "delete" at bounding box center [225, 135] width 4 height 5
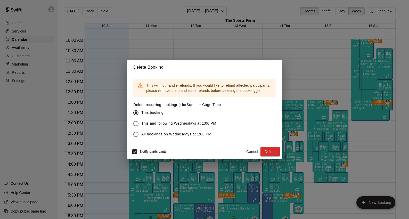
click at [205, 133] on span "All bookings on Wednesdays at 1:00 PM" at bounding box center [176, 134] width 70 height 5
click at [271, 152] on button "Delete" at bounding box center [269, 152] width 19 height 10
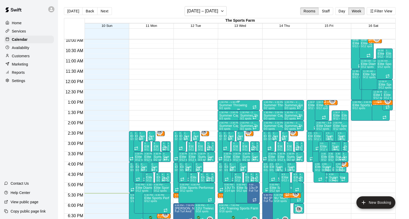
click at [239, 105] on p "Summer Throwing" at bounding box center [233, 105] width 28 height 0
click at [223, 135] on icon "delete" at bounding box center [225, 135] width 6 height 6
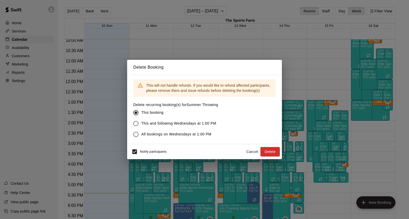
click at [190, 134] on span "All bookings on Wednesdays at 1:00 PM" at bounding box center [176, 134] width 70 height 5
click at [272, 151] on button "Delete" at bounding box center [269, 152] width 19 height 10
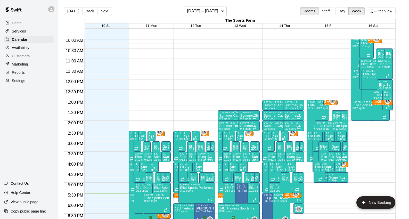
click at [221, 116] on p "Summer Cage Time" at bounding box center [234, 116] width 30 height 0
click at [226, 147] on icon "delete" at bounding box center [225, 145] width 6 height 6
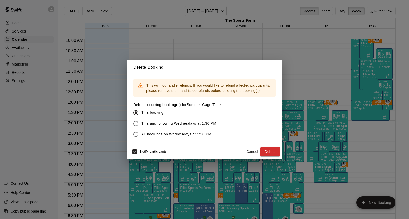
click at [226, 132] on div "This will not handle refunds. If you would like to refund affected participants…" at bounding box center [204, 109] width 155 height 69
click at [212, 133] on label "All bookings on Wednesdays at 1:30 PM" at bounding box center [173, 134] width 86 height 11
click at [270, 154] on button "Delete" at bounding box center [269, 152] width 19 height 10
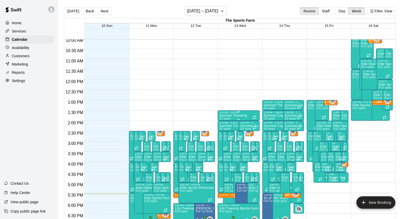
click at [247, 116] on p "Summer Throwing" at bounding box center [233, 116] width 28 height 0
click at [224, 145] on icon "delete" at bounding box center [225, 145] width 4 height 5
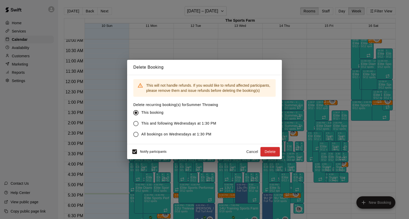
click at [211, 132] on span "All bookings on Wednesdays at 1:30 PM" at bounding box center [176, 134] width 70 height 5
click at [274, 150] on button "Delete" at bounding box center [269, 152] width 19 height 10
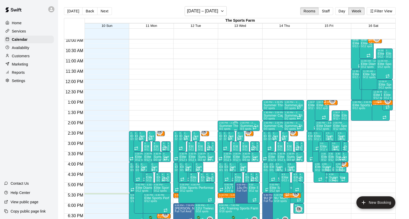
click at [230, 126] on p "Summer Throwing" at bounding box center [233, 126] width 28 height 0
click at [225, 155] on icon "delete" at bounding box center [225, 155] width 4 height 5
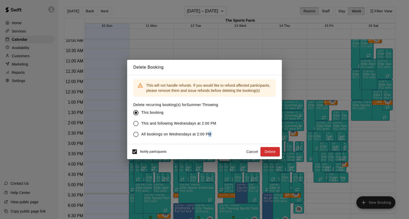
click at [210, 135] on span "All bookings on Wednesdays at 2:00 PM" at bounding box center [176, 134] width 70 height 5
click at [273, 149] on button "Delete" at bounding box center [269, 152] width 19 height 10
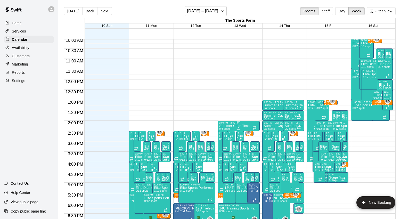
click at [241, 126] on p "Summer Cage Time" at bounding box center [234, 126] width 30 height 0
click at [224, 154] on icon "delete" at bounding box center [225, 155] width 4 height 5
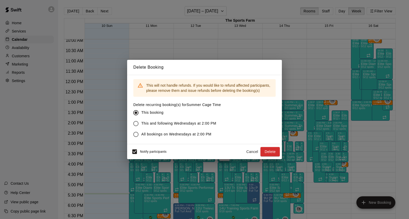
click at [209, 135] on span "All bookings on Wednesdays at 2:00 PM" at bounding box center [176, 134] width 70 height 5
click at [268, 150] on button "Delete" at bounding box center [269, 152] width 19 height 10
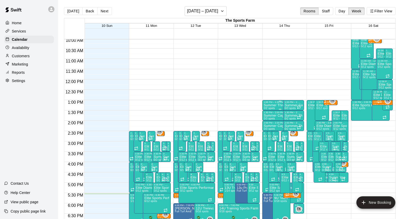
click at [270, 105] on p "Summer Throwing" at bounding box center [278, 105] width 28 height 0
click at [270, 136] on icon "delete" at bounding box center [269, 135] width 4 height 5
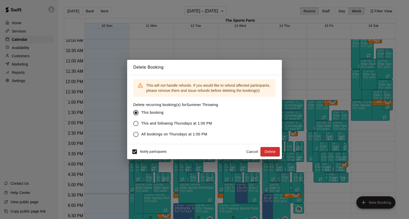
click at [177, 132] on span "All bookings on Thursdays at 1:00 PM" at bounding box center [174, 134] width 66 height 5
click at [269, 150] on button "Delete" at bounding box center [269, 152] width 19 height 10
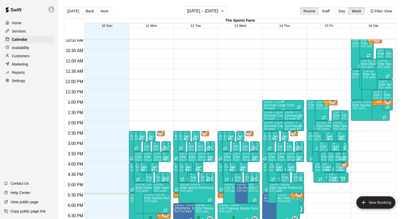
click at [291, 105] on p "Summer Cage Time" at bounding box center [279, 105] width 30 height 0
click at [269, 138] on icon "delete" at bounding box center [269, 135] width 6 height 6
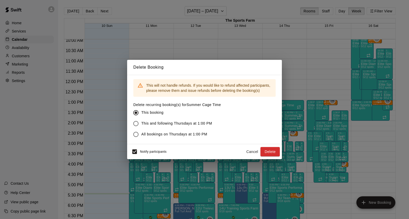
click at [167, 131] on label "All bookings on Thursdays at 1:00 PM" at bounding box center [173, 134] width 86 height 11
click at [272, 152] on button "Delete" at bounding box center [269, 152] width 19 height 10
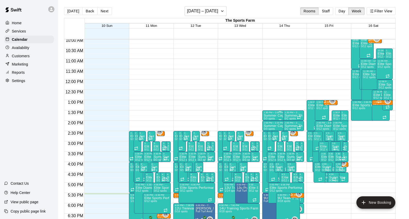
click at [272, 116] on p "Summer Cage Time" at bounding box center [279, 116] width 30 height 0
click at [232, 136] on div at bounding box center [204, 109] width 409 height 219
click at [231, 135] on div at bounding box center [230, 137] width 5 height 5
click at [232, 165] on icon "delete" at bounding box center [233, 164] width 4 height 5
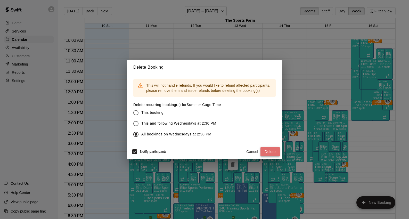
click at [271, 153] on button "Delete" at bounding box center [269, 152] width 19 height 10
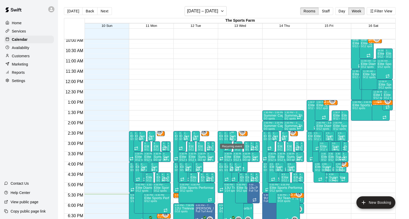
click at [233, 136] on icon "Recurring event" at bounding box center [232, 138] width 4 height 4
click at [235, 167] on icon "delete" at bounding box center [235, 165] width 4 height 5
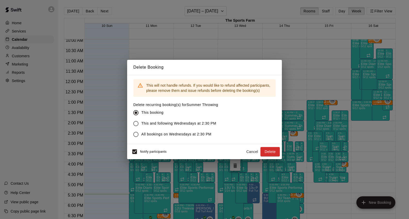
click at [168, 134] on span "All bookings on Wednesdays at 2:30 PM" at bounding box center [176, 134] width 70 height 5
click at [269, 150] on button "Delete" at bounding box center [269, 152] width 19 height 10
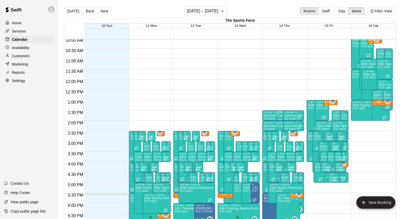
click at [274, 116] on p "Summer Cage Time" at bounding box center [279, 116] width 30 height 0
click at [269, 146] on icon "delete" at bounding box center [269, 145] width 4 height 5
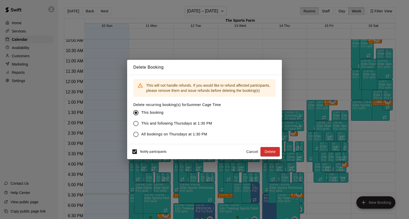
click at [181, 135] on span "All bookings on Thursdays at 1:30 PM" at bounding box center [174, 134] width 66 height 5
click at [273, 152] on button "Delete" at bounding box center [269, 152] width 19 height 10
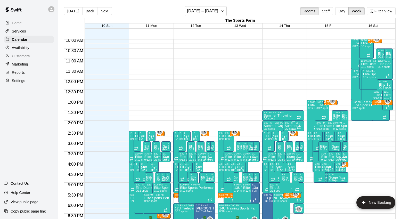
click at [296, 126] on p "Summer Throwing" at bounding box center [294, 126] width 18 height 0
click at [290, 156] on icon "delete" at bounding box center [290, 155] width 4 height 5
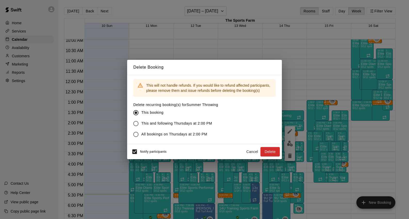
click at [190, 134] on span "All bookings on Thursdays at 2:00 PM" at bounding box center [174, 134] width 66 height 5
click at [266, 152] on button "Delete" at bounding box center [269, 152] width 19 height 10
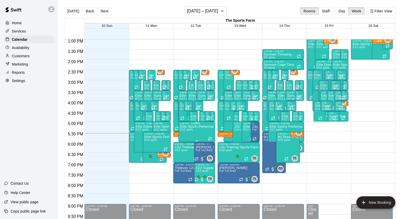
scroll to position [283, 0]
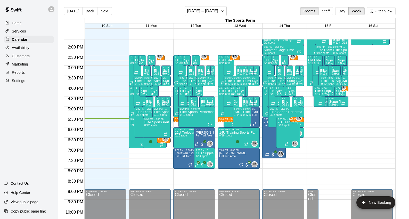
click at [303, 131] on div "6:00 PM – 6:30 PM 9U Sports Farm SRQ - Summer 2025 0/15 spots TK 0" at bounding box center [290, 132] width 28 height 10
click at [266, 142] on div at bounding box center [204, 109] width 409 height 219
click at [21, 31] on p "Services" at bounding box center [19, 31] width 14 height 5
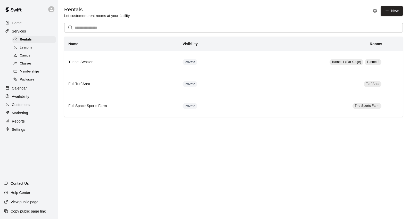
click at [29, 71] on span "Memberships" at bounding box center [30, 71] width 20 height 5
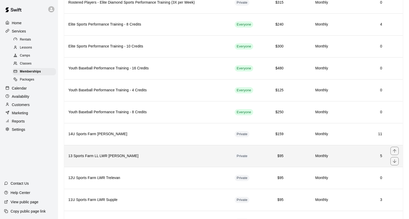
scroll to position [216, 0]
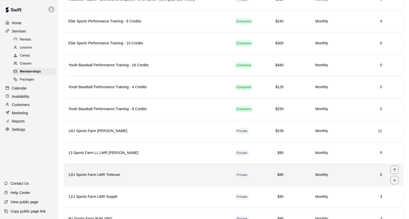
click at [108, 175] on h6 "12U Sports Farm LWR Trelevan" at bounding box center [147, 175] width 158 height 6
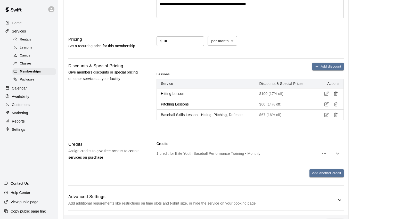
scroll to position [154, 0]
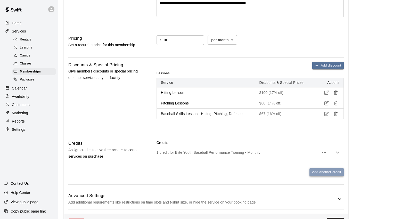
click at [330, 172] on button "Add another credit" at bounding box center [326, 172] width 34 height 8
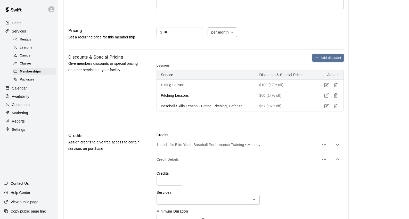
scroll to position [176, 0]
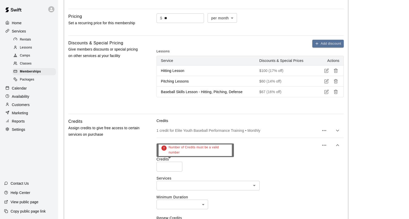
click at [177, 164] on input "number" at bounding box center [170, 167] width 26 height 10
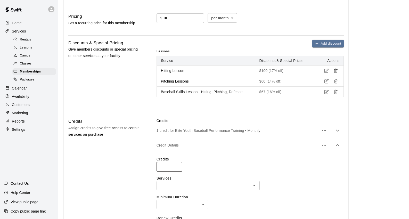
click at [177, 164] on input "*" at bounding box center [170, 167] width 26 height 10
type input "*"
click at [177, 164] on input "*" at bounding box center [170, 167] width 26 height 10
click at [257, 184] on icon "Open" at bounding box center [254, 185] width 6 height 6
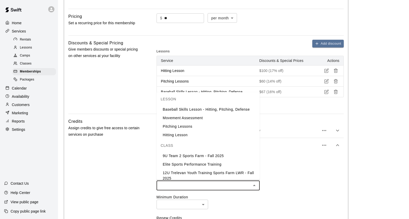
scroll to position [88, 0]
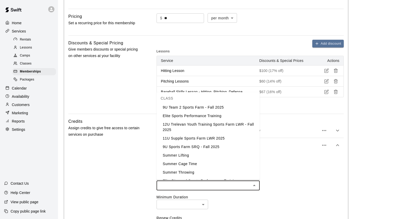
click at [208, 128] on li "12U Trelevan Youth Training Sports Farm LWR - Fall 2025" at bounding box center [208, 127] width 103 height 14
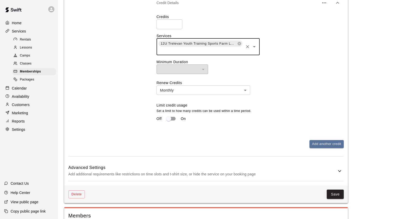
scroll to position [338, 0]
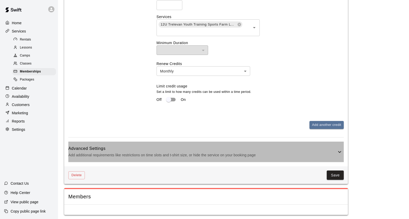
click at [309, 150] on div "Advanced Settings Add additional requirements like restrictions on time slots a…" at bounding box center [202, 151] width 268 height 13
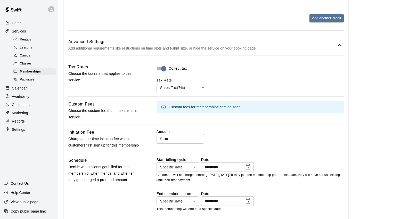
scroll to position [450, 0]
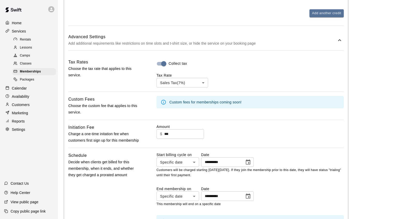
click at [215, 160] on input "**********" at bounding box center [221, 162] width 40 height 10
click at [251, 159] on icon "Choose date, selected date is Aug 6, 2025" at bounding box center [248, 162] width 6 height 6
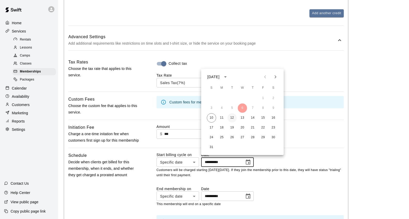
click at [231, 117] on button "12" at bounding box center [231, 117] width 9 height 9
type input "**********"
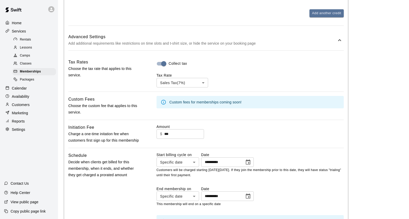
click at [283, 178] on div "**********" at bounding box center [250, 199] width 187 height 94
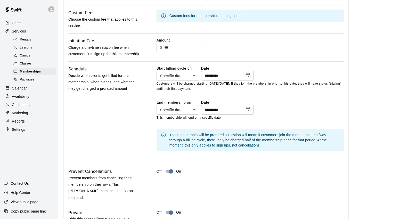
scroll to position [602, 0]
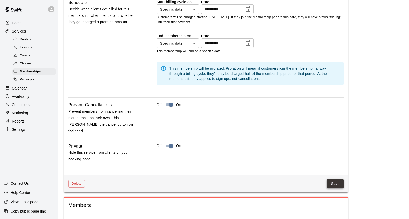
click at [337, 179] on button "Save" at bounding box center [335, 184] width 17 height 10
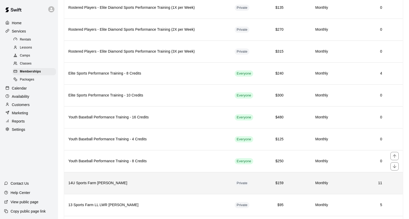
scroll to position [203, 0]
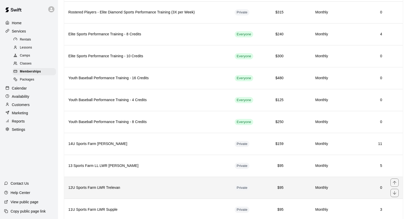
click at [109, 188] on h6 "12U Sports Farm LWR Trelevan" at bounding box center [147, 188] width 158 height 6
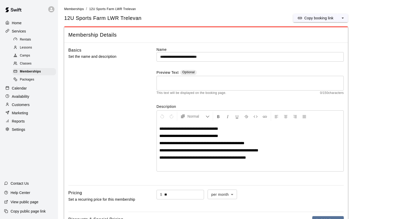
scroll to position [1, 0]
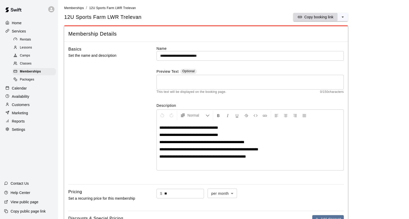
click at [319, 15] on p "Copy booking link" at bounding box center [318, 16] width 29 height 5
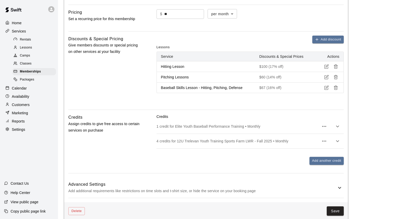
scroll to position [212, 0]
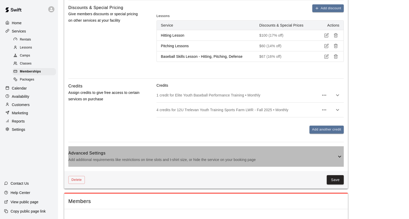
click at [340, 155] on icon at bounding box center [340, 156] width 6 height 6
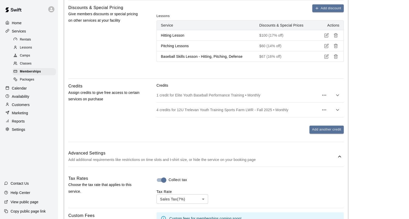
click at [254, 109] on p "4 credits for 12U Trelevan Youth Training Sports Farm LWR - Fall 2025 • Monthly" at bounding box center [238, 109] width 162 height 5
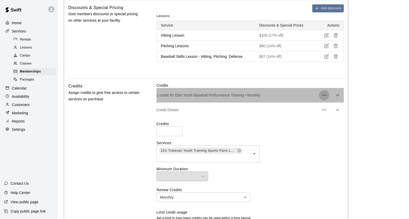
click at [324, 95] on icon "button" at bounding box center [324, 95] width 4 height 1
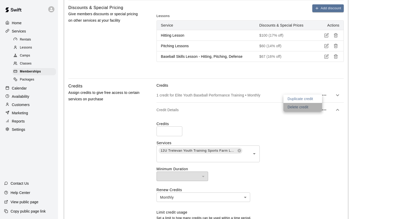
click at [305, 107] on p "Delete credit" at bounding box center [298, 106] width 21 height 5
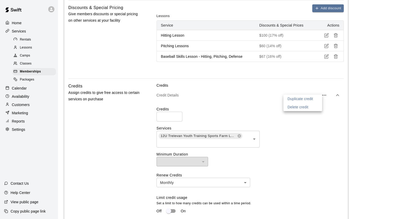
click at [240, 112] on div at bounding box center [204, 109] width 409 height 219
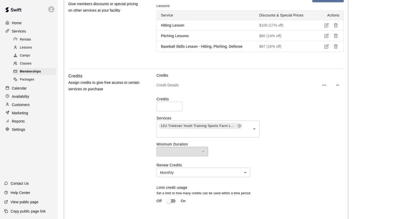
click at [177, 105] on input "*" at bounding box center [170, 107] width 26 height 10
type input "*"
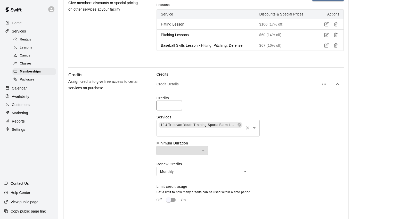
click at [256, 128] on icon "Open" at bounding box center [254, 128] width 6 height 6
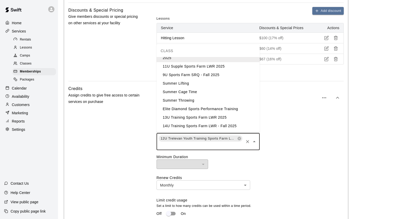
scroll to position [210, 0]
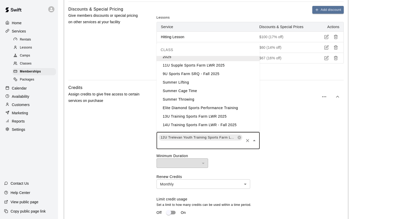
click at [219, 109] on li "Elite Diamond Sports Performance Training" at bounding box center [208, 108] width 103 height 9
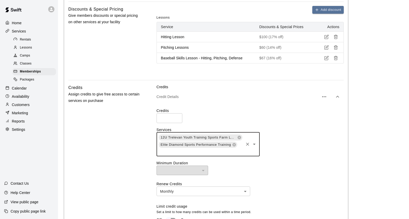
click at [292, 152] on div "12U Trelevan Youth Training Sports Farm LWR - Fall 2025 Elite Diamond Sports Pe…" at bounding box center [250, 144] width 187 height 24
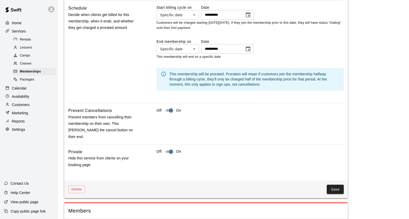
scroll to position [595, 0]
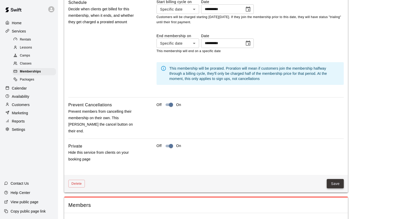
click at [334, 179] on button "Save" at bounding box center [335, 184] width 17 height 10
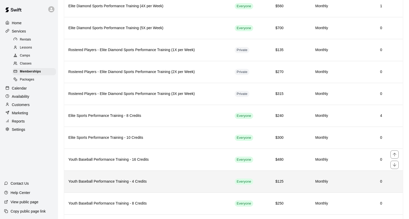
scroll to position [143, 0]
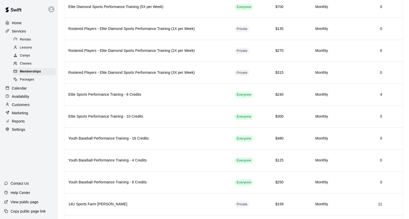
click at [25, 63] on span "Classes" at bounding box center [26, 63] width 12 height 5
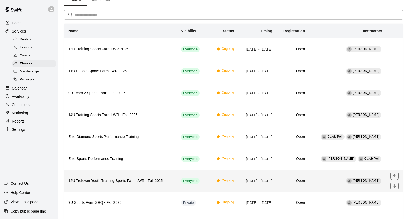
scroll to position [30, 0]
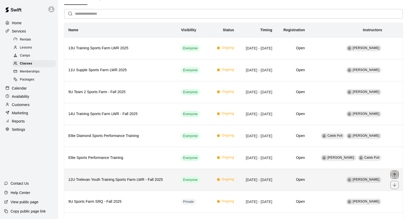
click at [396, 175] on icon "move item up" at bounding box center [394, 174] width 5 height 5
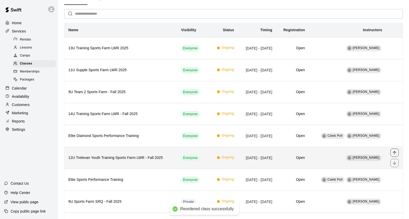
click at [395, 153] on icon "move item up" at bounding box center [394, 152] width 5 height 5
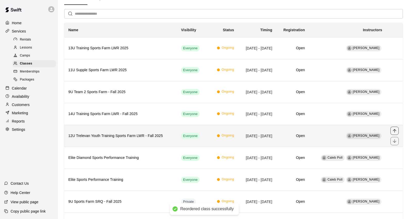
click at [396, 129] on icon "move item up" at bounding box center [394, 130] width 5 height 5
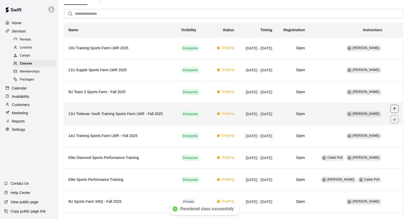
click at [395, 107] on icon "move item up" at bounding box center [394, 108] width 3 height 3
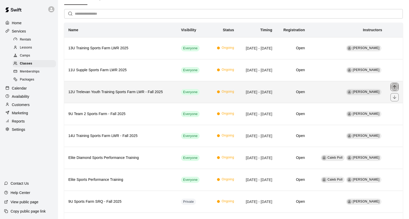
click at [394, 86] on icon "move item up" at bounding box center [394, 86] width 5 height 5
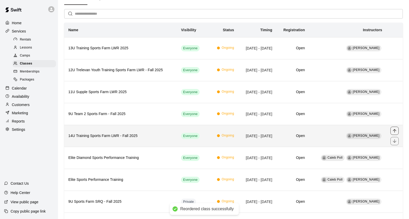
click at [395, 130] on icon "move item up" at bounding box center [394, 130] width 5 height 5
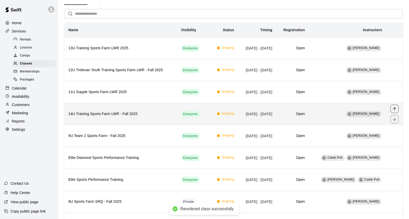
click at [394, 109] on icon "move item up" at bounding box center [394, 108] width 5 height 5
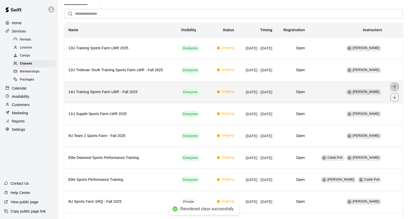
click at [395, 87] on icon "move item up" at bounding box center [394, 86] width 5 height 5
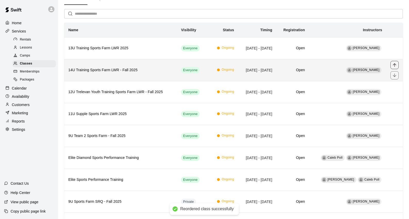
click at [394, 64] on icon "move item up" at bounding box center [394, 64] width 3 height 3
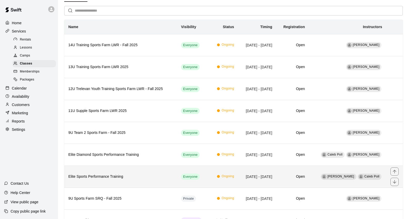
scroll to position [34, 0]
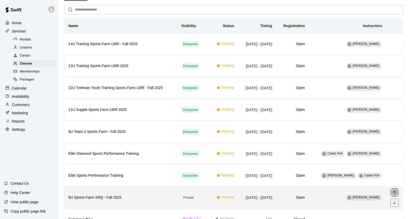
click at [395, 192] on icon "move item up" at bounding box center [394, 192] width 5 height 5
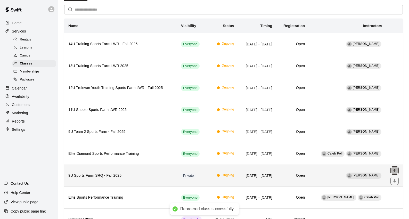
click at [395, 169] on icon "move item up" at bounding box center [394, 170] width 3 height 3
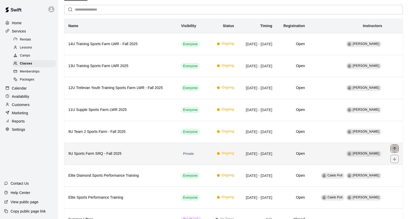
click at [397, 148] on icon "move item up" at bounding box center [394, 148] width 5 height 5
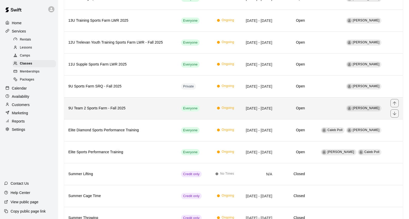
scroll to position [103, 0]
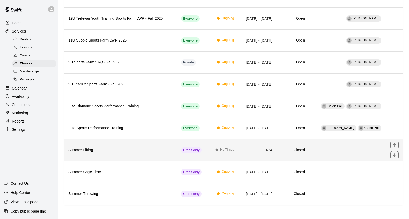
click at [91, 152] on h6 "Summer Lifting" at bounding box center [120, 150] width 104 height 6
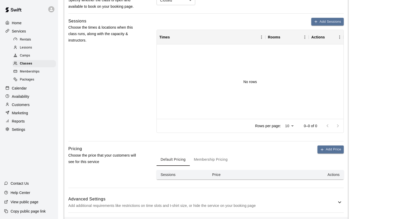
scroll to position [260, 0]
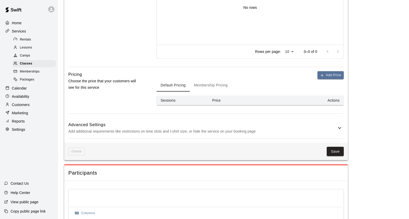
click at [76, 152] on span "Delete" at bounding box center [76, 152] width 17 height 8
click at [145, 126] on h6 "Advanced Settings" at bounding box center [202, 124] width 268 height 7
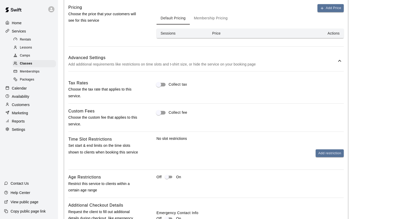
scroll to position [450, 0]
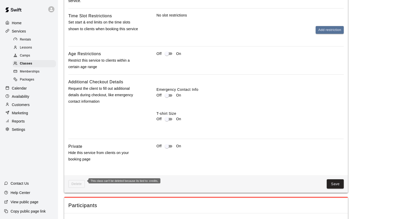
click at [75, 183] on span "Delete" at bounding box center [76, 184] width 17 height 8
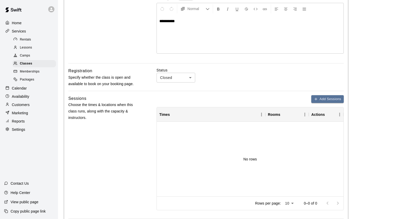
scroll to position [0, 0]
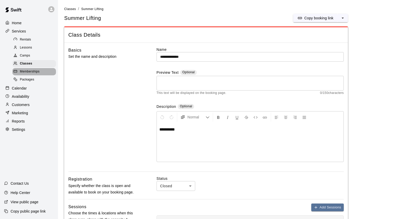
click at [27, 70] on span "Memberships" at bounding box center [30, 71] width 20 height 5
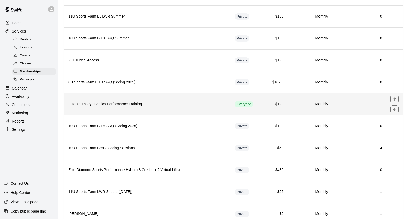
scroll to position [504, 0]
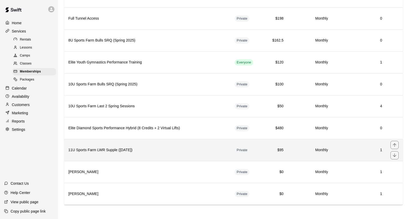
click at [110, 151] on h6 "11U Sports Farm LWR Supple ([DATE])" at bounding box center [147, 150] width 158 height 6
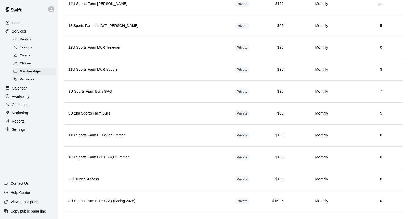
scroll to position [450, 0]
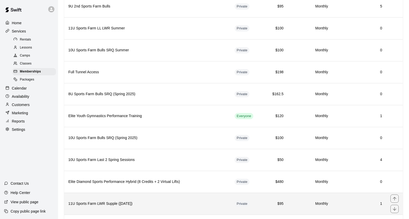
click at [148, 203] on h6 "11U Sports Farm LWR Supple ([DATE])" at bounding box center [147, 204] width 158 height 6
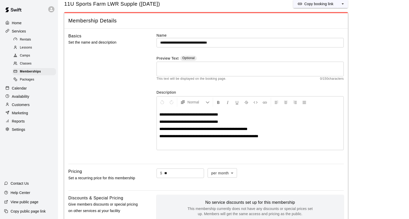
scroll to position [237, 0]
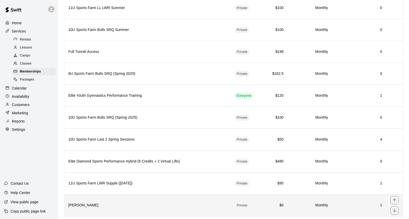
scroll to position [504, 0]
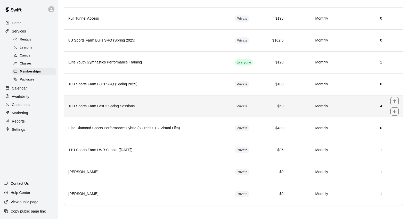
click at [131, 107] on h6 "10U Sports Farm Last 2 Spring Sessions" at bounding box center [147, 106] width 158 height 6
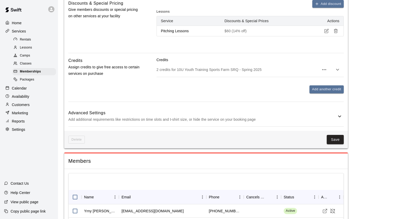
scroll to position [273, 0]
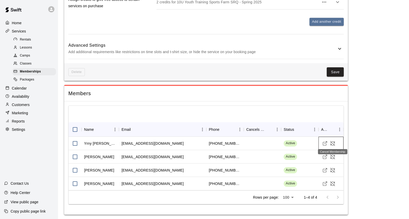
click at [332, 141] on icon "Cancel Membership" at bounding box center [332, 143] width 5 height 5
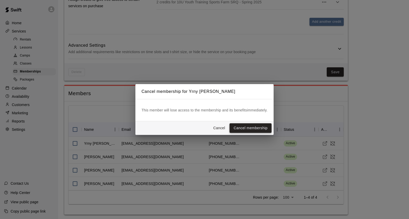
click at [256, 127] on button "Cancel membership" at bounding box center [251, 128] width 42 height 10
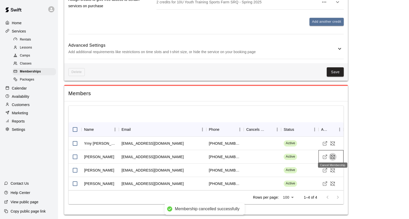
click at [332, 155] on icon "Cancel Membership" at bounding box center [332, 156] width 5 height 5
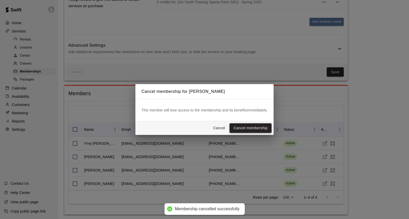
click at [259, 128] on button "Cancel membership" at bounding box center [251, 128] width 42 height 10
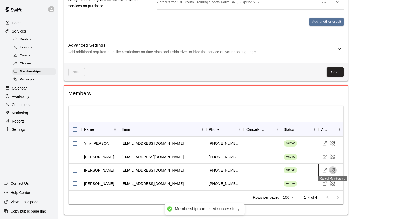
click at [333, 169] on icon "Cancel Membership" at bounding box center [332, 170] width 5 height 5
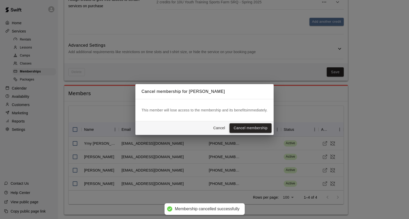
click at [251, 125] on button "Cancel membership" at bounding box center [251, 128] width 42 height 10
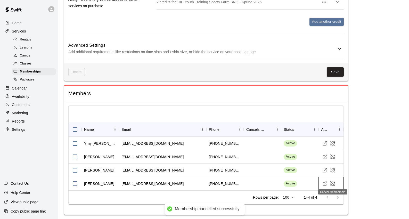
click at [334, 182] on icon "Cancel Membership" at bounding box center [332, 183] width 5 height 5
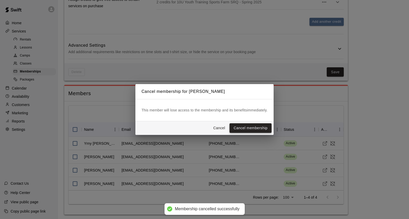
click at [246, 130] on button "Cancel membership" at bounding box center [251, 128] width 42 height 10
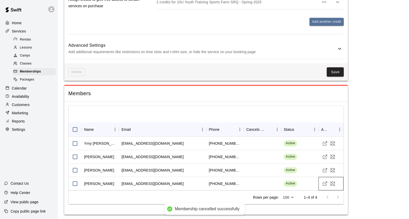
scroll to position [0, 0]
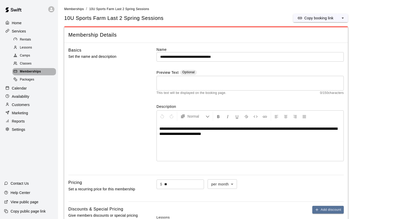
click at [33, 70] on span "Memberships" at bounding box center [30, 71] width 21 height 5
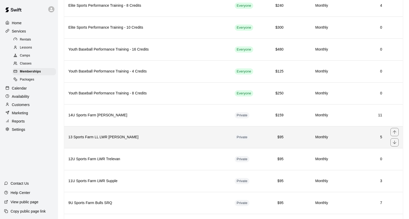
scroll to position [233, 0]
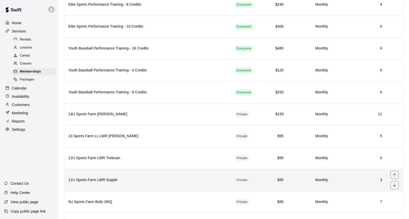
click at [109, 180] on h6 "11U Sports Farm LWR Supple" at bounding box center [147, 180] width 158 height 6
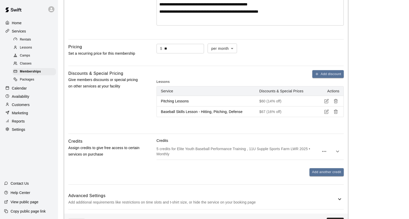
scroll to position [148, 0]
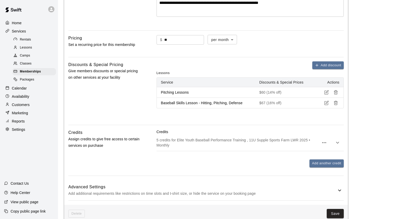
click at [189, 190] on p "Add additional requirements like restrictions on time slots and t-shirt size, o…" at bounding box center [202, 193] width 268 height 6
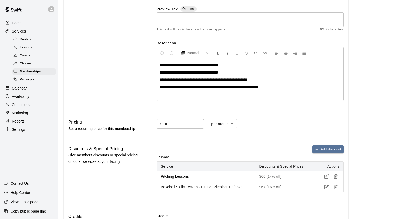
scroll to position [0, 0]
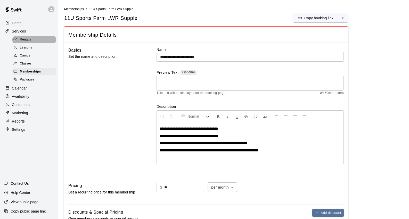
click at [24, 39] on span "Rentals" at bounding box center [25, 39] width 11 height 5
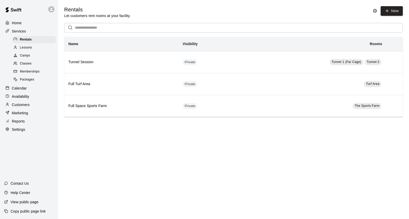
click at [27, 48] on span "Lessons" at bounding box center [26, 47] width 12 height 5
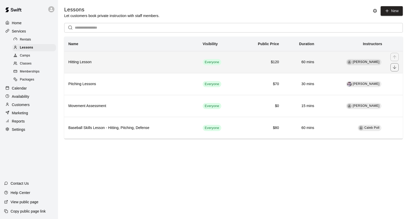
click at [97, 64] on h6 "Hitting Lesson" at bounding box center [131, 62] width 126 height 6
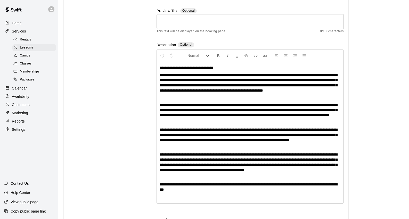
scroll to position [537, 0]
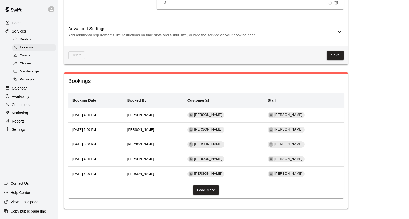
click at [25, 54] on span "Camps" at bounding box center [25, 55] width 10 height 5
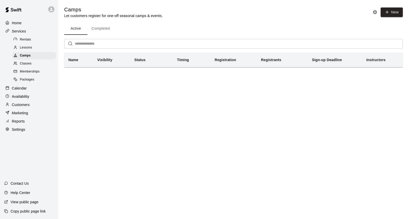
click at [117, 82] on html "Home Services Rentals Lessons Camps Classes Memberships Packages Calendar Avail…" at bounding box center [204, 41] width 409 height 82
click at [92, 27] on button "Completed" at bounding box center [100, 28] width 27 height 12
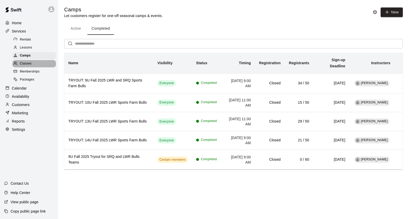
click at [23, 64] on span "Classes" at bounding box center [26, 63] width 12 height 5
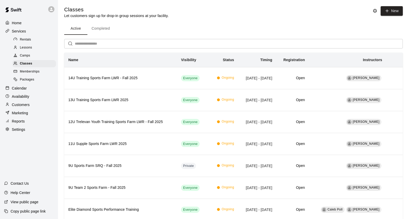
click at [30, 71] on span "Memberships" at bounding box center [30, 71] width 20 height 5
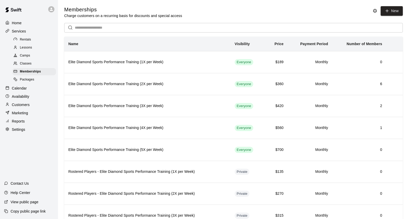
click at [20, 86] on p "Calendar" at bounding box center [19, 88] width 15 height 5
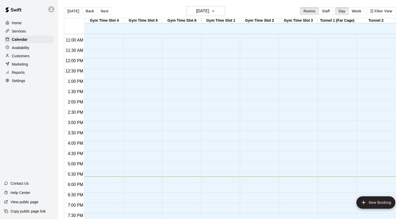
scroll to position [236, 0]
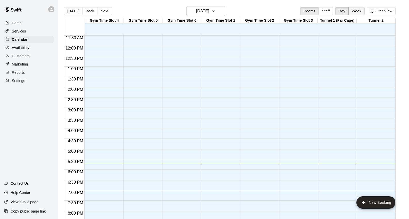
click at [357, 10] on button "Week" at bounding box center [356, 11] width 16 height 8
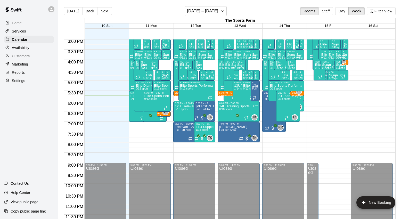
scroll to position [299, 0]
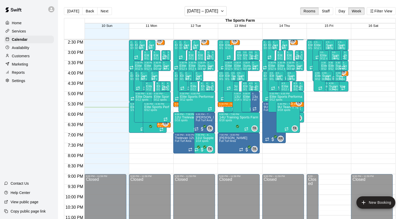
click at [18, 73] on p "Reports" at bounding box center [18, 72] width 13 height 5
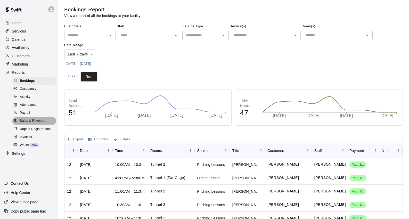
click at [31, 120] on span "Sales & Revenue" at bounding box center [33, 120] width 26 height 5
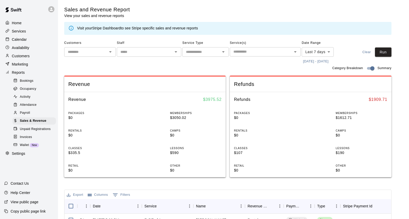
click at [329, 53] on body "Home Services Calendar Availability Customers Marketing Reports Bookings Occupa…" at bounding box center [204, 186] width 409 height 372
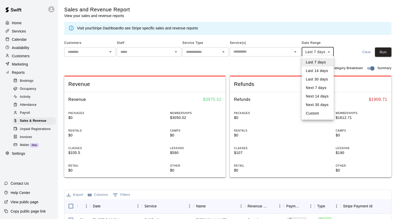
click at [324, 72] on li "Last 14 days" at bounding box center [318, 71] width 32 height 9
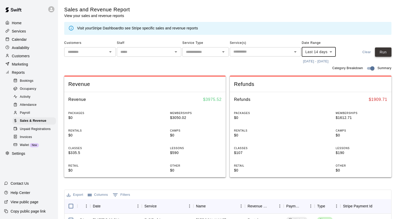
click at [383, 51] on button "Run" at bounding box center [383, 52] width 17 height 10
click at [332, 52] on body "Home Services Calendar Availability Customers Marketing Reports Bookings Occupa…" at bounding box center [204, 186] width 409 height 372
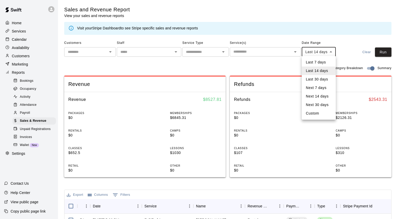
click at [323, 80] on li "Last 30 days" at bounding box center [319, 79] width 34 height 9
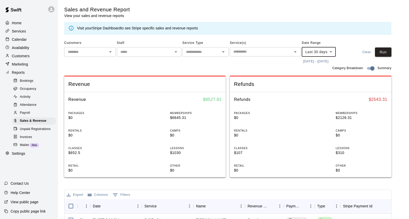
type input "*****"
click at [383, 52] on button "Run" at bounding box center [383, 52] width 17 height 10
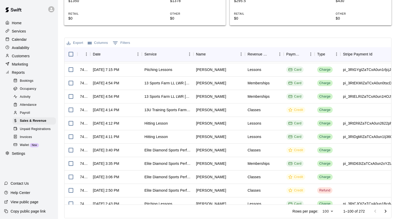
scroll to position [395, 0]
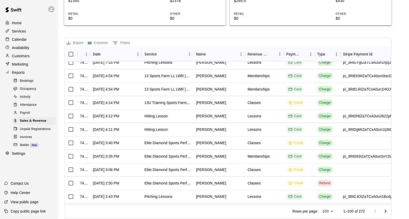
click at [21, 24] on p "Home" at bounding box center [17, 22] width 10 height 5
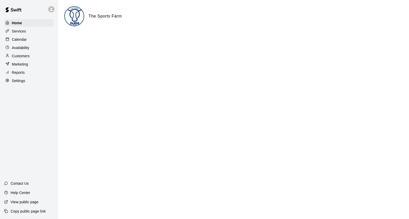
click at [18, 40] on p "Calendar" at bounding box center [19, 39] width 15 height 5
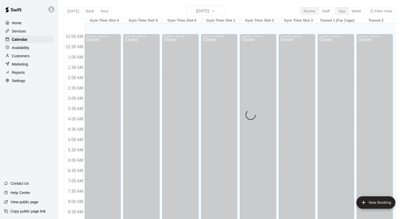
scroll to position [289, 0]
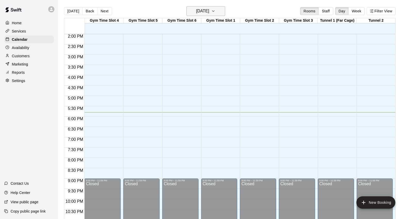
click at [218, 10] on button "[DATE]" at bounding box center [205, 11] width 39 height 10
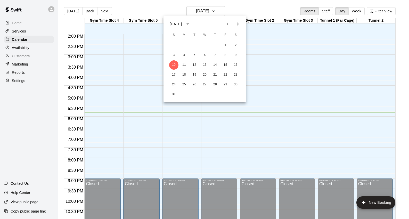
click at [358, 10] on div at bounding box center [204, 109] width 409 height 219
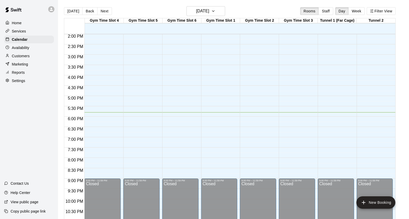
click at [357, 11] on button "Week" at bounding box center [356, 11] width 16 height 8
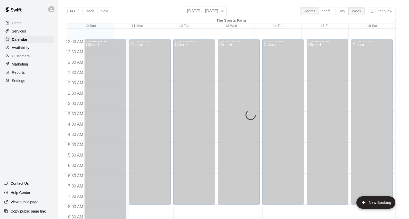
scroll to position [310, 0]
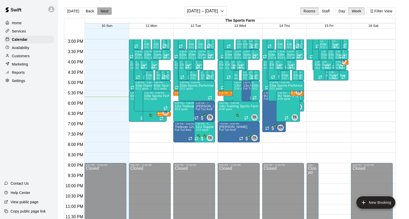
click at [104, 11] on button "Next" at bounding box center [104, 11] width 14 height 8
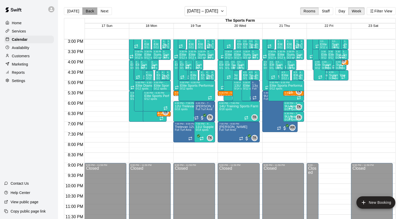
click at [88, 12] on button "Back" at bounding box center [89, 11] width 15 height 8
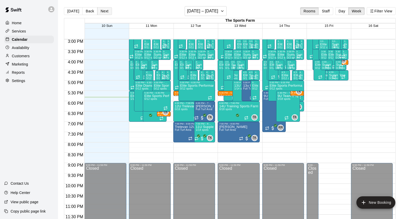
click at [105, 9] on button "Next" at bounding box center [104, 11] width 14 height 8
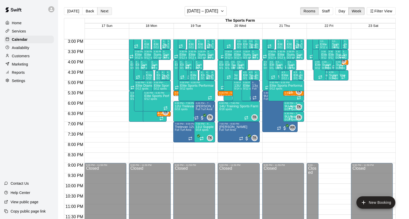
click at [104, 11] on button "Next" at bounding box center [104, 11] width 14 height 8
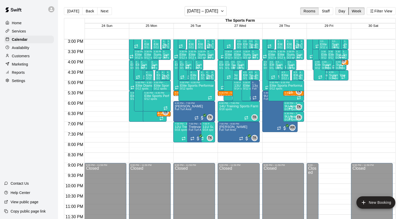
click at [342, 11] on button "Day" at bounding box center [341, 11] width 13 height 8
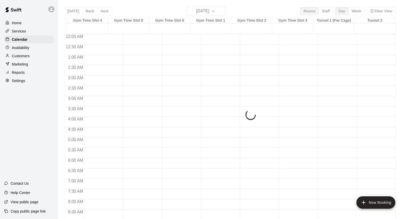
scroll to position [305, 0]
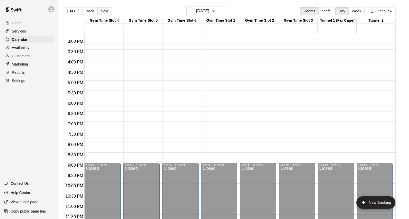
click at [106, 11] on button "Next" at bounding box center [104, 11] width 14 height 8
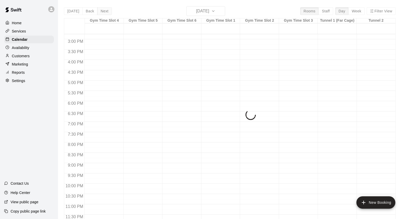
click at [106, 11] on div "[DATE] Back [DATE][DATE] Rooms Staff Day Week Filter View Gym Time Slot 4 25 Mo…" at bounding box center [230, 115] width 332 height 219
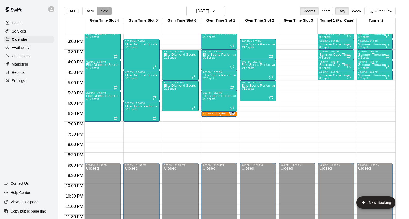
click at [105, 11] on button "Next" at bounding box center [104, 11] width 14 height 8
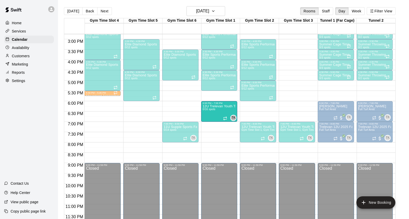
drag, startPoint x: 215, startPoint y: 130, endPoint x: 218, endPoint y: 111, distance: 19.0
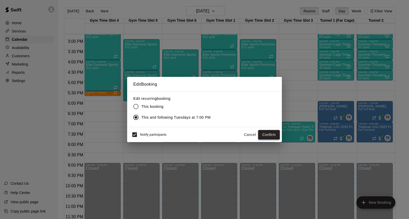
click at [268, 134] on button "Confirm" at bounding box center [269, 135] width 22 height 10
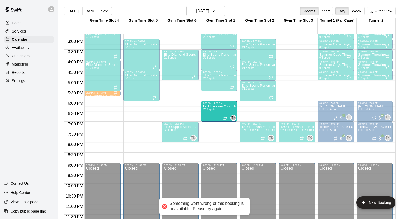
drag, startPoint x: 219, startPoint y: 128, endPoint x: 219, endPoint y: 110, distance: 18.1
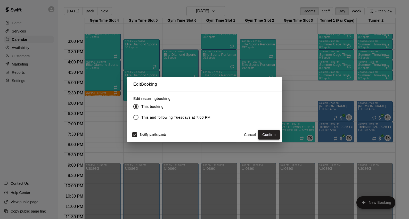
click at [272, 133] on button "Confirm" at bounding box center [269, 135] width 22 height 10
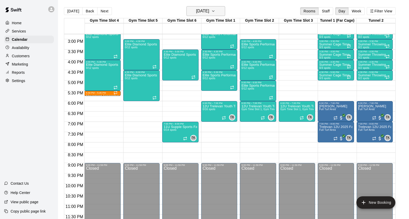
click at [215, 11] on icon "button" at bounding box center [213, 11] width 4 height 6
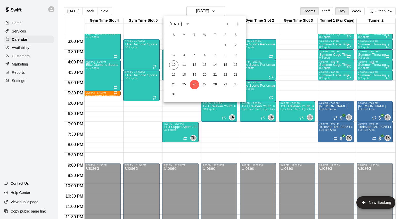
click at [239, 24] on icon "Next month" at bounding box center [238, 23] width 2 height 3
click at [195, 45] on button "2" at bounding box center [194, 45] width 9 height 9
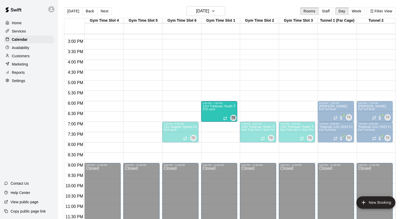
drag, startPoint x: 216, startPoint y: 130, endPoint x: 218, endPoint y: 110, distance: 20.4
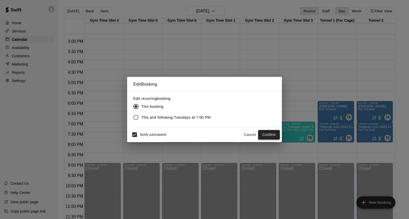
click at [266, 134] on button "Confirm" at bounding box center [269, 135] width 22 height 10
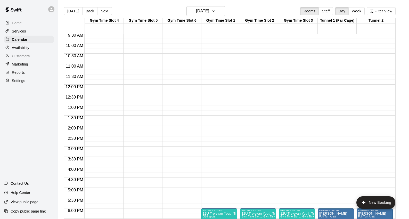
scroll to position [207, 0]
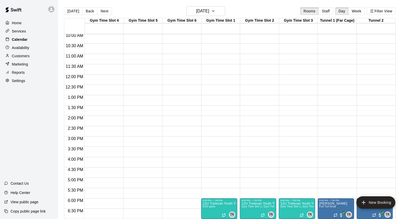
click at [18, 39] on p "Calendar" at bounding box center [20, 39] width 16 height 5
click at [25, 31] on p "Services" at bounding box center [19, 31] width 14 height 5
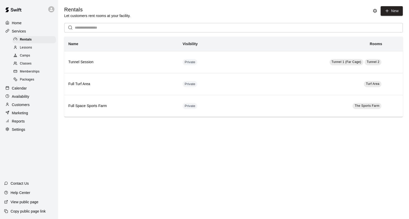
click at [24, 86] on p "Calendar" at bounding box center [19, 88] width 15 height 5
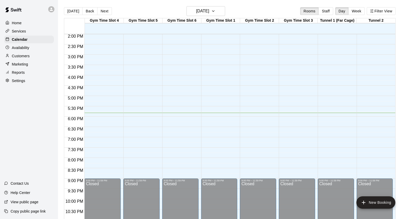
scroll to position [230, 0]
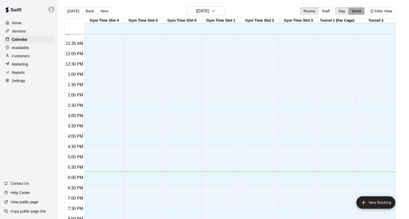
click at [357, 11] on button "Week" at bounding box center [356, 11] width 16 height 8
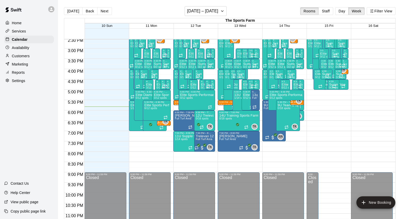
scroll to position [289, 0]
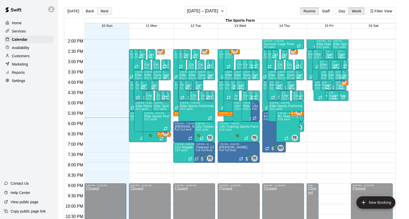
click at [103, 12] on button "Next" at bounding box center [104, 11] width 14 height 8
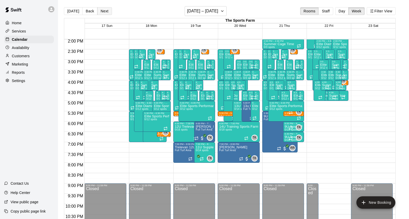
click at [102, 11] on button "Next" at bounding box center [104, 11] width 14 height 8
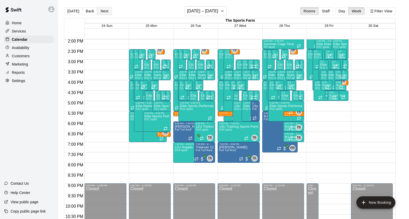
click at [102, 10] on button "Next" at bounding box center [104, 11] width 14 height 8
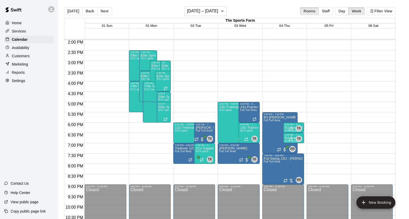
scroll to position [265, 0]
